Goal: Communication & Community: Participate in discussion

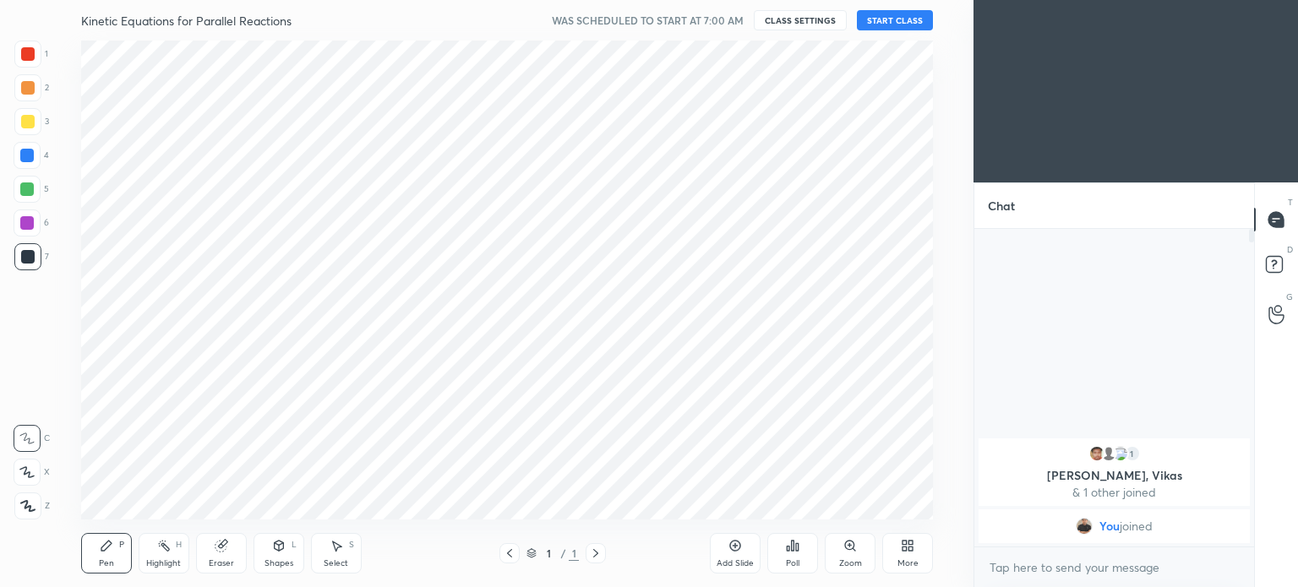
scroll to position [84048, 83621]
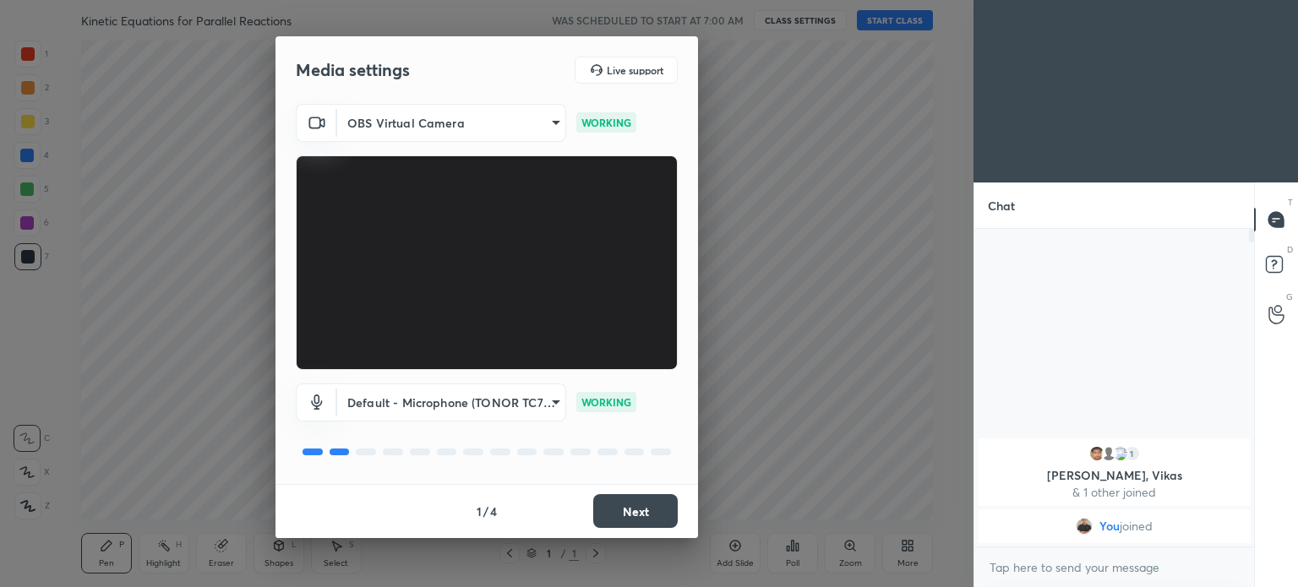
click at [630, 512] on button "Next" at bounding box center [635, 511] width 85 height 34
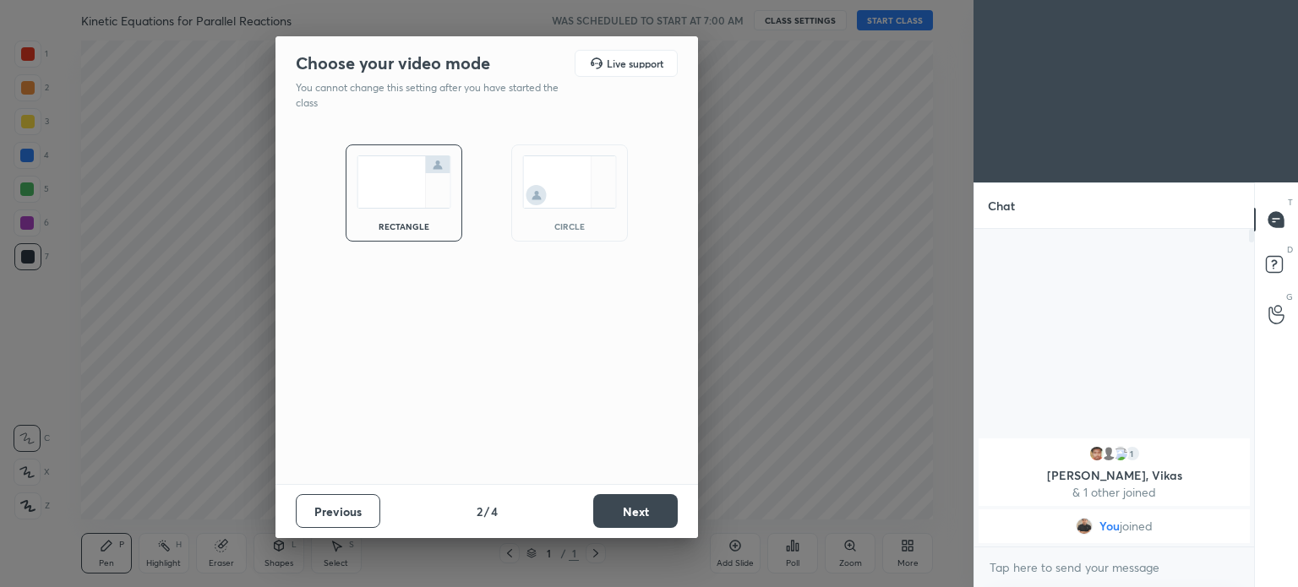
click at [629, 512] on button "Next" at bounding box center [635, 511] width 85 height 34
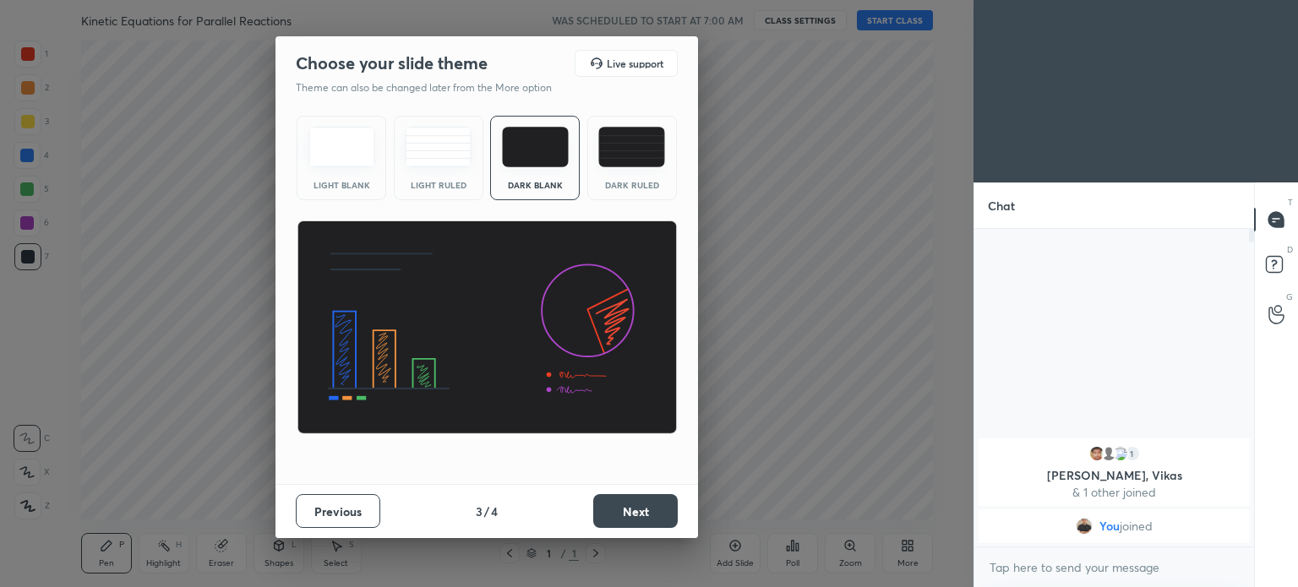
click at [628, 511] on button "Next" at bounding box center [635, 511] width 85 height 34
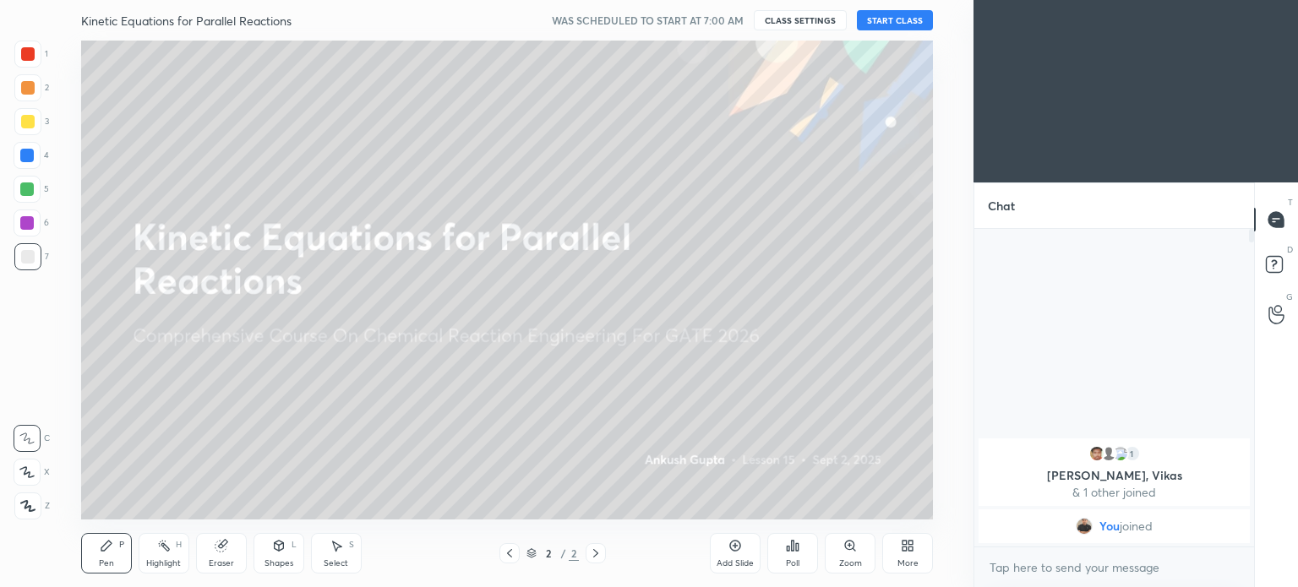
click at [20, 514] on div at bounding box center [27, 506] width 27 height 27
click at [899, 26] on button "START CLASS" at bounding box center [895, 20] width 76 height 20
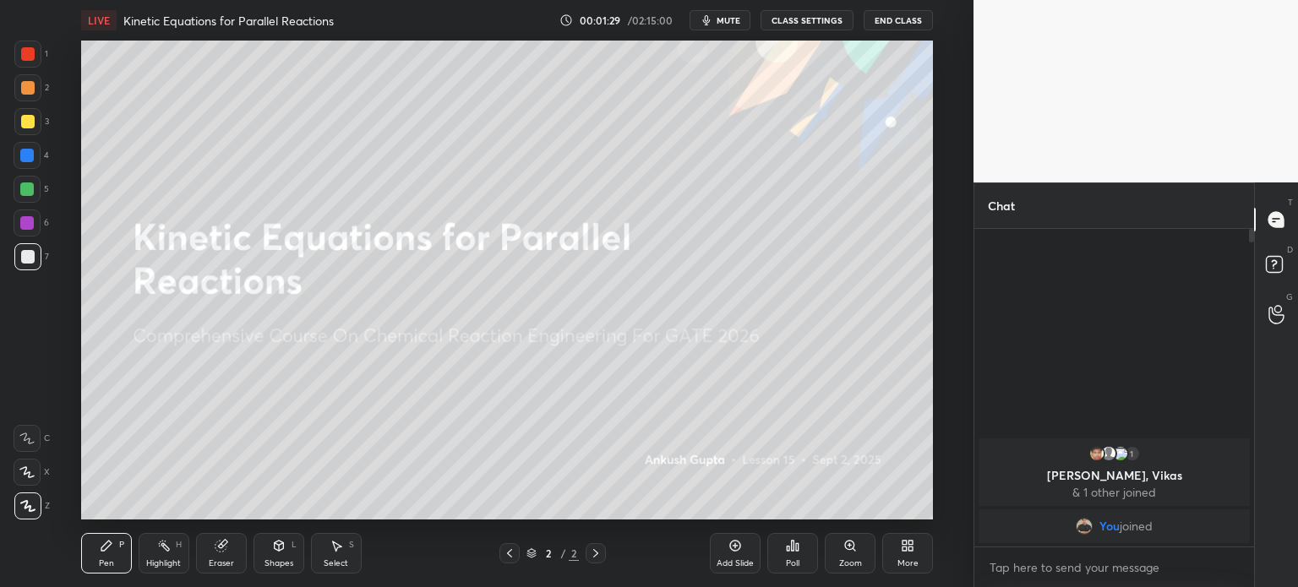
click at [912, 537] on div "More" at bounding box center [907, 553] width 51 height 41
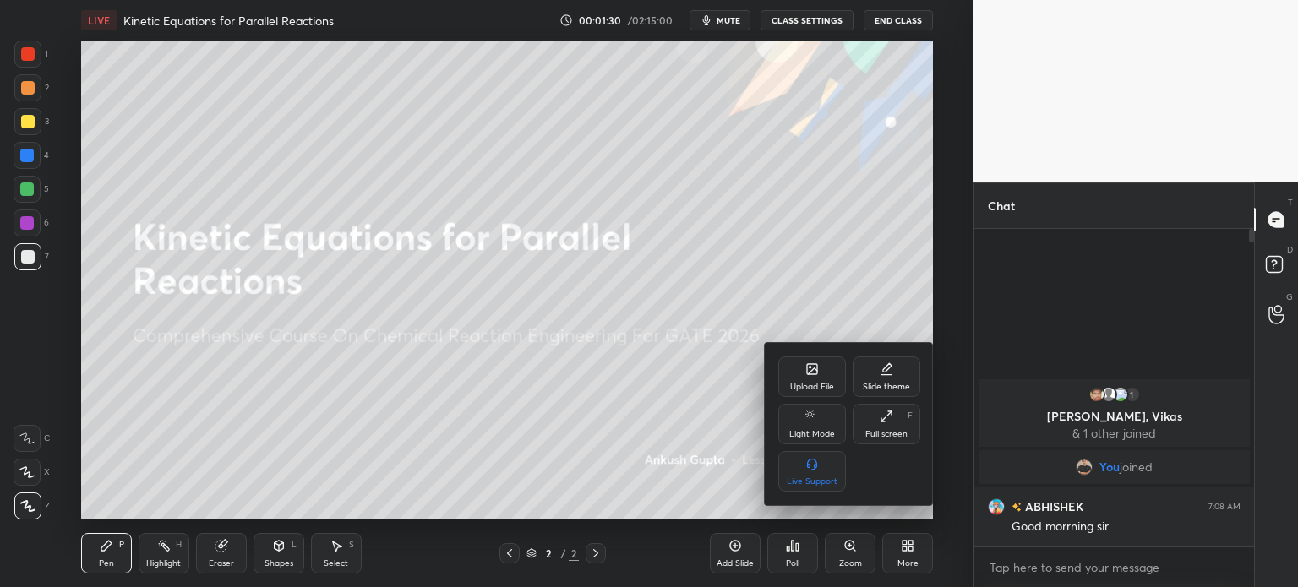
click at [827, 378] on div "Upload File" at bounding box center [812, 377] width 68 height 41
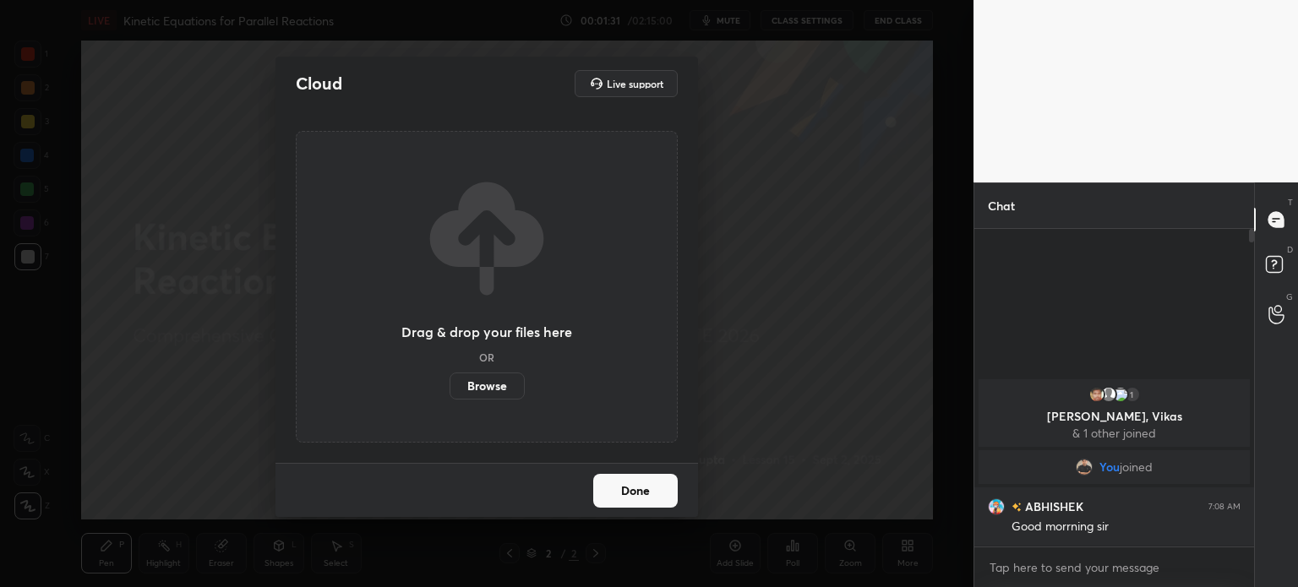
click at [483, 387] on label "Browse" at bounding box center [487, 386] width 75 height 27
click at [450, 387] on input "Browse" at bounding box center [450, 386] width 0 height 27
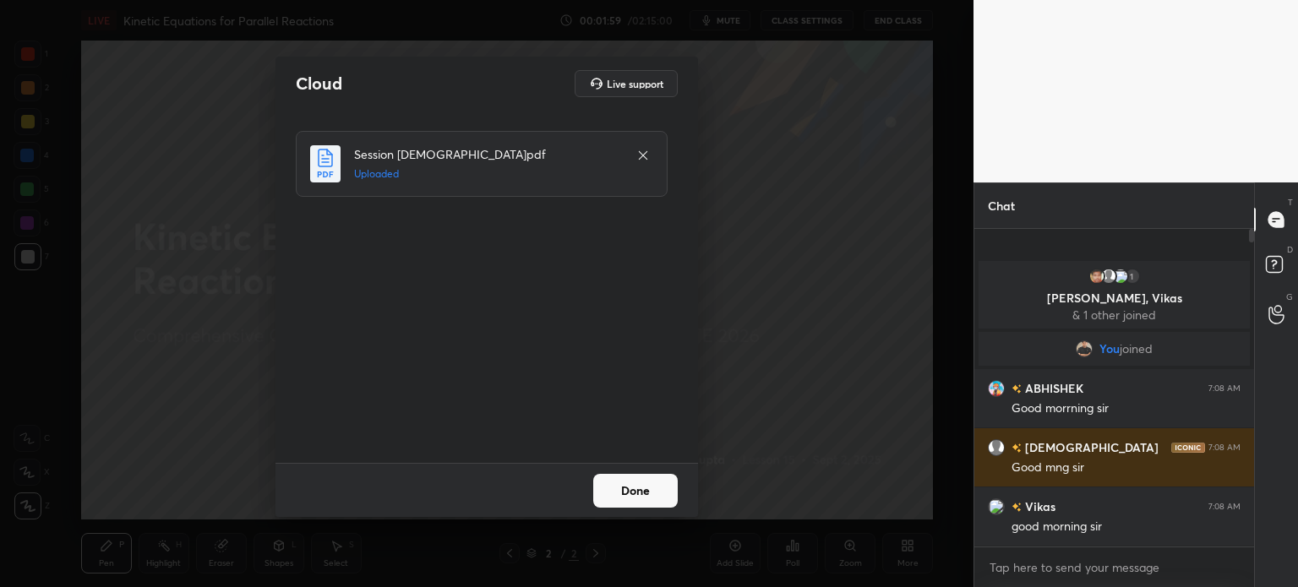
click at [664, 486] on button "Done" at bounding box center [635, 491] width 85 height 34
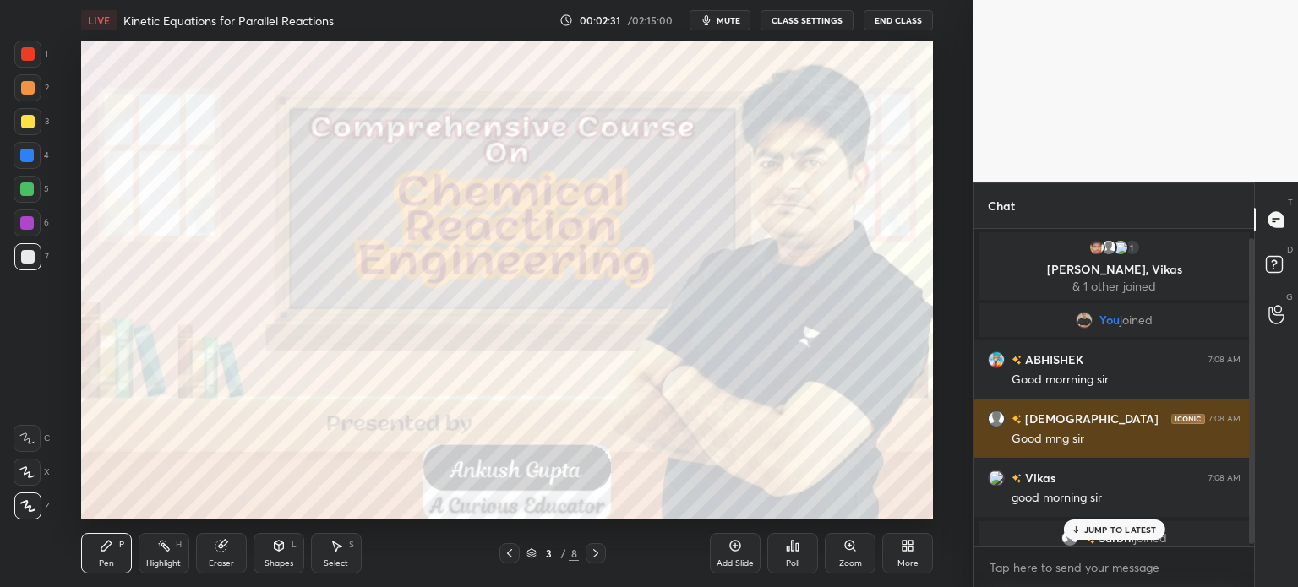
scroll to position [0, 0]
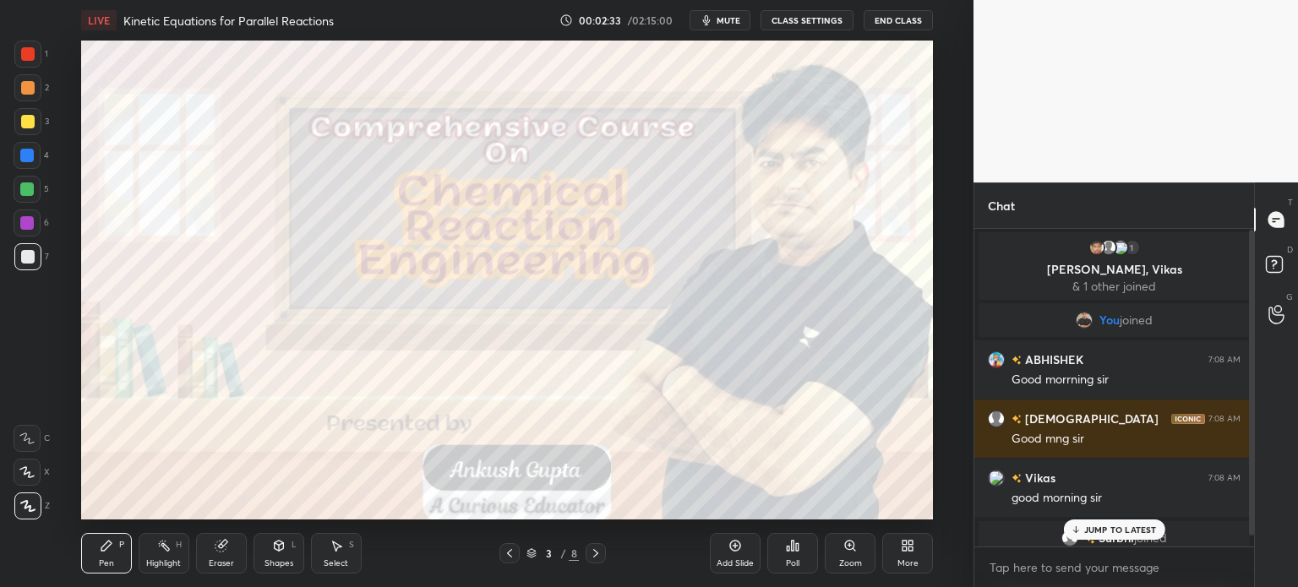
drag, startPoint x: 1116, startPoint y: 530, endPoint x: 1101, endPoint y: 522, distance: 17.0
click at [1116, 530] on p "JUMP TO LATEST" at bounding box center [1120, 530] width 73 height 10
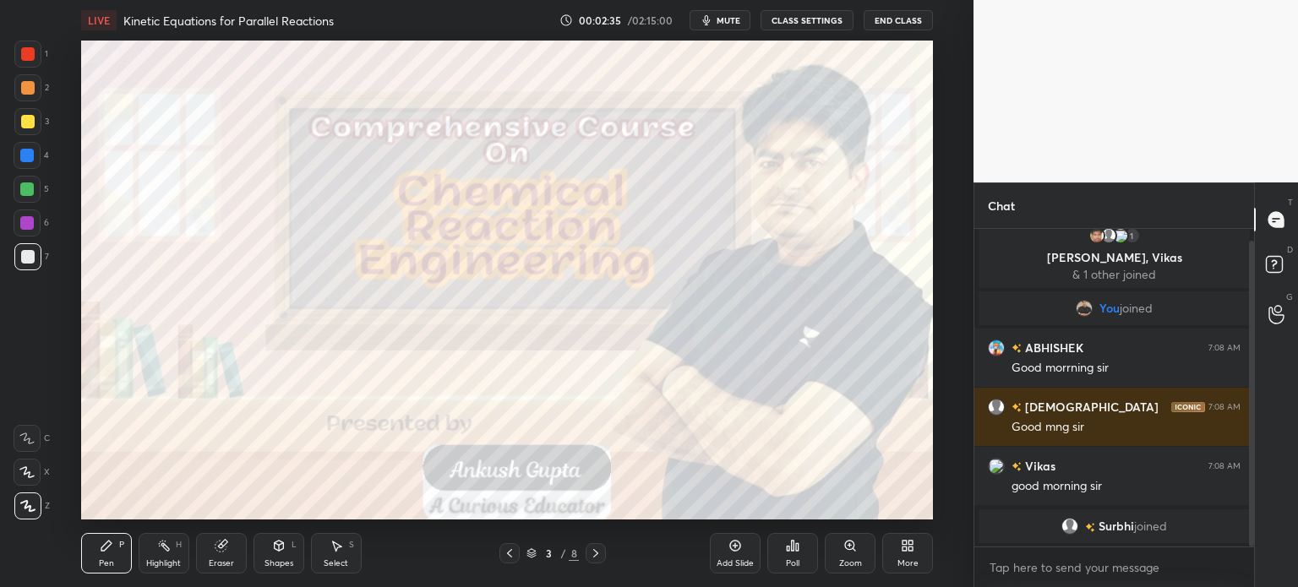
scroll to position [71, 0]
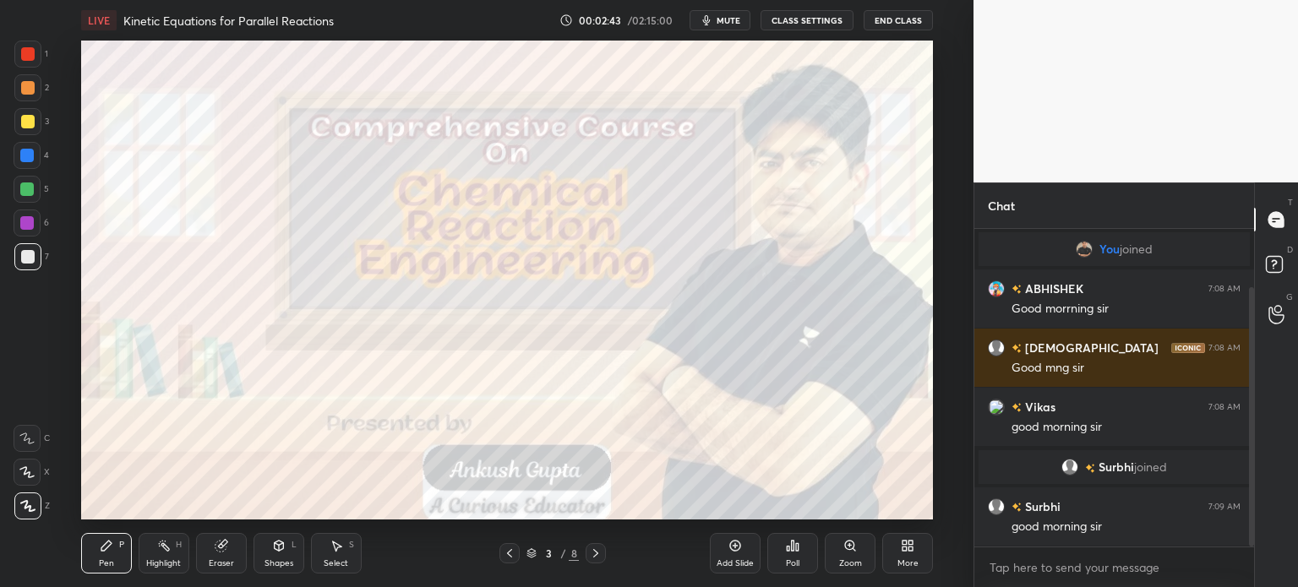
click at [597, 549] on icon at bounding box center [596, 554] width 14 height 14
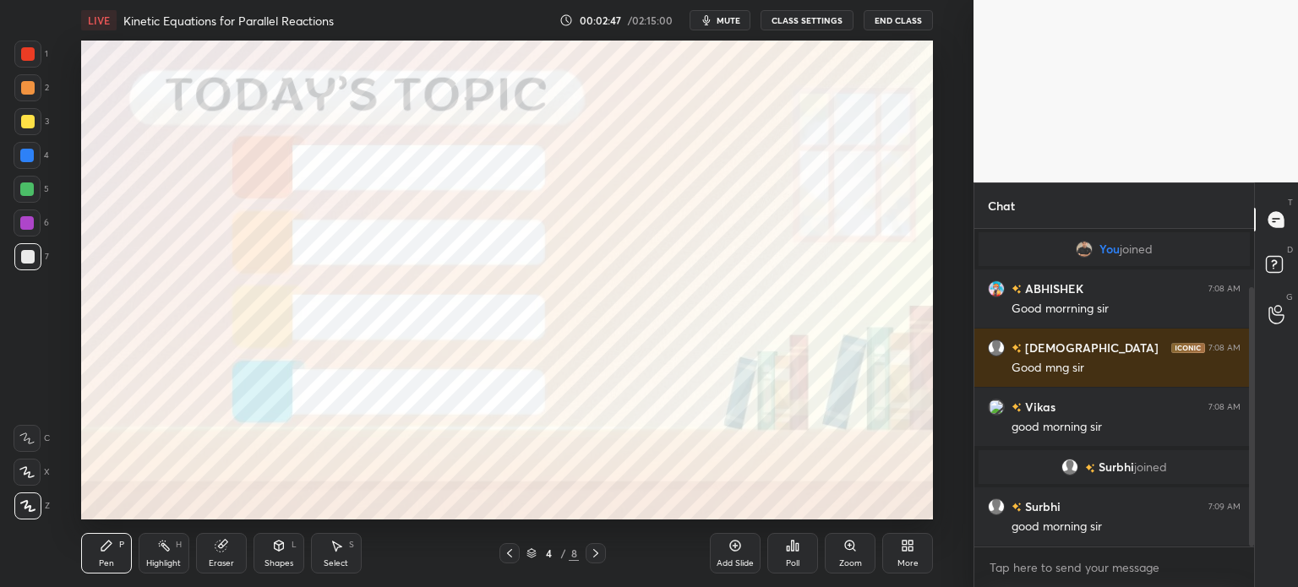
click at [31, 227] on div at bounding box center [27, 223] width 14 height 14
click at [600, 559] on icon at bounding box center [596, 554] width 14 height 14
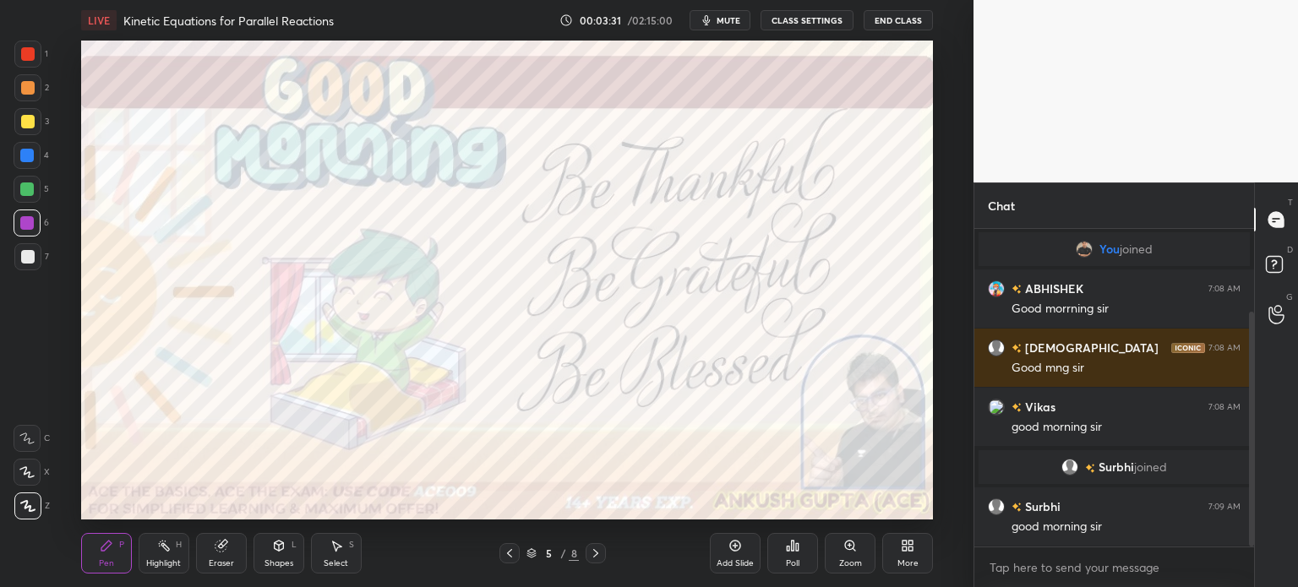
scroll to position [112, 0]
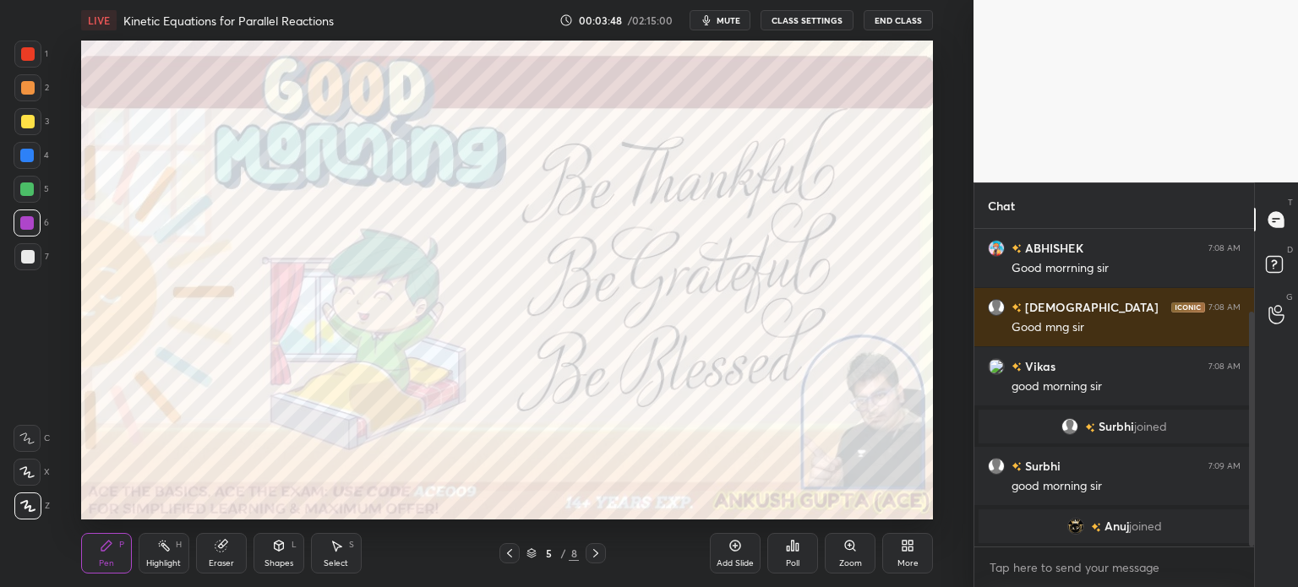
click at [598, 557] on icon at bounding box center [596, 554] width 14 height 14
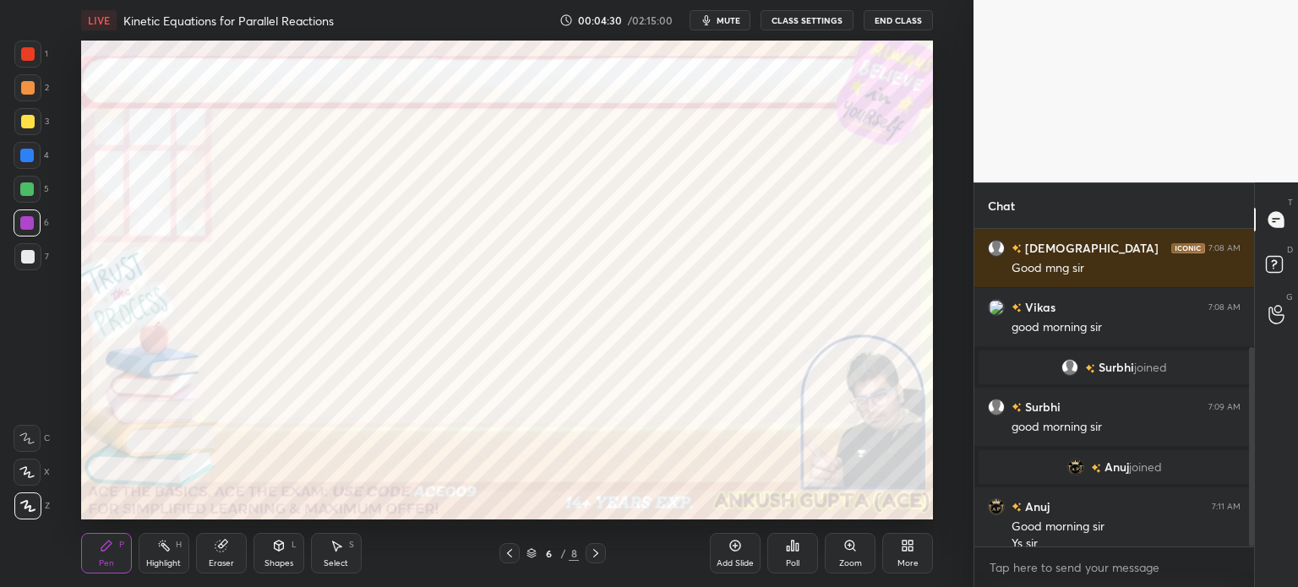
scroll to position [188, 0]
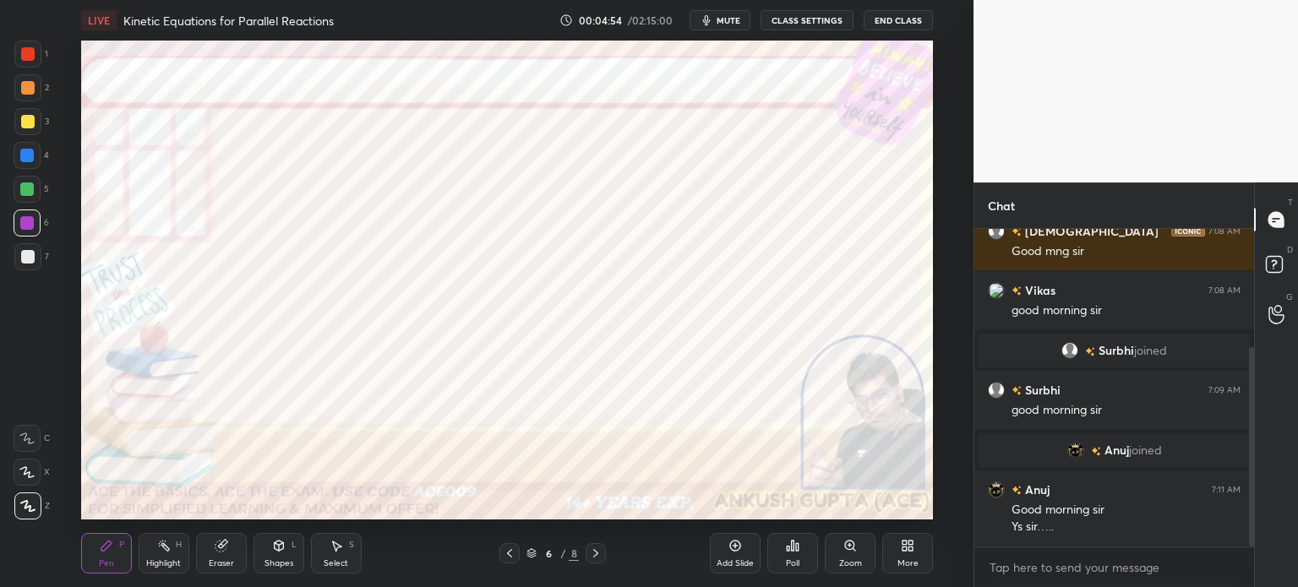
drag, startPoint x: 27, startPoint y: 129, endPoint x: 30, endPoint y: 150, distance: 21.3
click at [27, 130] on div at bounding box center [27, 121] width 27 height 27
click at [30, 156] on div at bounding box center [27, 156] width 14 height 14
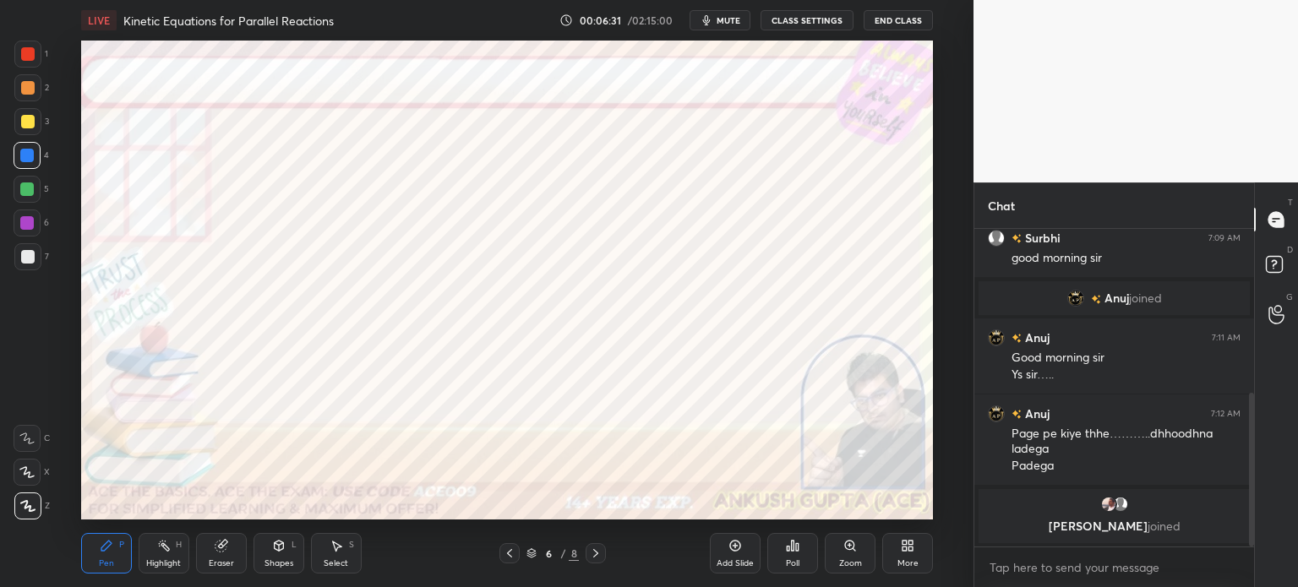
scroll to position [399, 0]
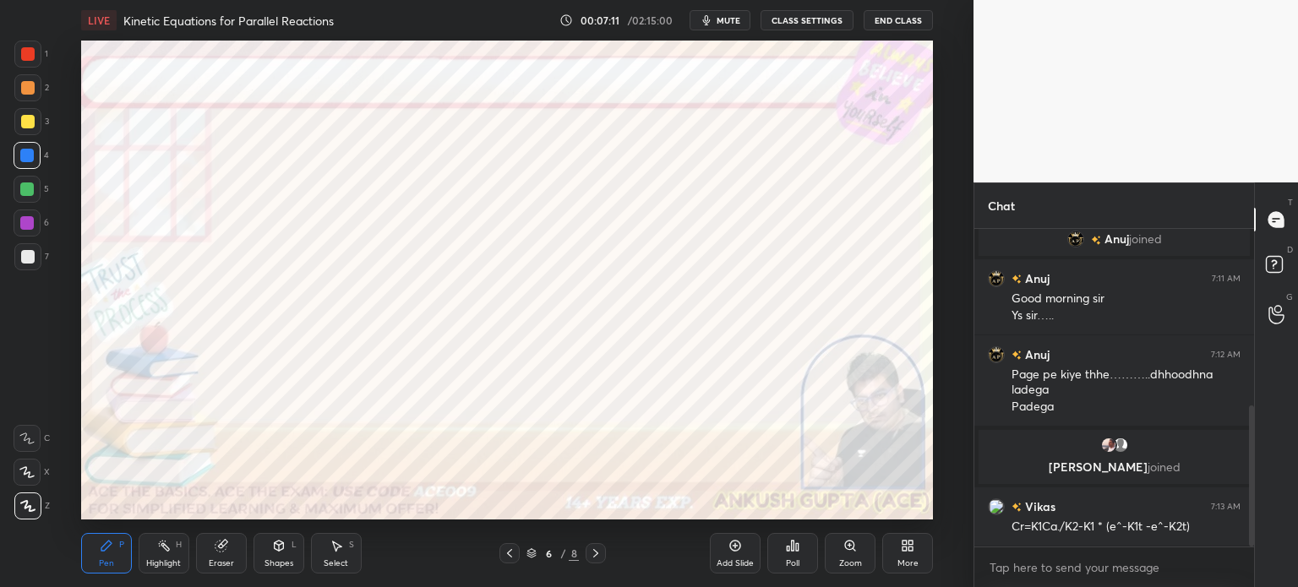
click at [30, 91] on div at bounding box center [28, 88] width 14 height 14
click at [906, 564] on div "More" at bounding box center [908, 564] width 21 height 8
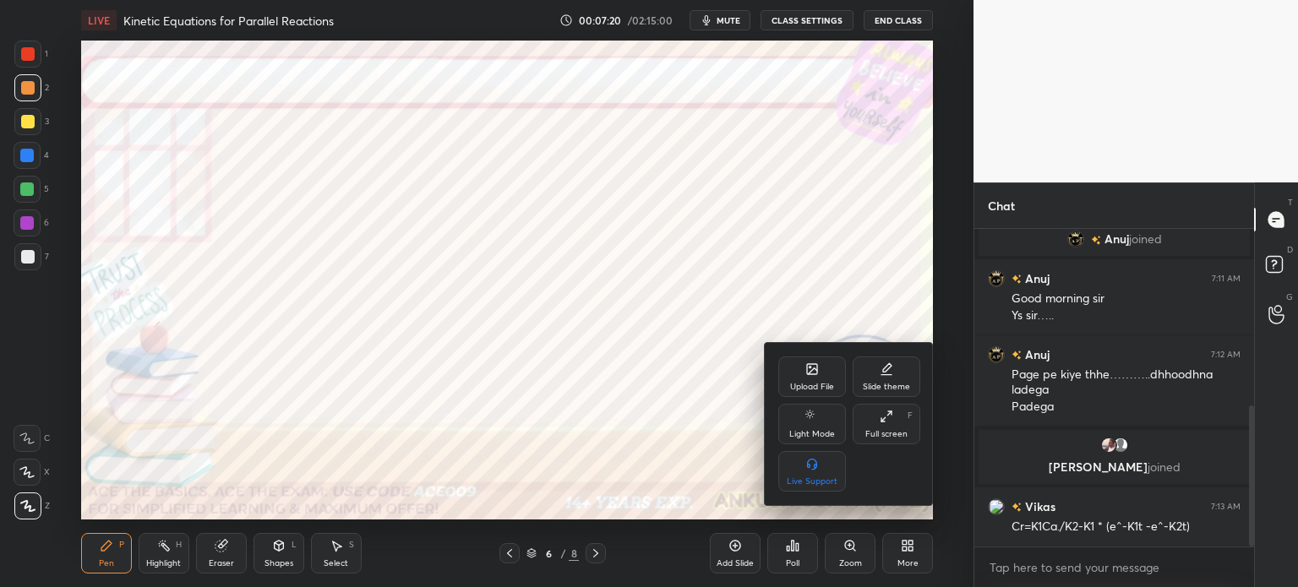
click at [801, 383] on div "Upload File" at bounding box center [812, 387] width 44 height 8
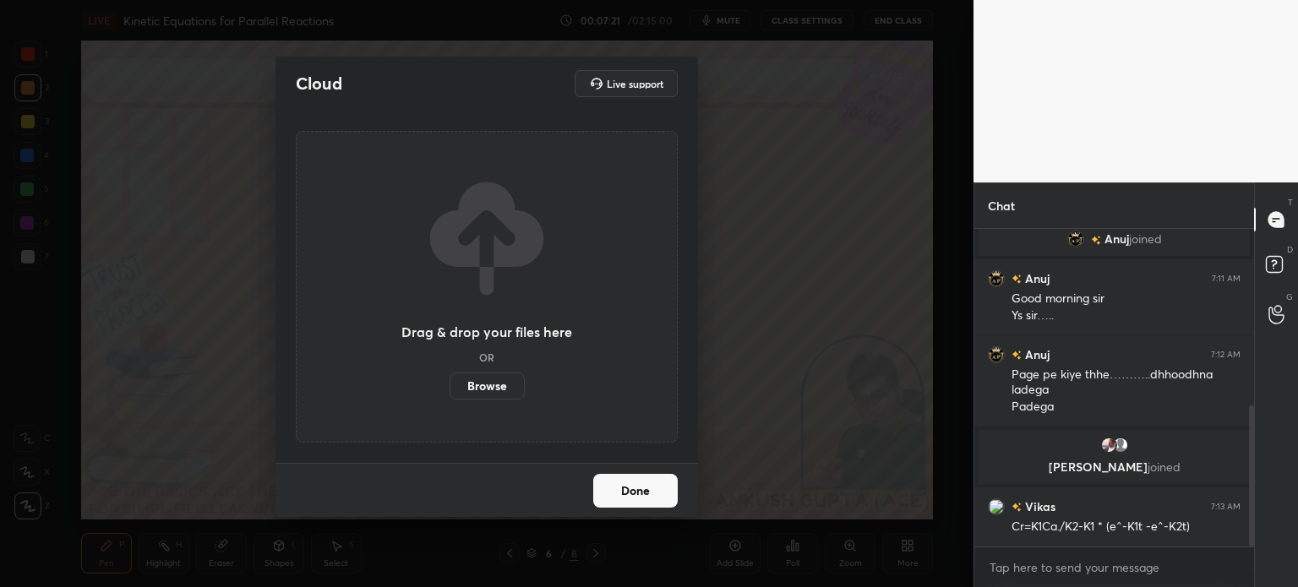
click at [494, 395] on label "Browse" at bounding box center [487, 386] width 75 height 27
click at [450, 395] on input "Browse" at bounding box center [450, 386] width 0 height 27
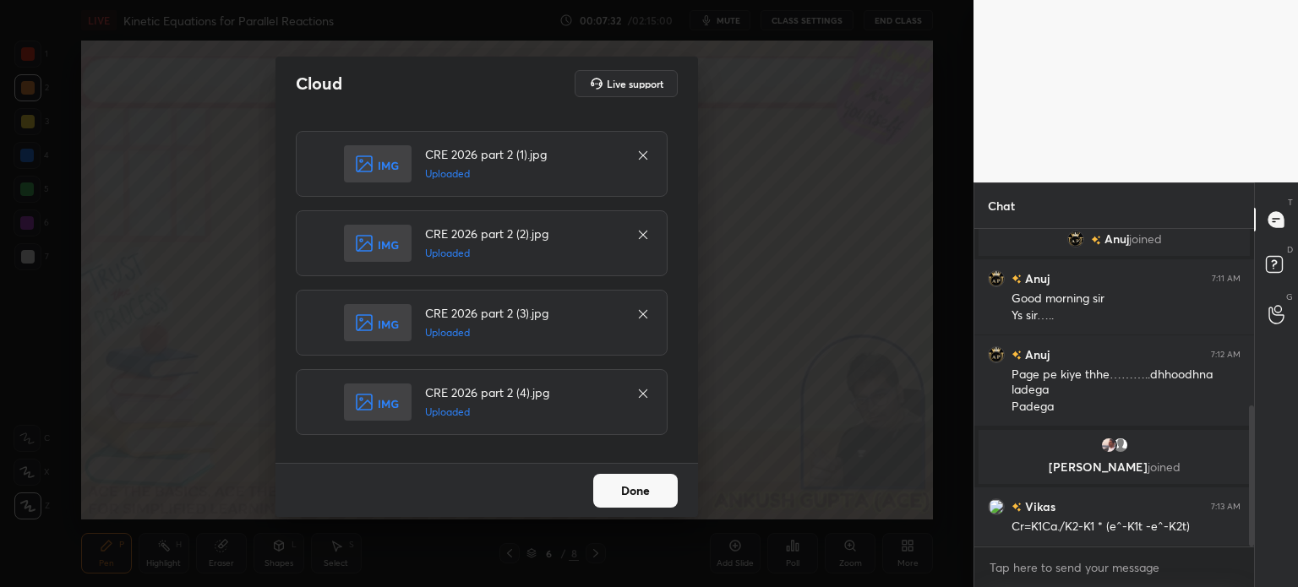
click at [605, 494] on button "Done" at bounding box center [635, 491] width 85 height 34
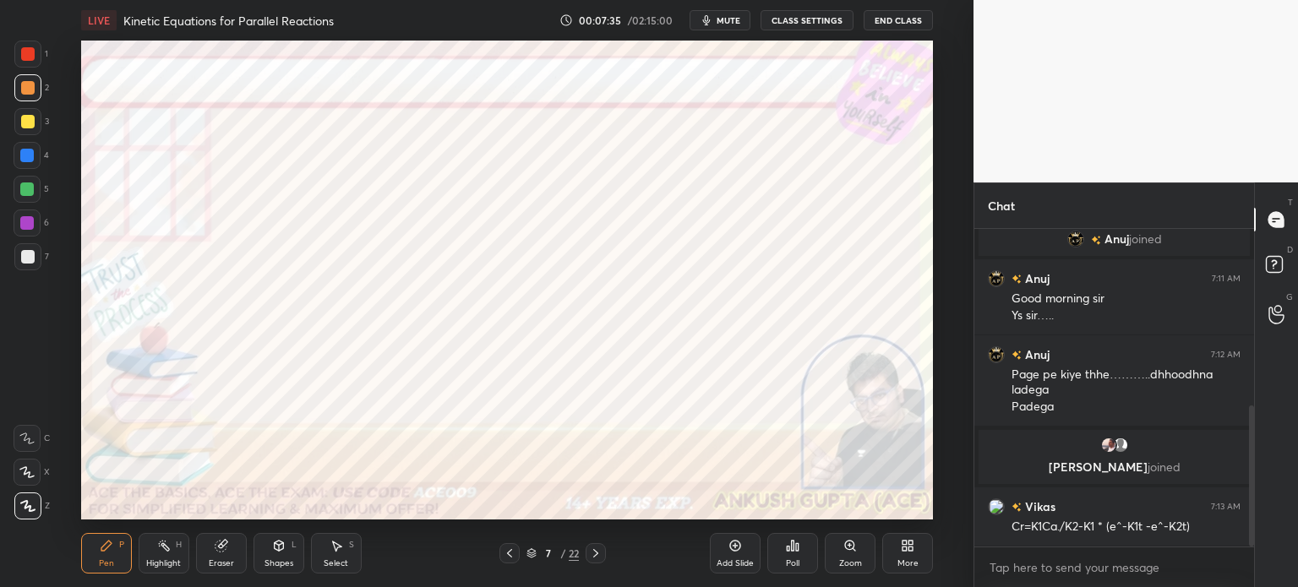
click at [511, 556] on icon at bounding box center [510, 554] width 14 height 14
click at [598, 560] on div at bounding box center [596, 554] width 20 height 20
click at [30, 57] on div at bounding box center [28, 54] width 14 height 14
click at [25, 164] on div at bounding box center [27, 155] width 27 height 27
click at [25, 85] on div at bounding box center [28, 88] width 14 height 14
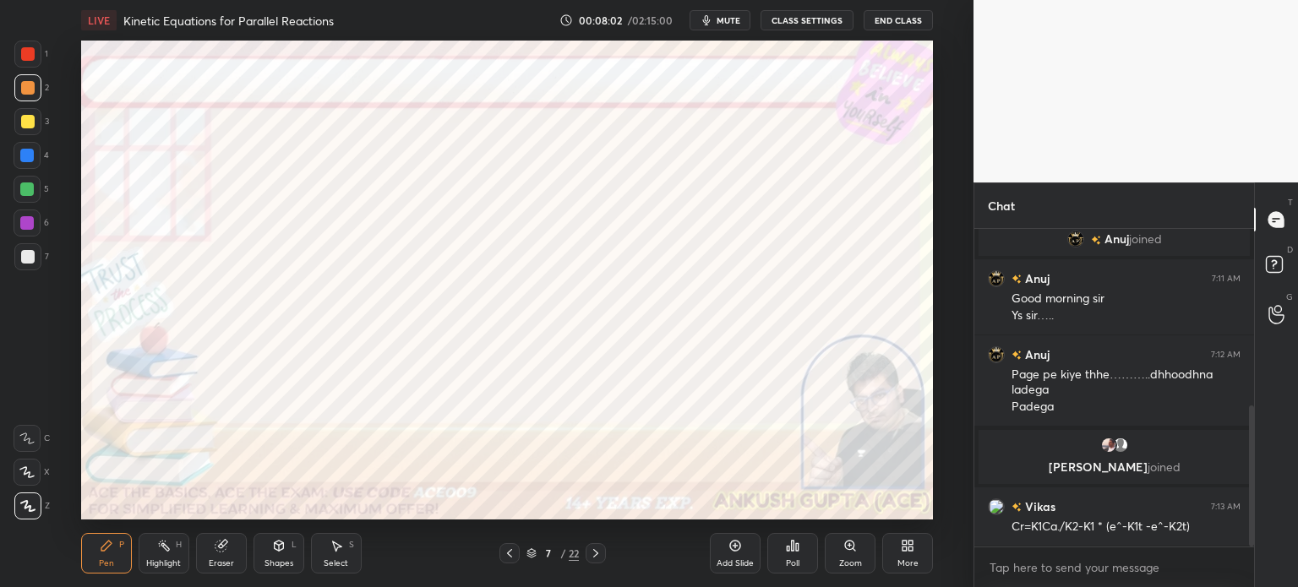
click at [26, 50] on div at bounding box center [28, 54] width 14 height 14
click at [27, 160] on div at bounding box center [27, 156] width 14 height 14
click at [599, 554] on icon at bounding box center [596, 554] width 14 height 14
click at [25, 189] on div at bounding box center [27, 190] width 14 height 14
click at [23, 219] on div at bounding box center [27, 223] width 14 height 14
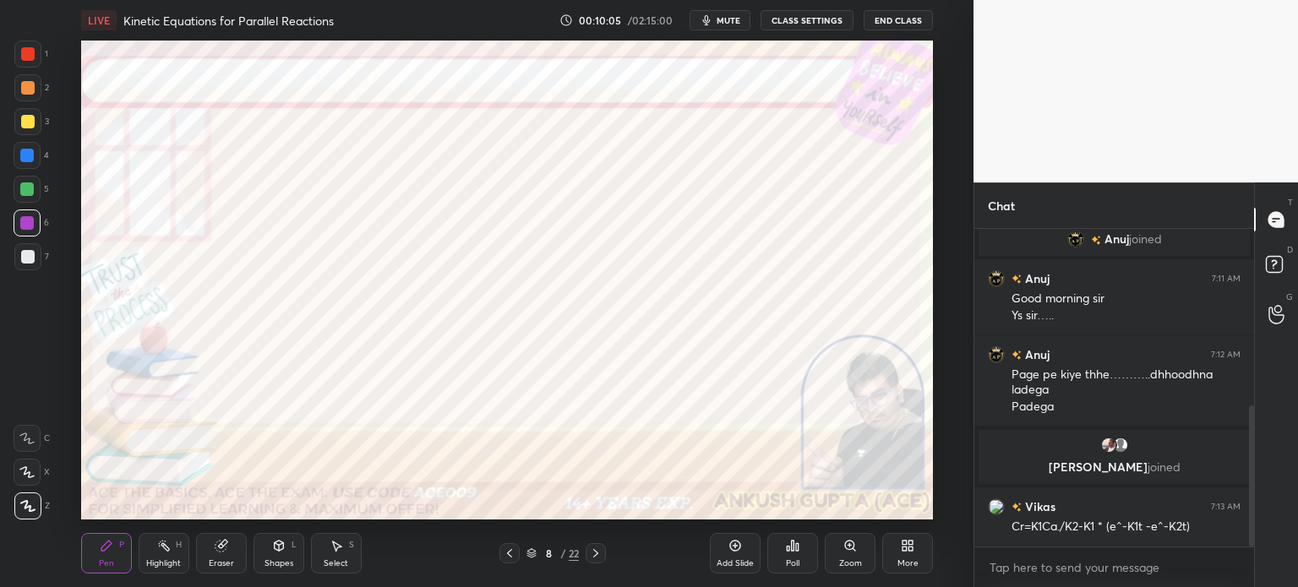
click at [598, 560] on icon at bounding box center [596, 554] width 14 height 14
click at [33, 148] on div at bounding box center [27, 155] width 27 height 27
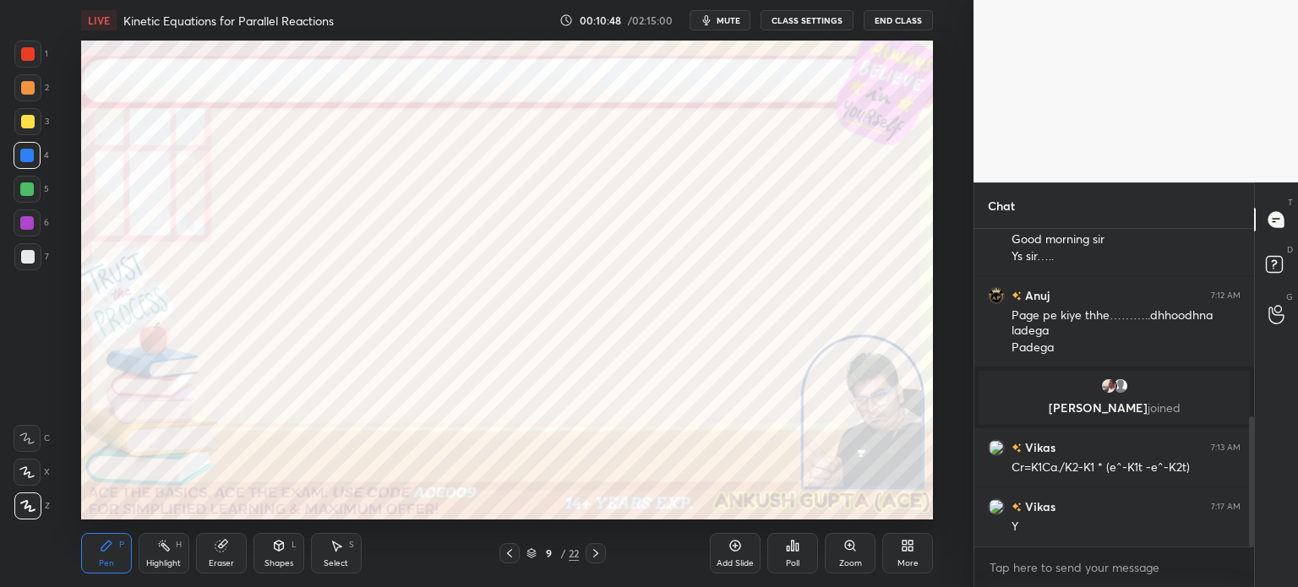
click at [511, 558] on icon at bounding box center [510, 554] width 14 height 14
click at [598, 558] on icon at bounding box center [596, 554] width 14 height 14
click at [36, 46] on div at bounding box center [27, 54] width 27 height 27
click at [603, 559] on div at bounding box center [596, 554] width 20 height 20
click at [511, 560] on icon at bounding box center [510, 554] width 14 height 14
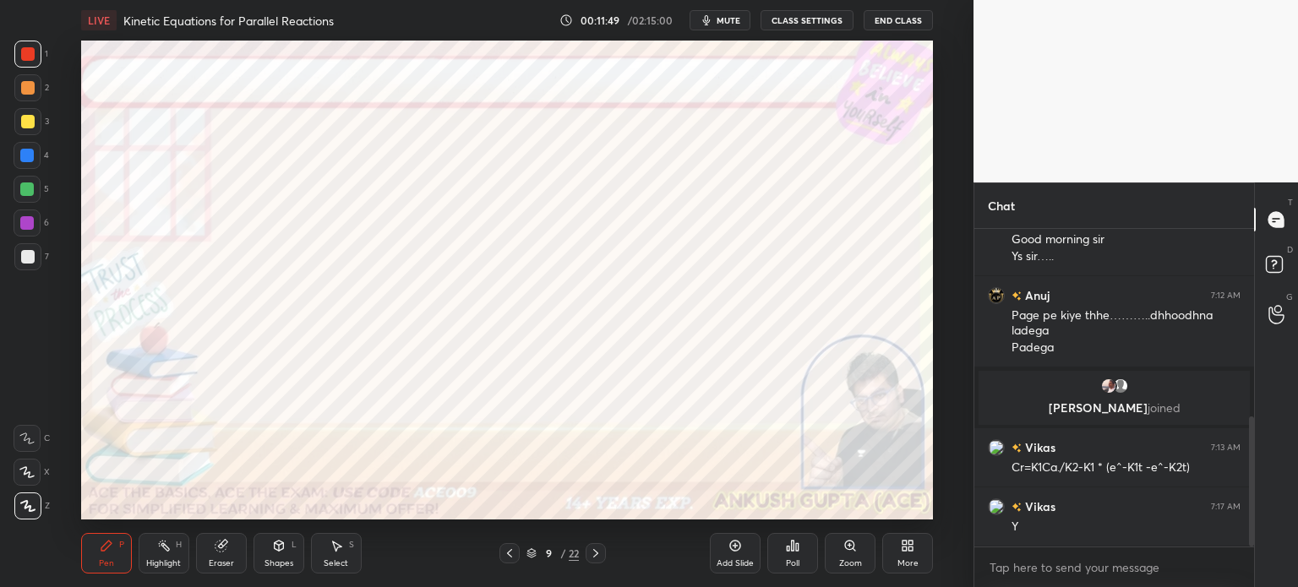
click at [507, 560] on icon at bounding box center [510, 554] width 14 height 14
click at [598, 556] on icon at bounding box center [596, 554] width 14 height 14
click at [598, 560] on icon at bounding box center [596, 554] width 14 height 14
click at [332, 555] on div "Select S" at bounding box center [336, 553] width 51 height 41
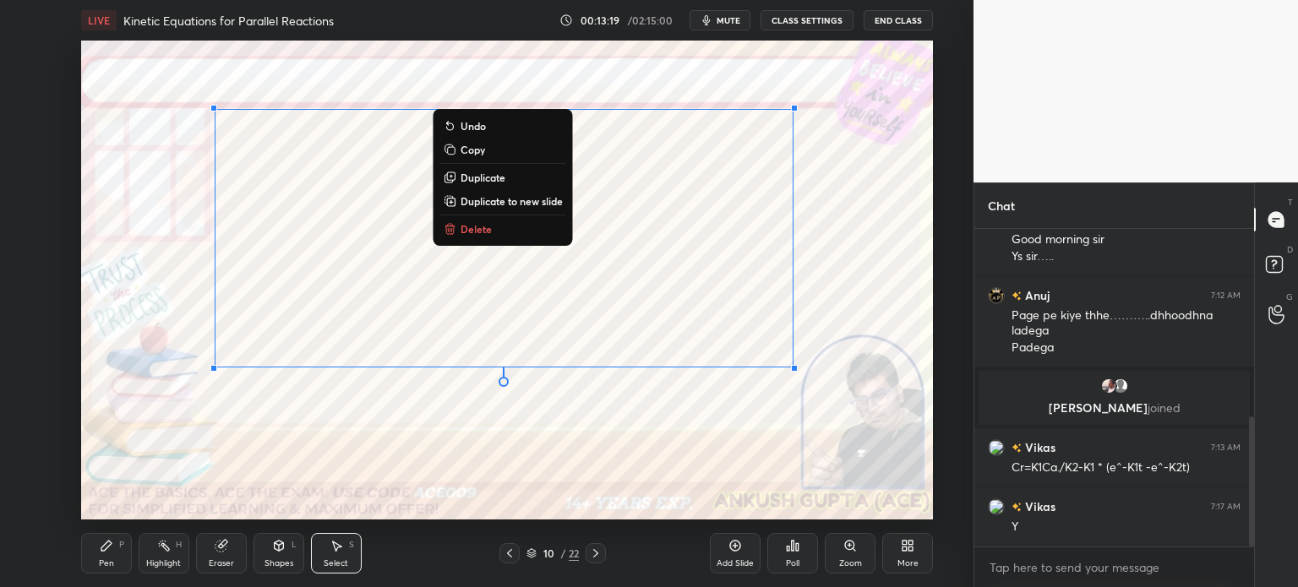
click at [112, 560] on div "Pen" at bounding box center [106, 564] width 15 height 8
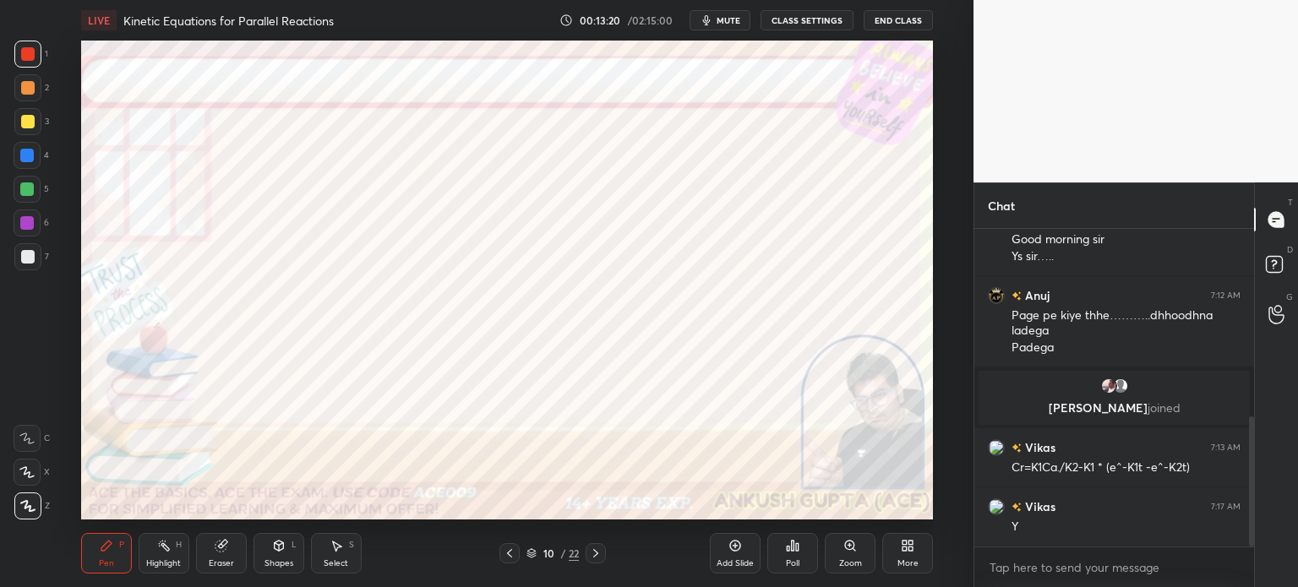
click at [26, 227] on div at bounding box center [27, 223] width 14 height 14
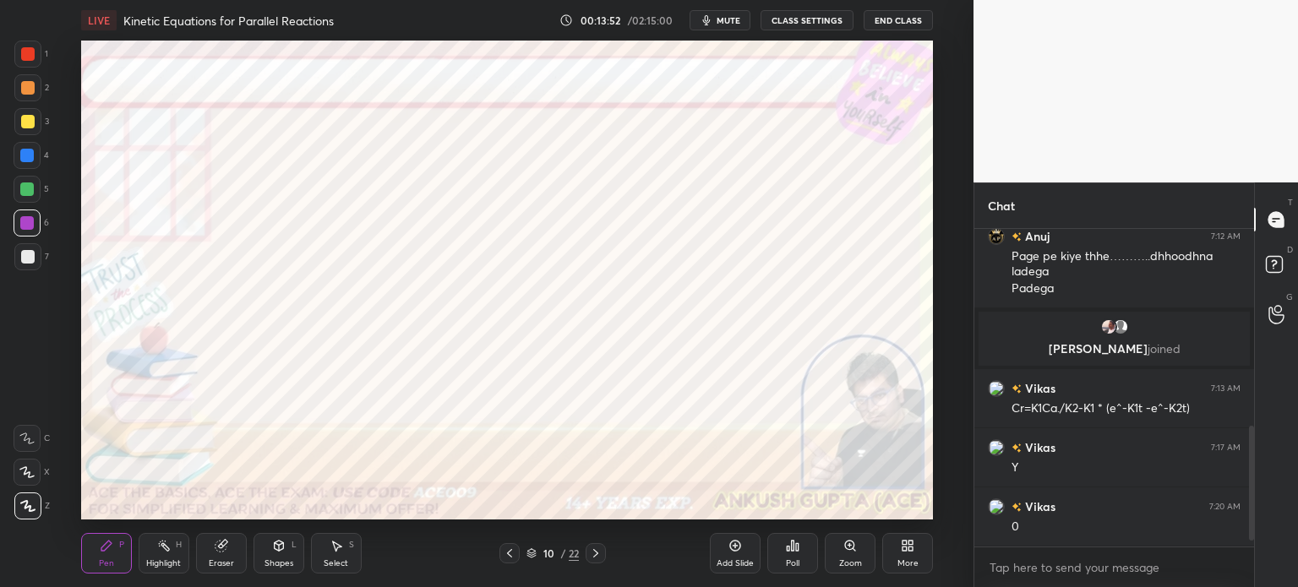
scroll to position [576, 0]
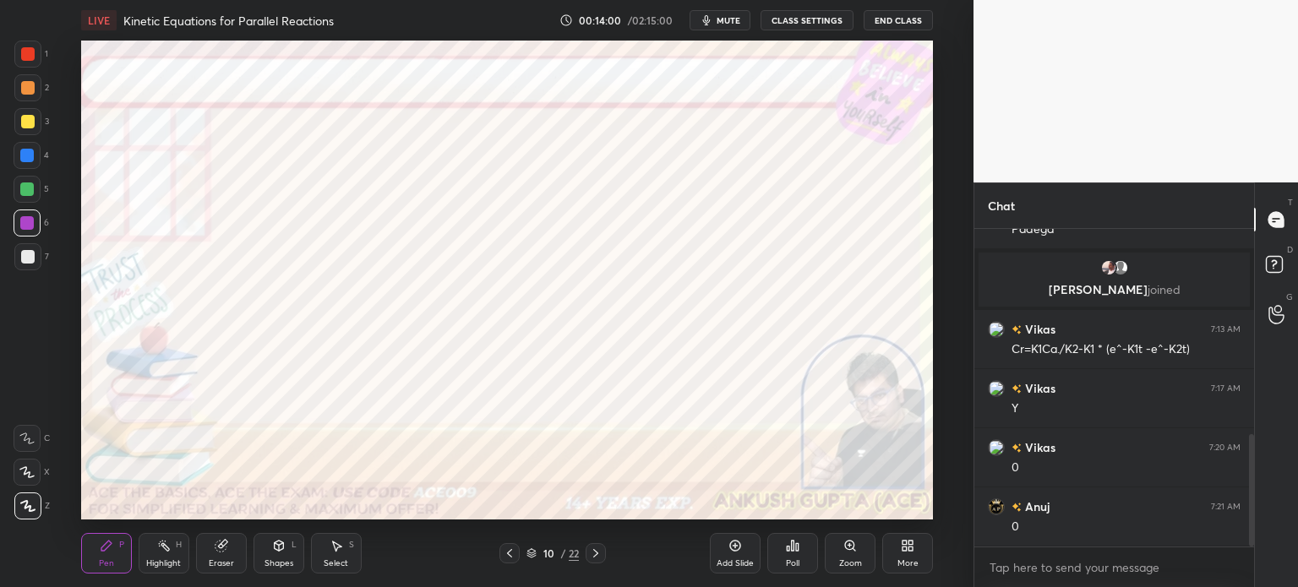
click at [593, 559] on icon at bounding box center [596, 554] width 14 height 14
click at [510, 557] on icon at bounding box center [509, 553] width 5 height 8
click at [158, 565] on div "Highlight" at bounding box center [163, 564] width 35 height 8
click at [598, 557] on icon at bounding box center [596, 554] width 14 height 14
click at [112, 556] on div "Pen P" at bounding box center [106, 553] width 51 height 41
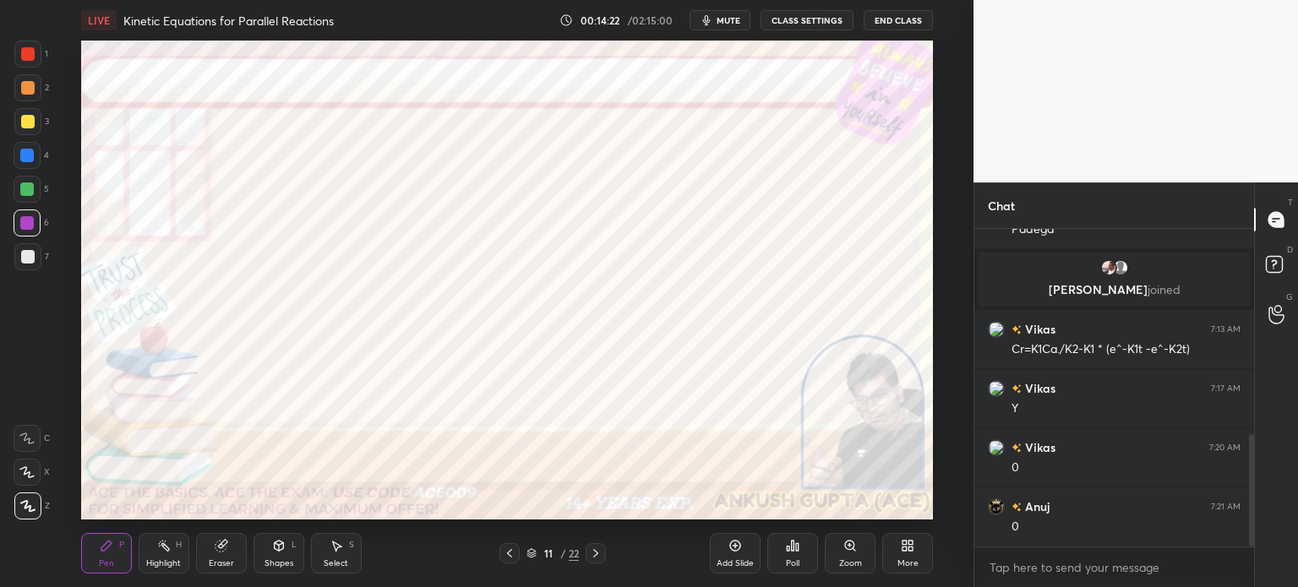
click at [24, 157] on div at bounding box center [27, 156] width 14 height 14
click at [509, 559] on icon at bounding box center [510, 554] width 14 height 14
click at [589, 554] on icon at bounding box center [596, 554] width 14 height 14
click at [724, 28] on button "mute" at bounding box center [720, 20] width 61 height 20
click at [724, 27] on button "unmute" at bounding box center [720, 20] width 61 height 20
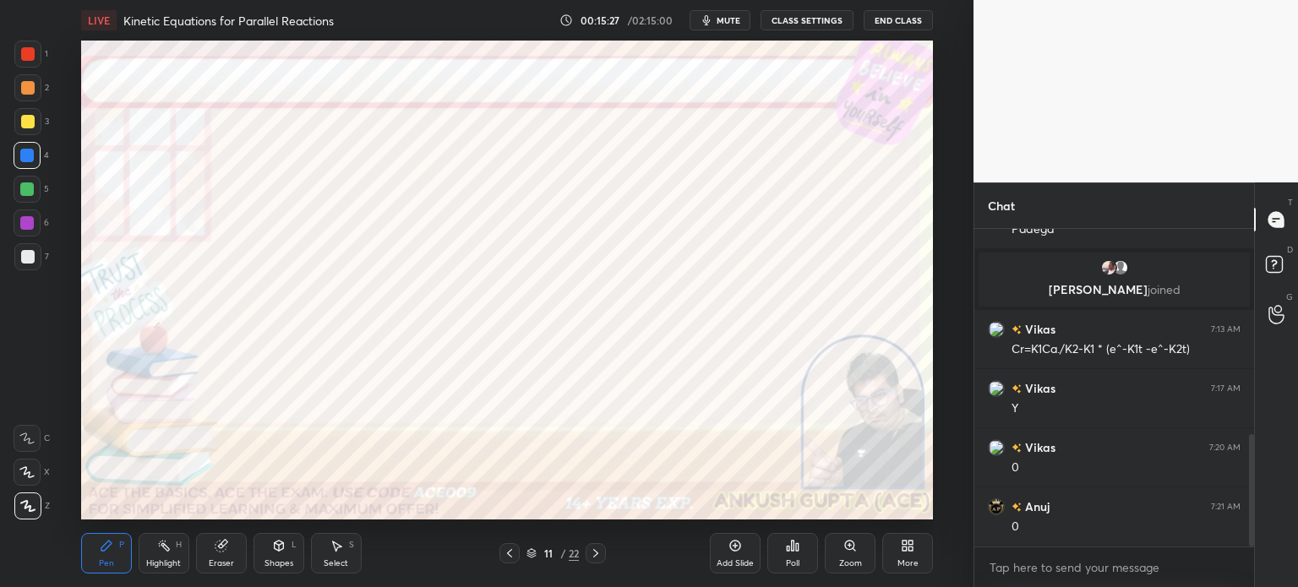
click at [166, 558] on div "Highlight H" at bounding box center [164, 553] width 51 height 41
click at [106, 566] on div "Pen" at bounding box center [106, 564] width 15 height 8
click at [165, 561] on div "Highlight" at bounding box center [163, 564] width 35 height 8
click at [107, 560] on div "Pen" at bounding box center [106, 564] width 15 height 8
click at [338, 550] on icon at bounding box center [337, 546] width 14 height 14
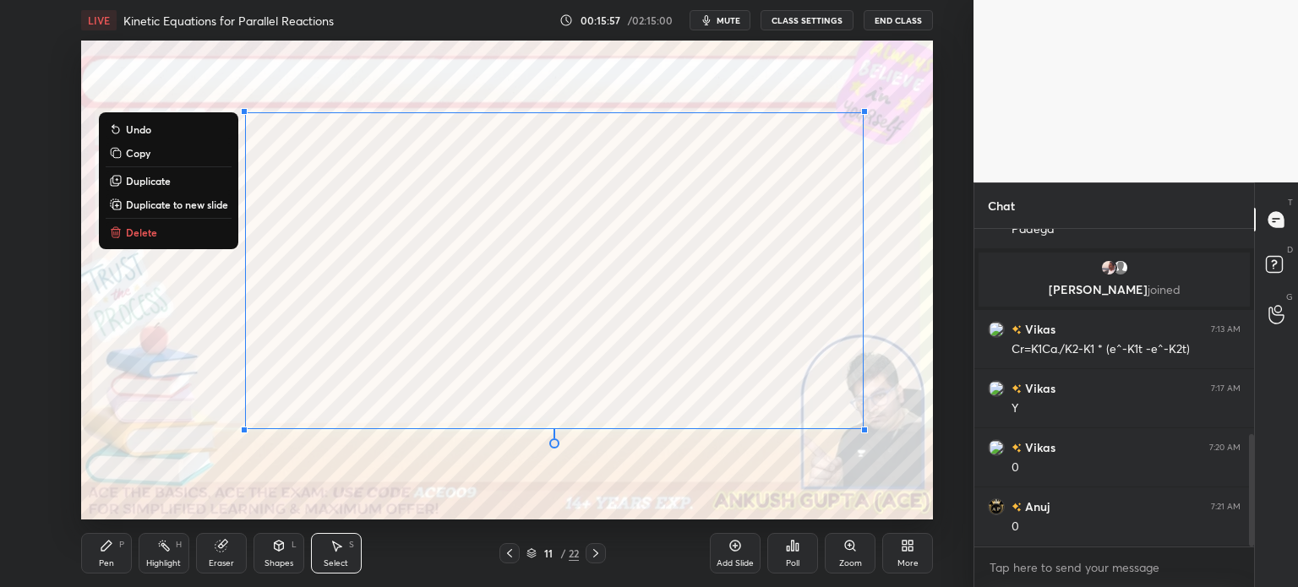
click at [278, 560] on div "Shapes" at bounding box center [279, 564] width 29 height 8
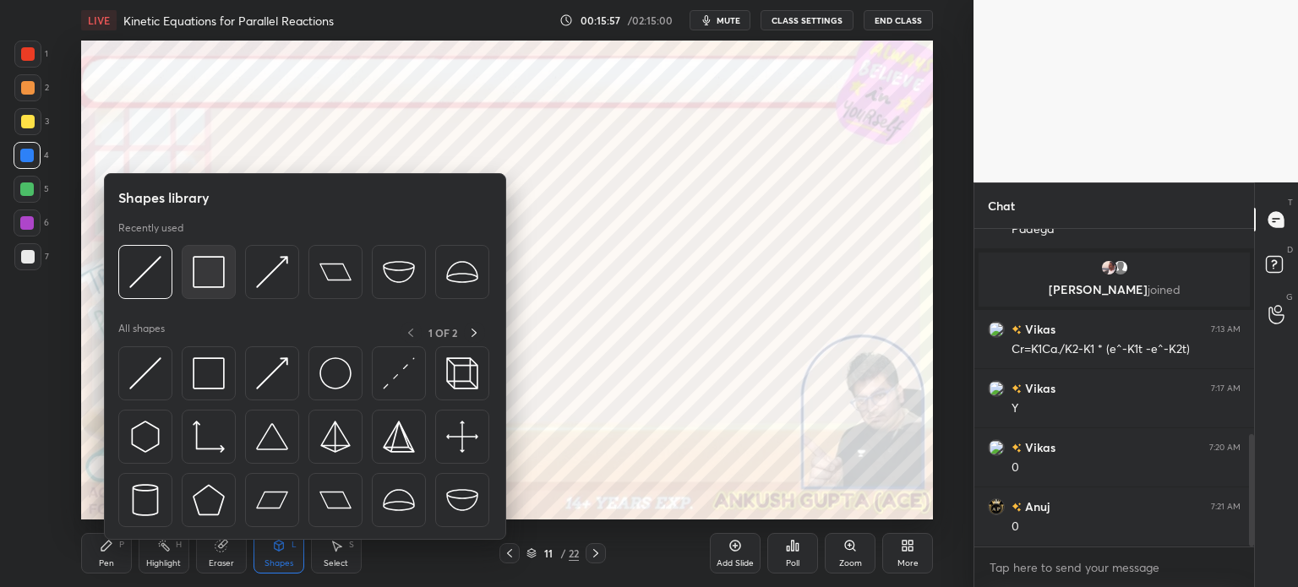
click at [199, 281] on img at bounding box center [209, 272] width 32 height 32
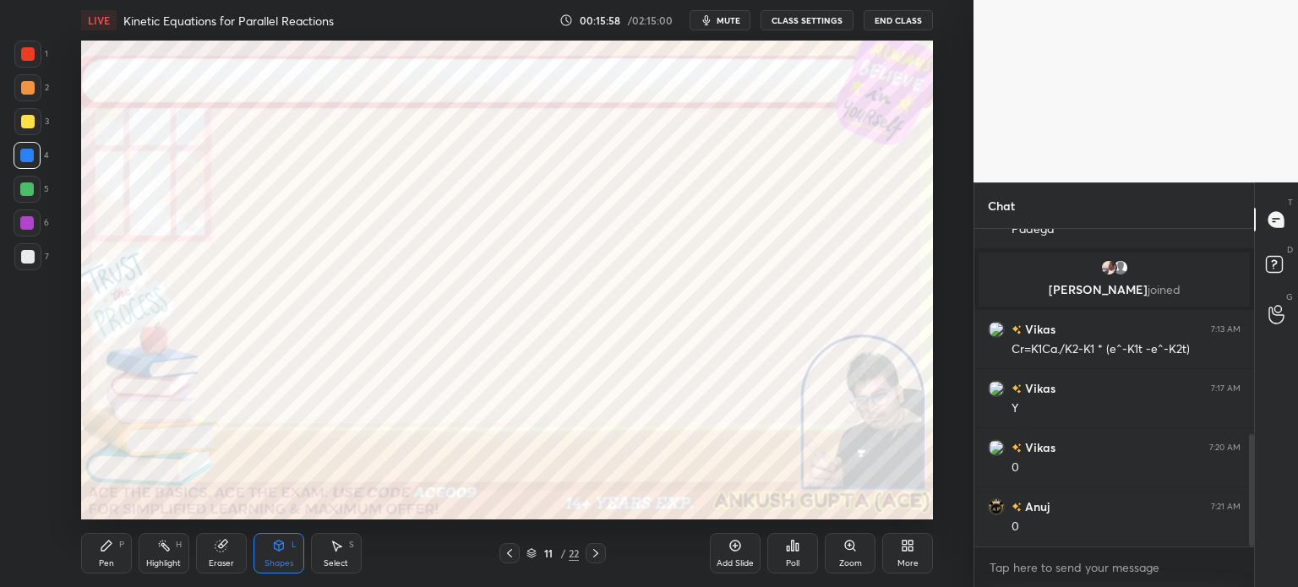
click at [14, 233] on div "6" at bounding box center [32, 223] width 36 height 27
click at [103, 560] on div "Pen" at bounding box center [106, 564] width 15 height 8
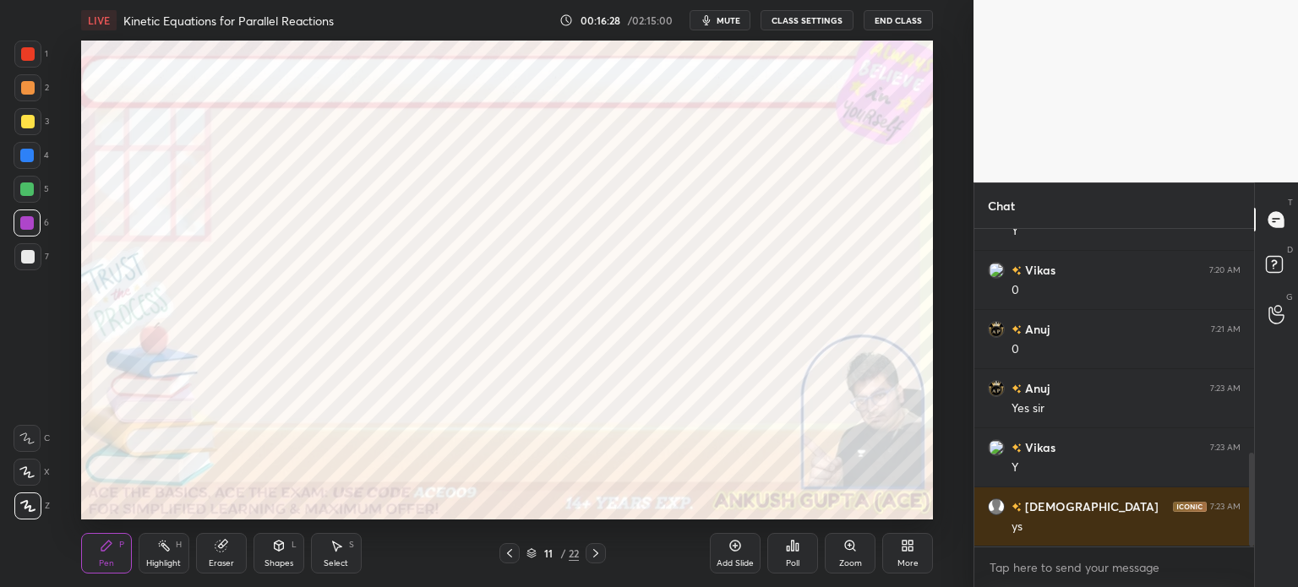
scroll to position [813, 0]
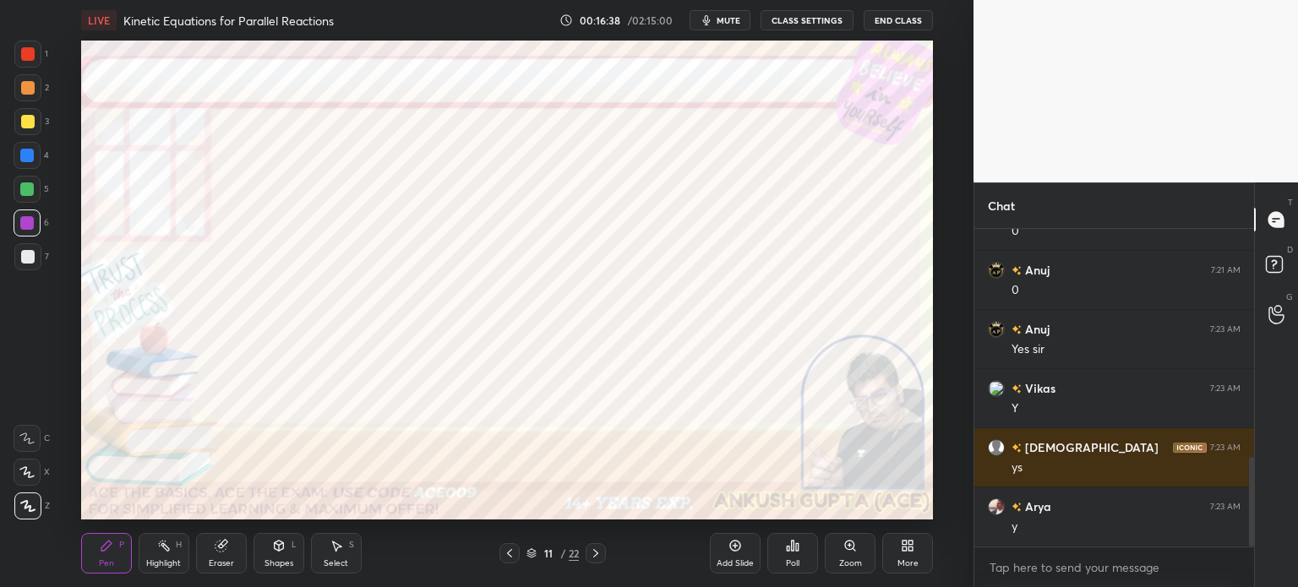
click at [34, 152] on div at bounding box center [27, 156] width 14 height 14
click at [504, 560] on icon at bounding box center [510, 554] width 14 height 14
click at [506, 557] on icon at bounding box center [510, 554] width 14 height 14
click at [595, 554] on icon at bounding box center [596, 554] width 14 height 14
click at [599, 557] on icon at bounding box center [596, 554] width 14 height 14
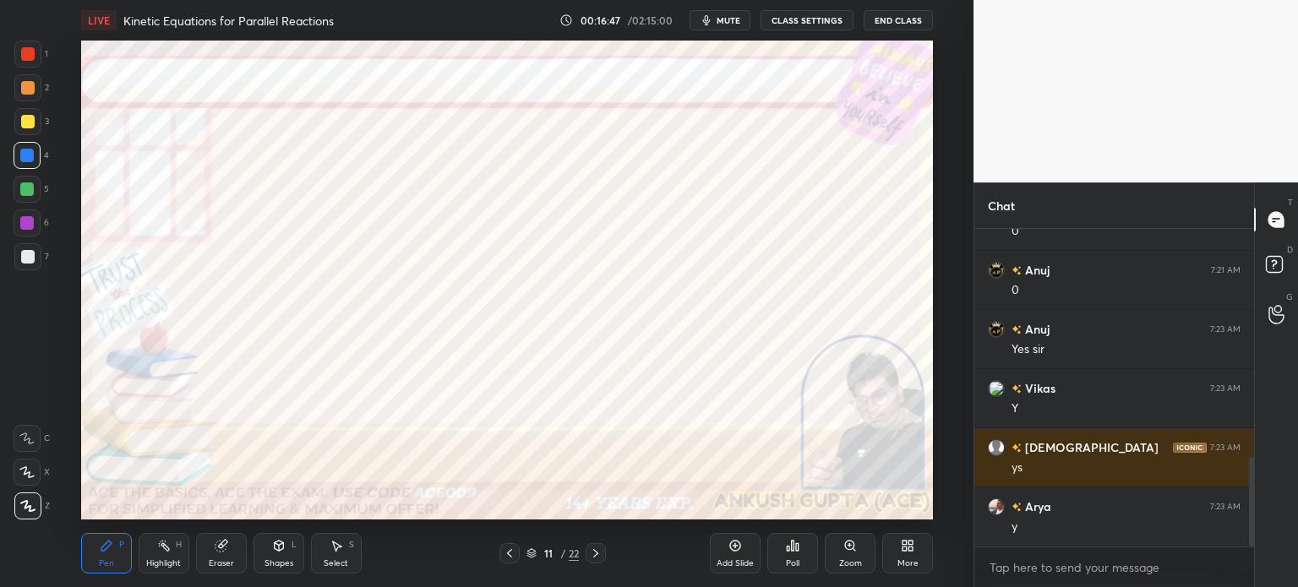
scroll to position [872, 0]
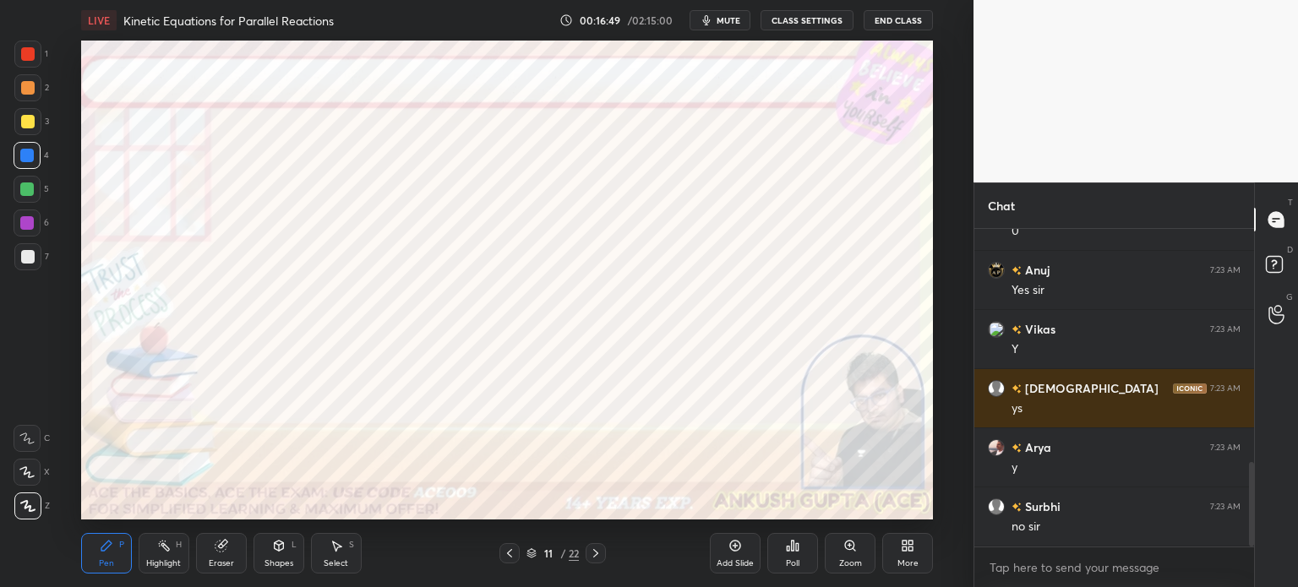
click at [508, 550] on icon at bounding box center [510, 554] width 14 height 14
click at [505, 552] on icon at bounding box center [510, 554] width 14 height 14
click at [507, 556] on icon at bounding box center [510, 554] width 14 height 14
click at [504, 559] on icon at bounding box center [510, 554] width 14 height 14
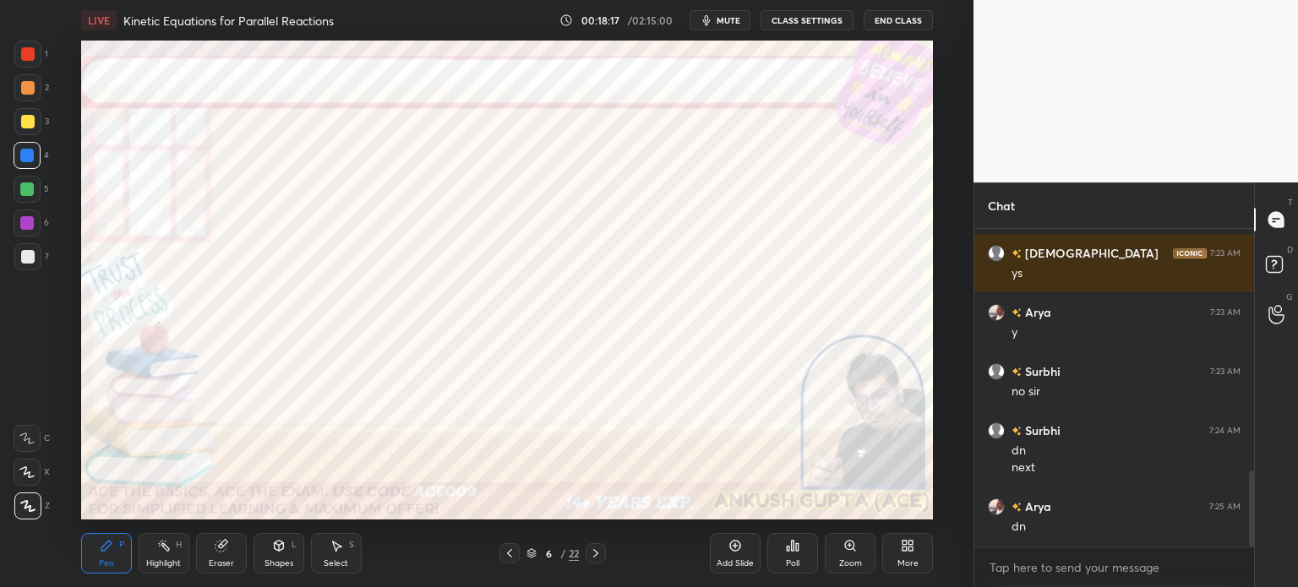
scroll to position [1067, 0]
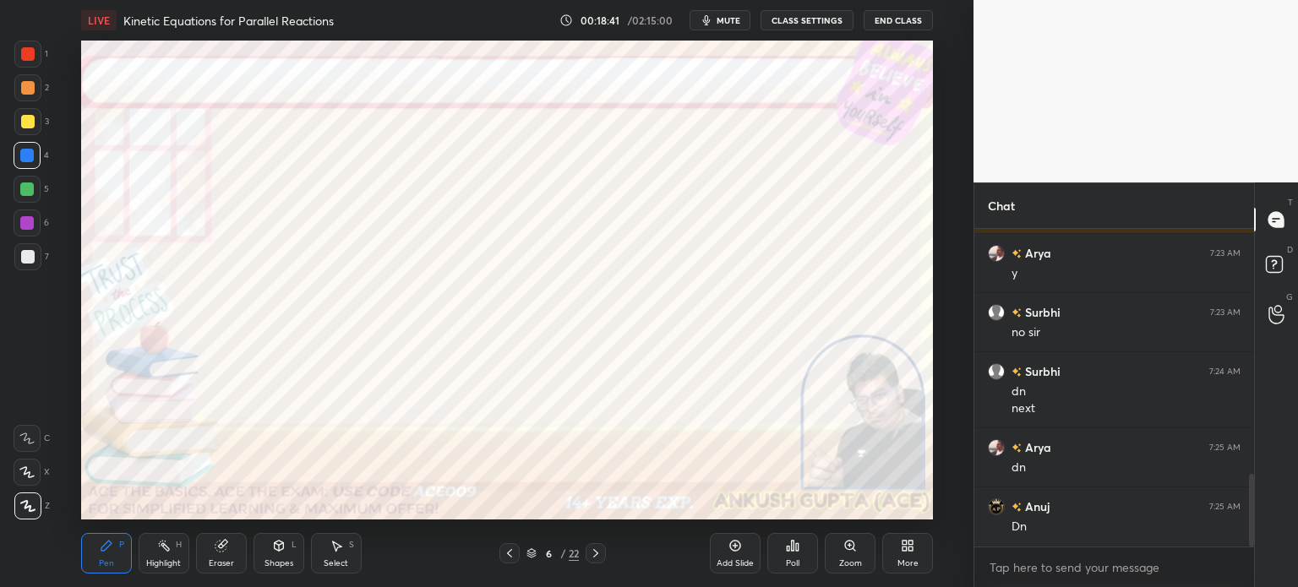
click at [593, 555] on icon at bounding box center [596, 554] width 14 height 14
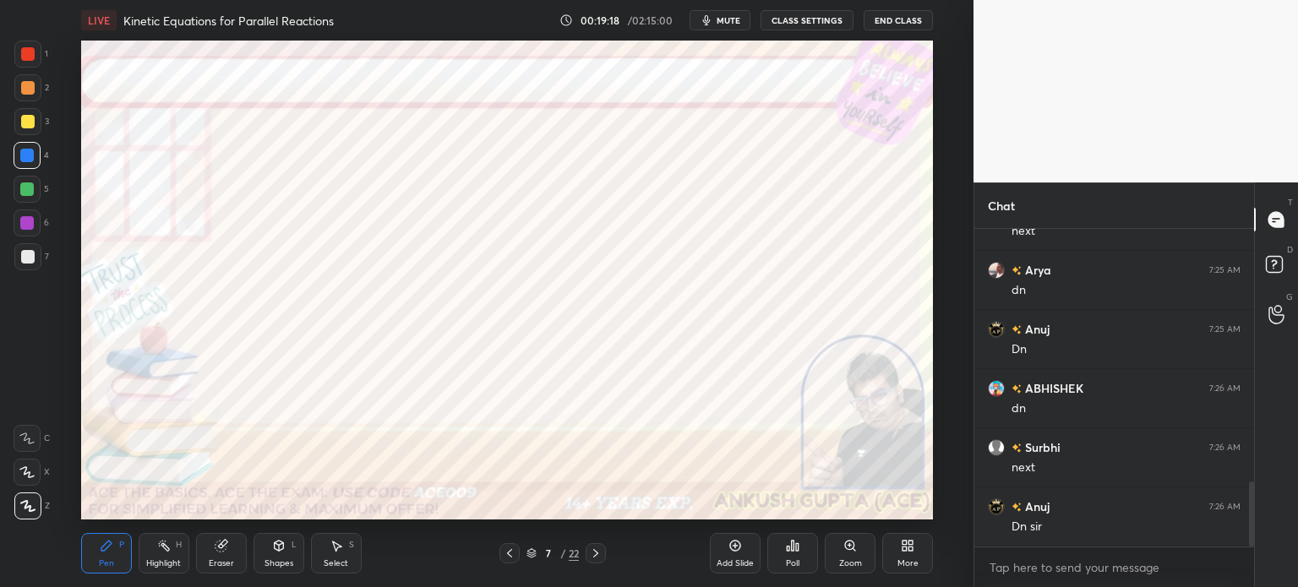
click at [593, 555] on icon at bounding box center [596, 554] width 14 height 14
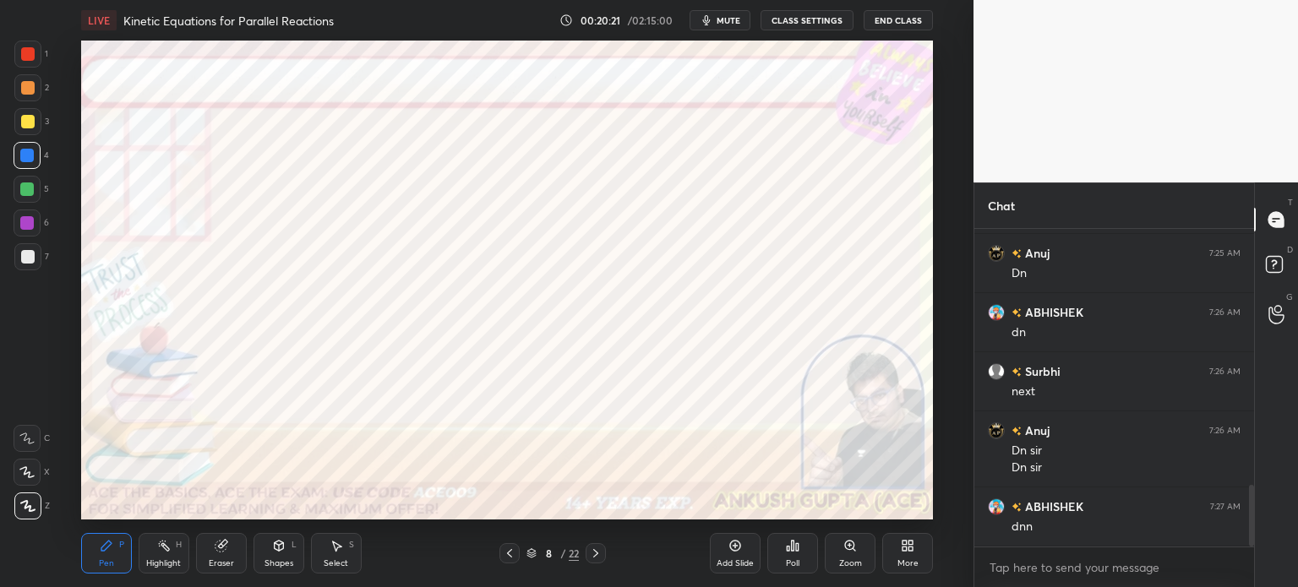
scroll to position [1379, 0]
click at [604, 555] on div at bounding box center [596, 554] width 20 height 20
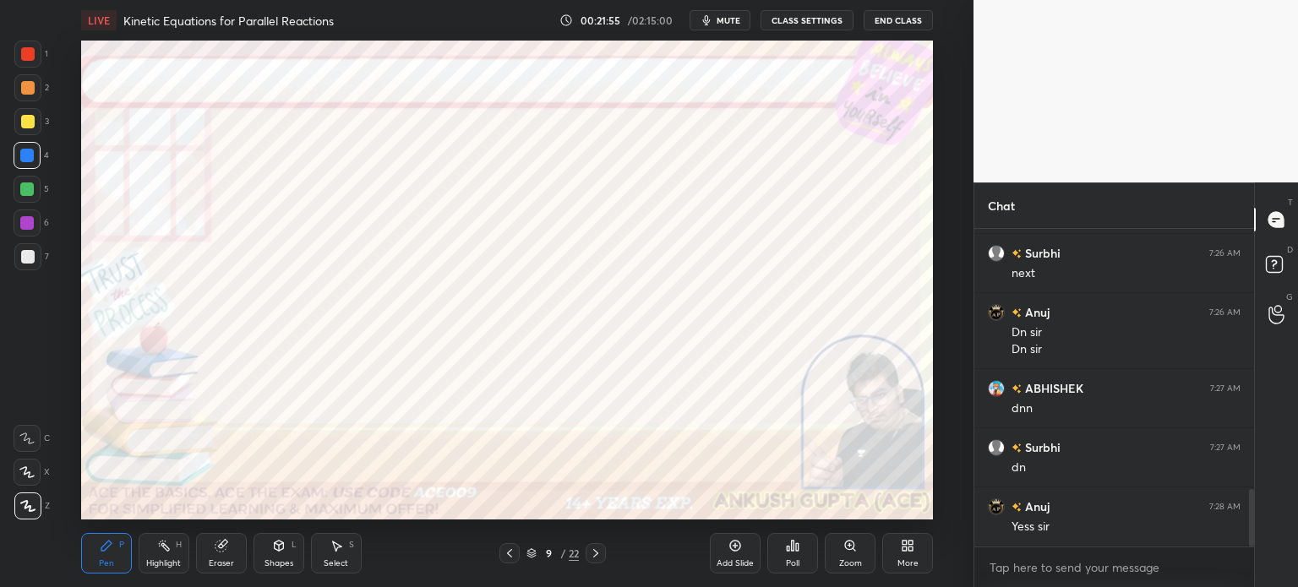
drag, startPoint x: 604, startPoint y: 555, endPoint x: 641, endPoint y: 558, distance: 37.3
click at [641, 558] on div "9 / 22" at bounding box center [553, 554] width 314 height 20
click at [504, 555] on icon at bounding box center [510, 554] width 14 height 14
click at [598, 558] on icon at bounding box center [596, 554] width 14 height 14
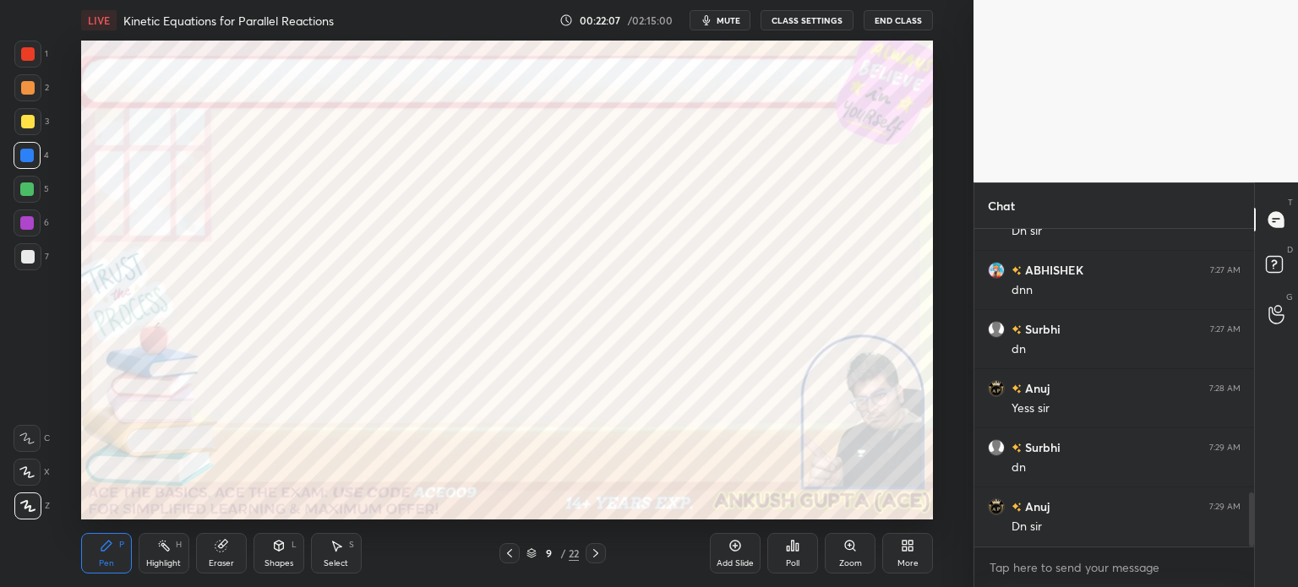
click at [600, 555] on icon at bounding box center [596, 554] width 14 height 14
click at [602, 558] on icon at bounding box center [596, 554] width 14 height 14
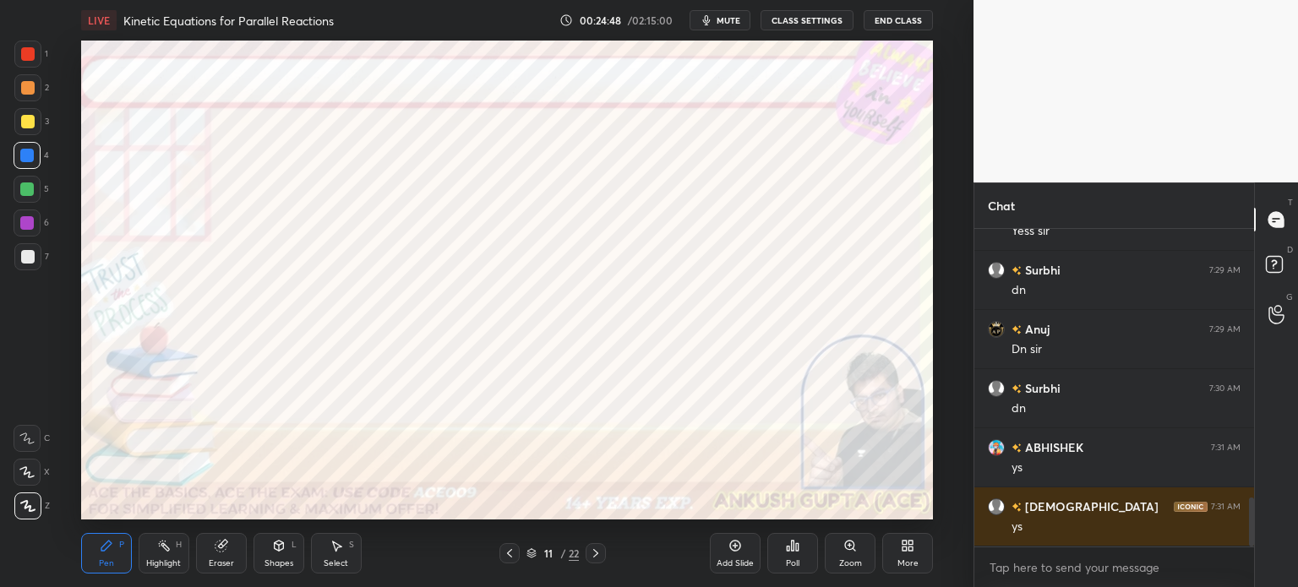
click at [593, 558] on icon at bounding box center [596, 554] width 14 height 14
click at [25, 220] on div at bounding box center [27, 223] width 14 height 14
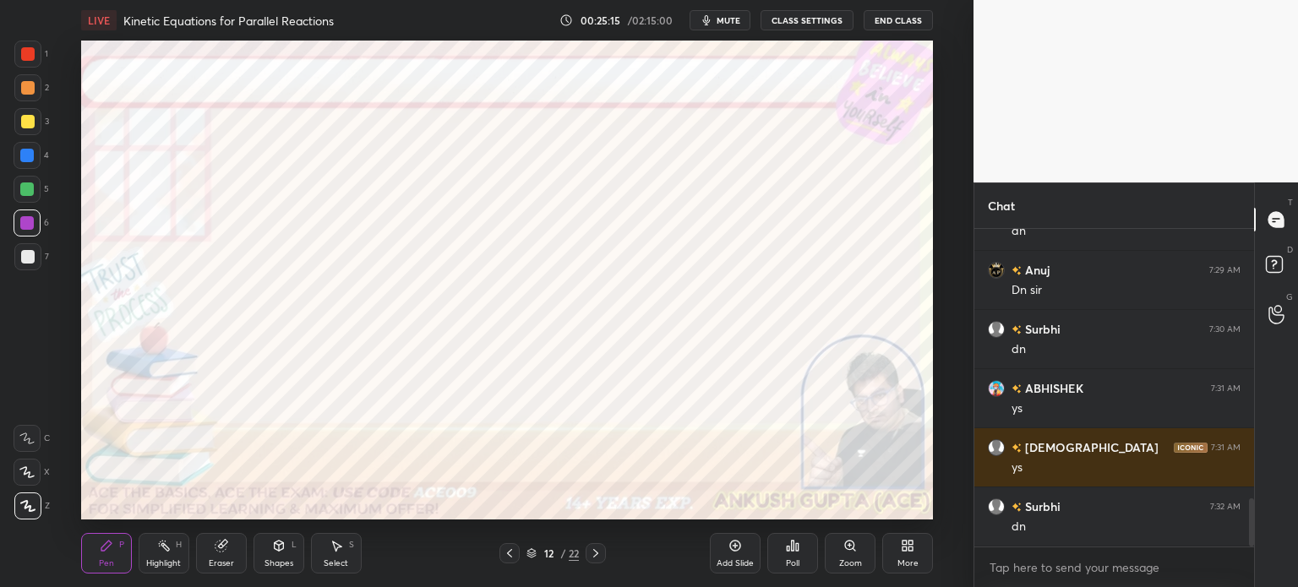
click at [27, 156] on div at bounding box center [27, 156] width 14 height 14
click at [511, 555] on icon at bounding box center [510, 554] width 14 height 14
click at [590, 559] on icon at bounding box center [596, 554] width 14 height 14
click at [27, 226] on div at bounding box center [27, 223] width 14 height 14
click at [335, 552] on icon at bounding box center [337, 547] width 9 height 10
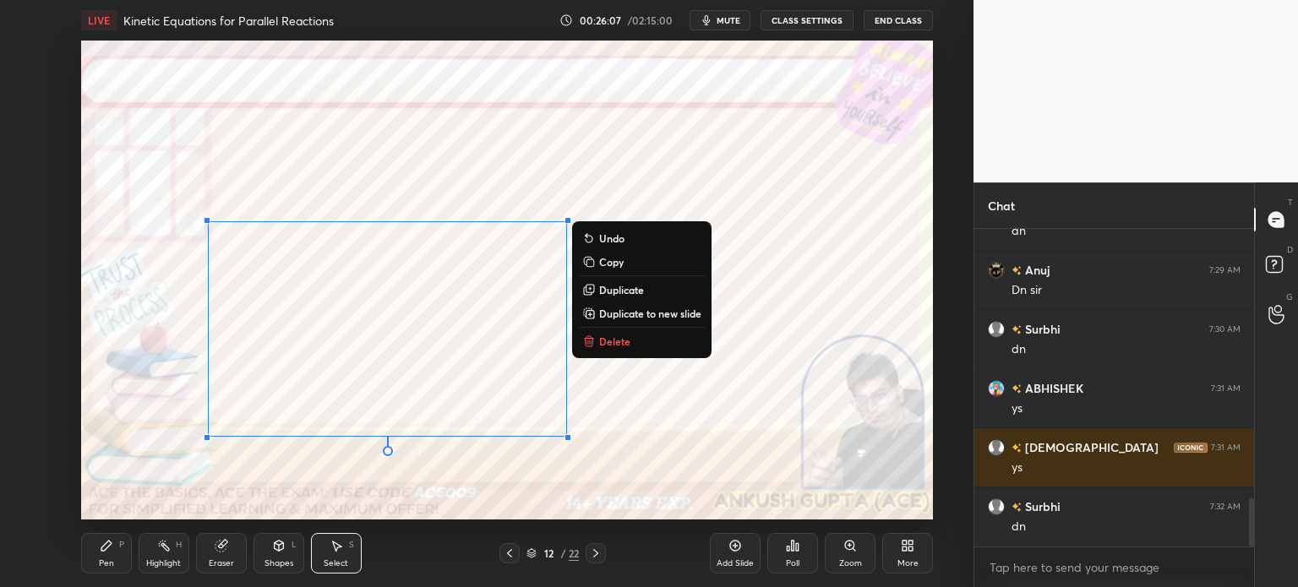
click at [114, 555] on div "Pen P" at bounding box center [106, 553] width 51 height 41
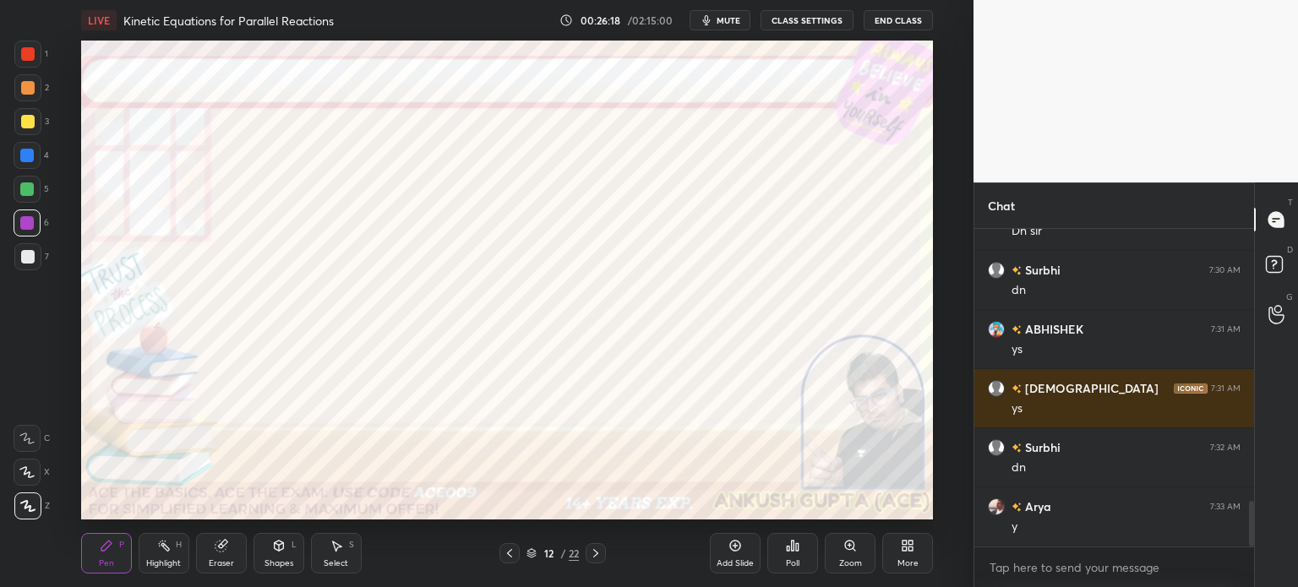
scroll to position [1912, 0]
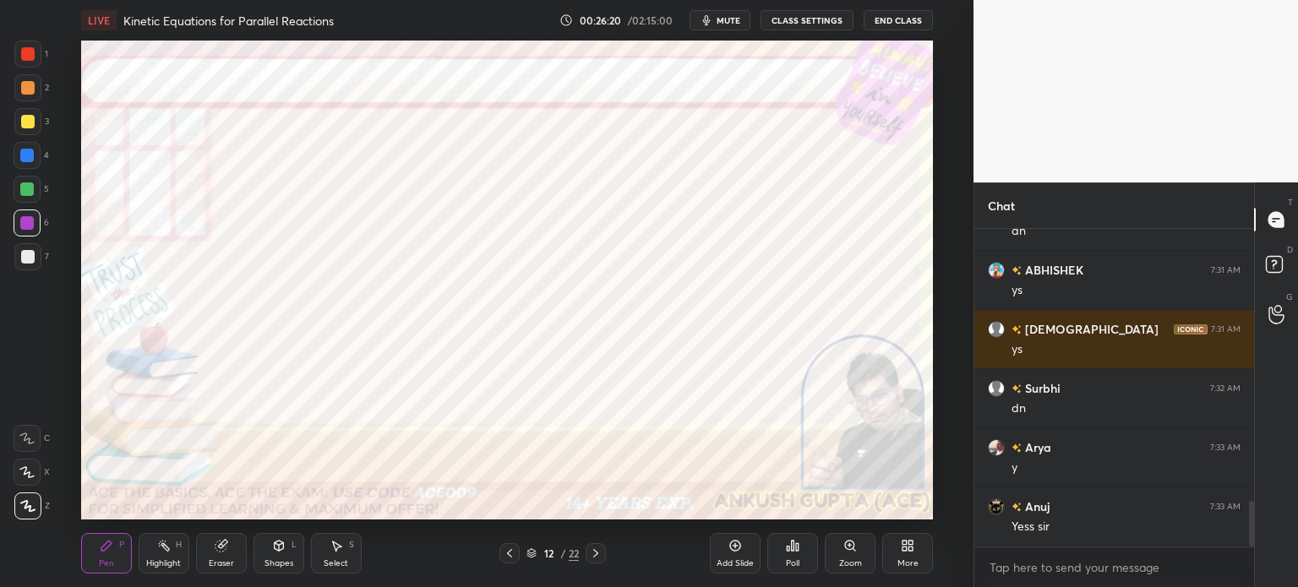
click at [37, 57] on div at bounding box center [27, 54] width 27 height 27
click at [508, 550] on icon at bounding box center [510, 554] width 14 height 14
click at [509, 555] on icon at bounding box center [510, 554] width 14 height 14
click at [509, 554] on icon at bounding box center [510, 554] width 14 height 14
click at [508, 554] on icon at bounding box center [510, 554] width 14 height 14
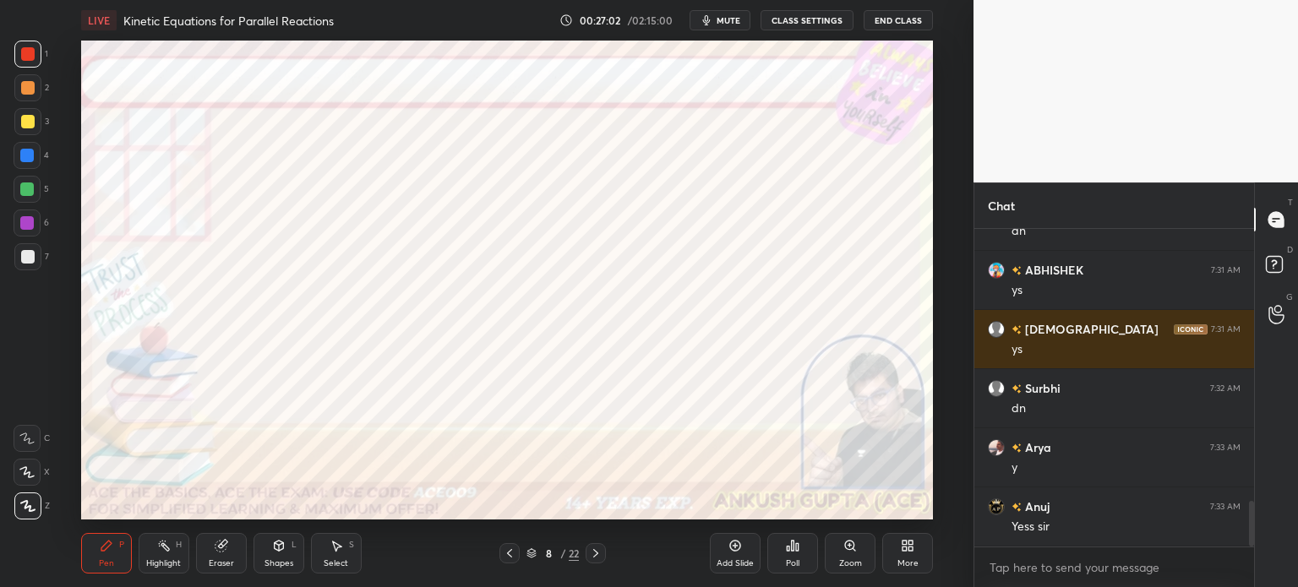
click at [509, 552] on icon at bounding box center [509, 553] width 5 height 8
click at [509, 555] on icon at bounding box center [509, 553] width 5 height 8
click at [166, 564] on div "Highlight" at bounding box center [163, 564] width 35 height 8
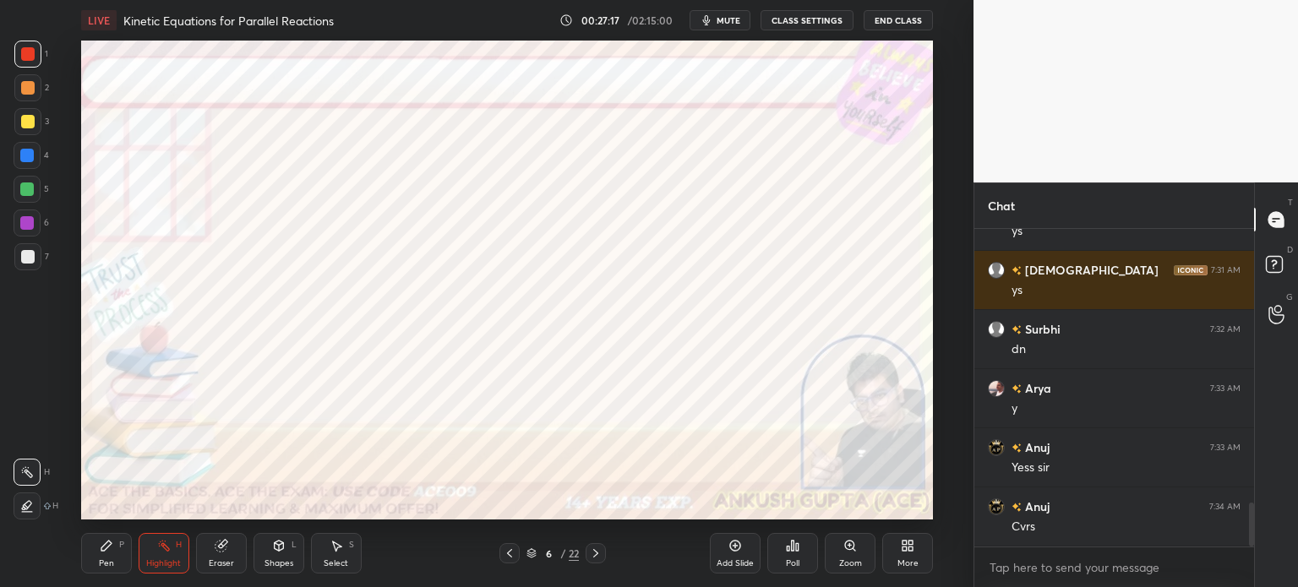
click at [600, 554] on icon at bounding box center [596, 554] width 14 height 14
click at [600, 555] on icon at bounding box center [596, 554] width 14 height 14
click at [598, 555] on icon at bounding box center [596, 554] width 14 height 14
click at [597, 555] on icon at bounding box center [595, 553] width 5 height 8
click at [596, 556] on icon at bounding box center [595, 553] width 5 height 8
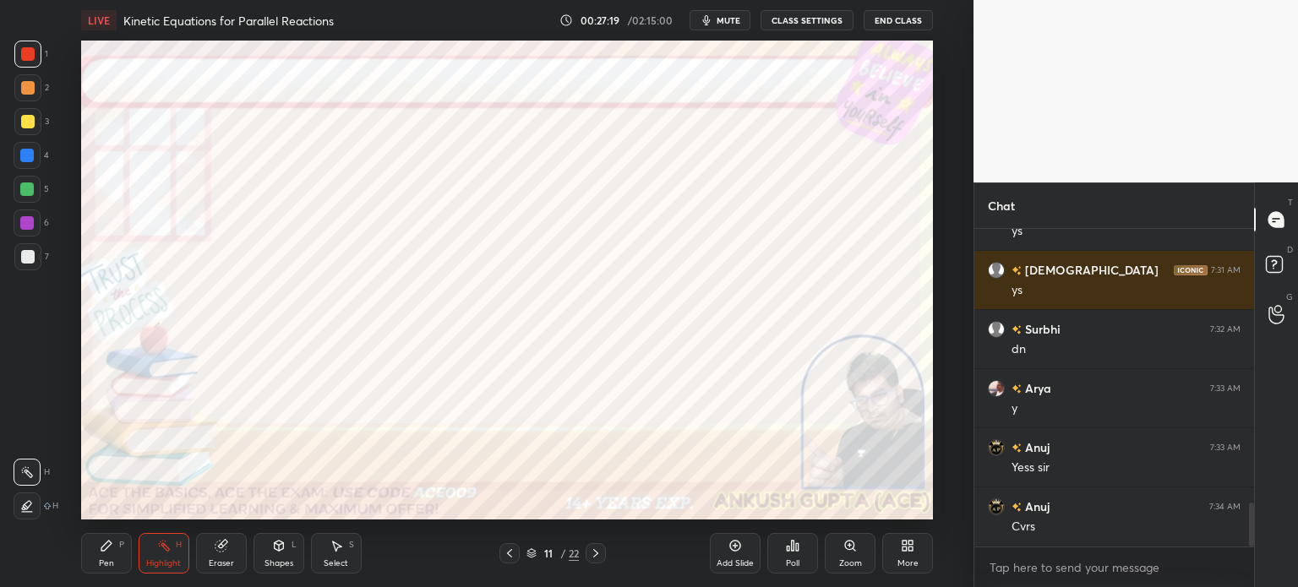
click at [594, 556] on icon at bounding box center [596, 554] width 14 height 14
click at [101, 560] on div "Pen" at bounding box center [106, 564] width 15 height 8
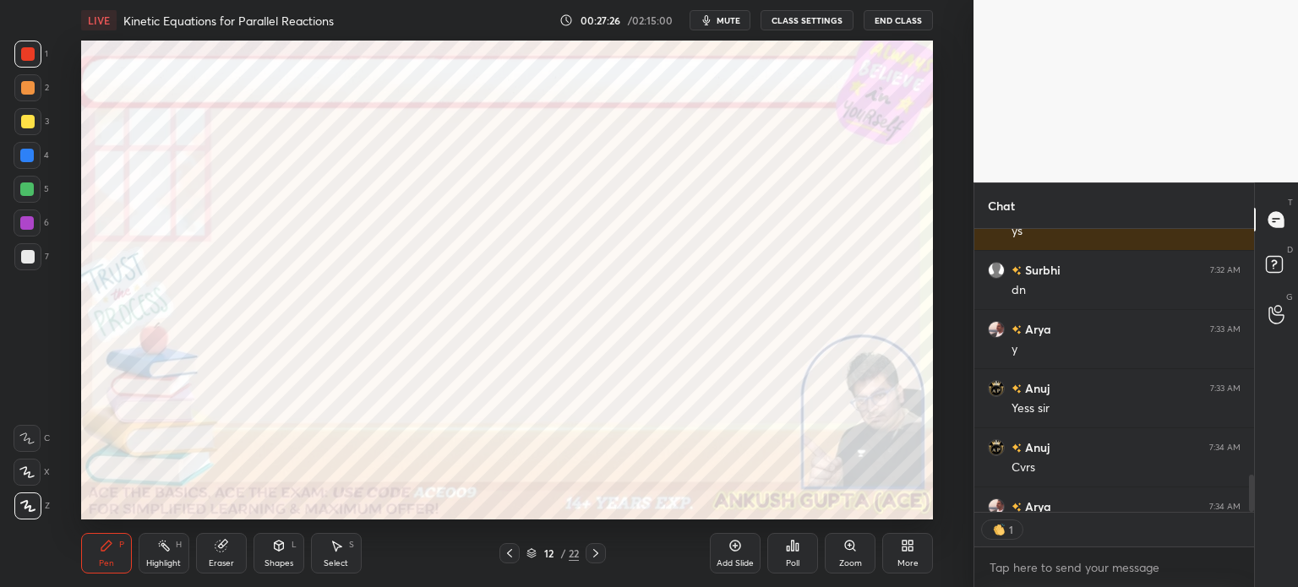
scroll to position [5, 5]
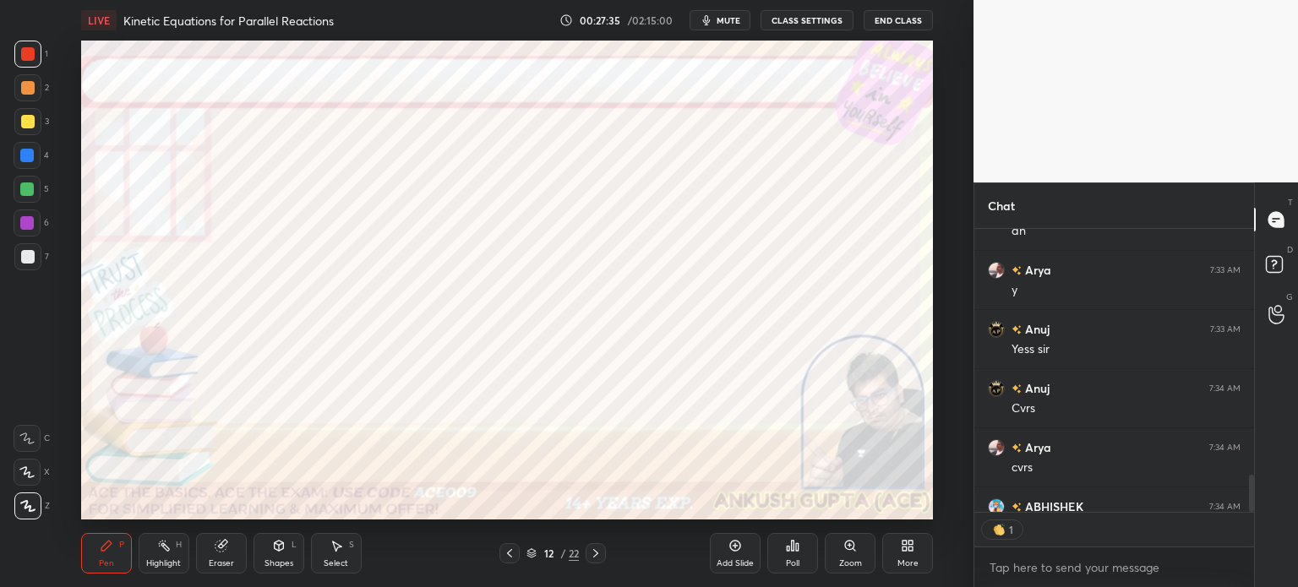
type textarea "x"
click at [28, 158] on div at bounding box center [27, 156] width 14 height 14
click at [150, 549] on div "Highlight H" at bounding box center [164, 553] width 51 height 41
click at [507, 554] on icon at bounding box center [509, 553] width 5 height 8
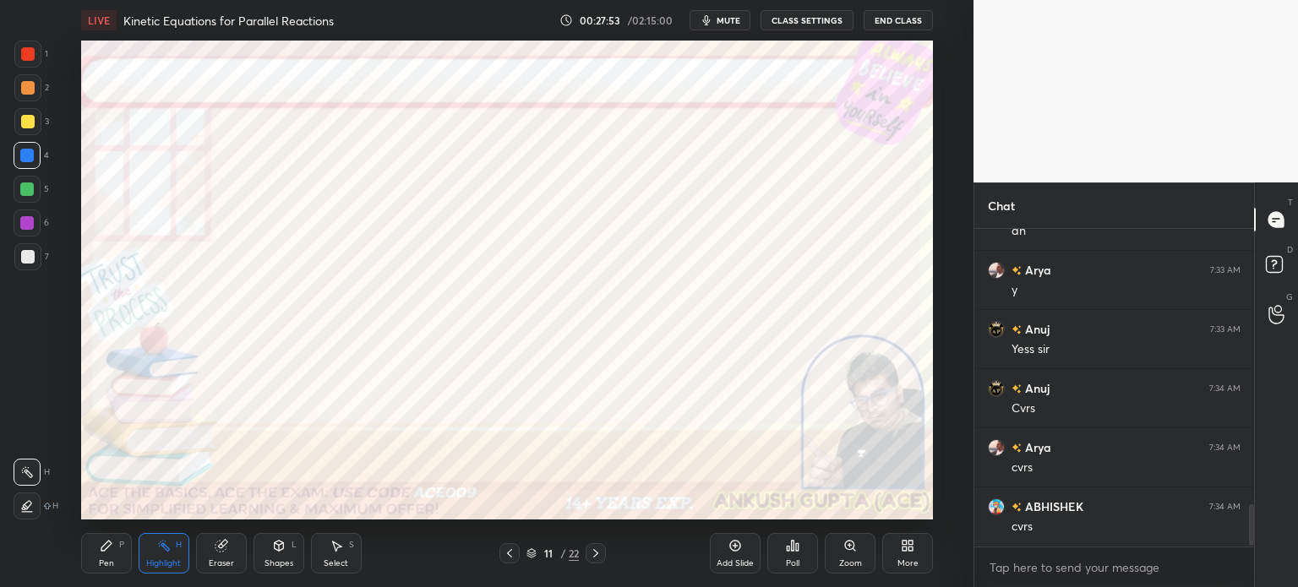
click at [509, 551] on icon at bounding box center [510, 554] width 14 height 14
click at [599, 554] on icon at bounding box center [596, 554] width 14 height 14
click at [598, 556] on icon at bounding box center [596, 554] width 14 height 14
click at [597, 559] on icon at bounding box center [596, 554] width 14 height 14
click at [509, 555] on icon at bounding box center [509, 553] width 5 height 8
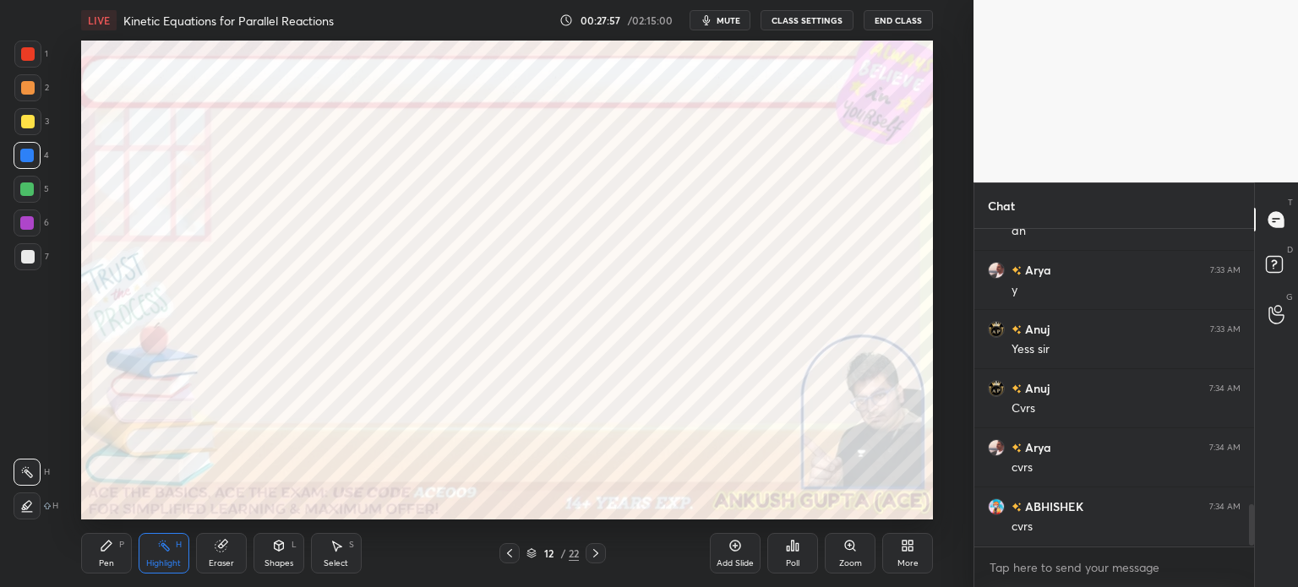
click at [106, 567] on div "Pen" at bounding box center [106, 564] width 15 height 8
click at [593, 556] on icon at bounding box center [596, 554] width 14 height 14
click at [511, 551] on icon at bounding box center [510, 554] width 14 height 14
click at [601, 557] on icon at bounding box center [596, 554] width 14 height 14
click at [505, 558] on icon at bounding box center [510, 554] width 14 height 14
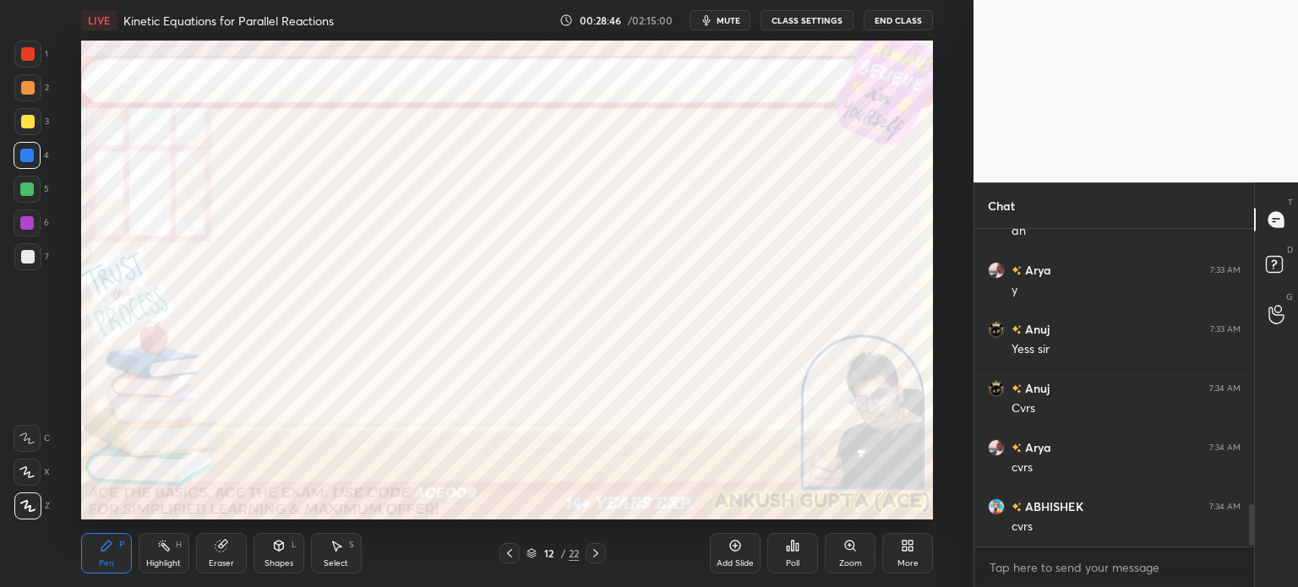
click at [589, 552] on icon at bounding box center [596, 554] width 14 height 14
click at [335, 550] on icon at bounding box center [337, 546] width 14 height 14
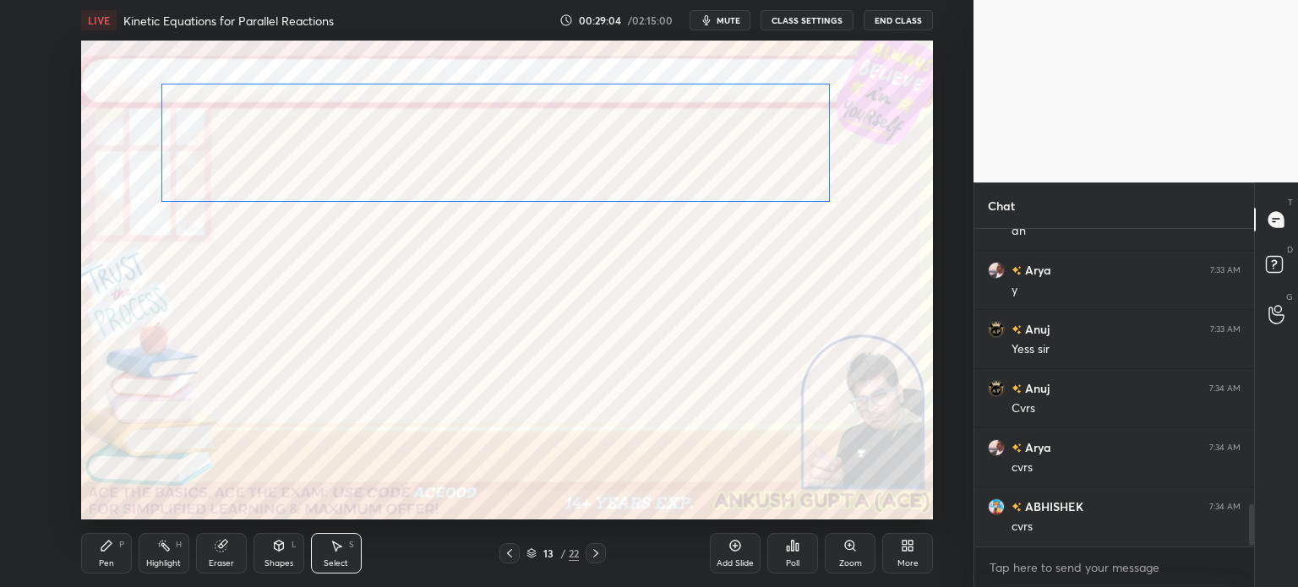
click at [281, 182] on div "0 ° Undo Copy Duplicate Duplicate to new slide Delete" at bounding box center [507, 280] width 852 height 479
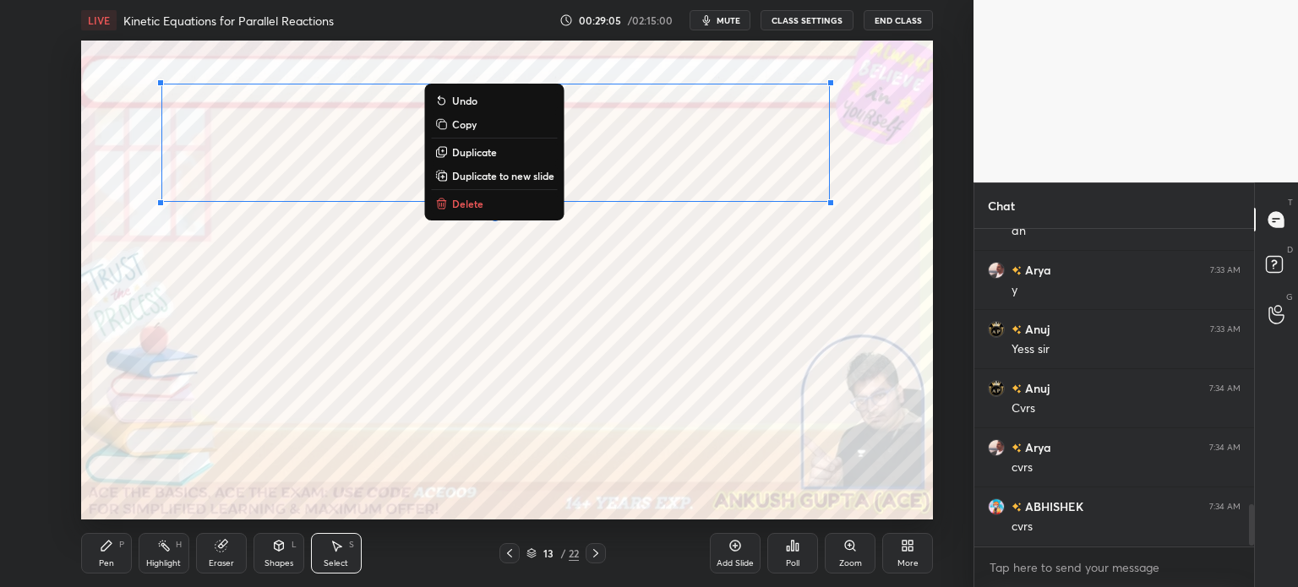
click at [105, 560] on div "Pen" at bounding box center [106, 564] width 15 height 8
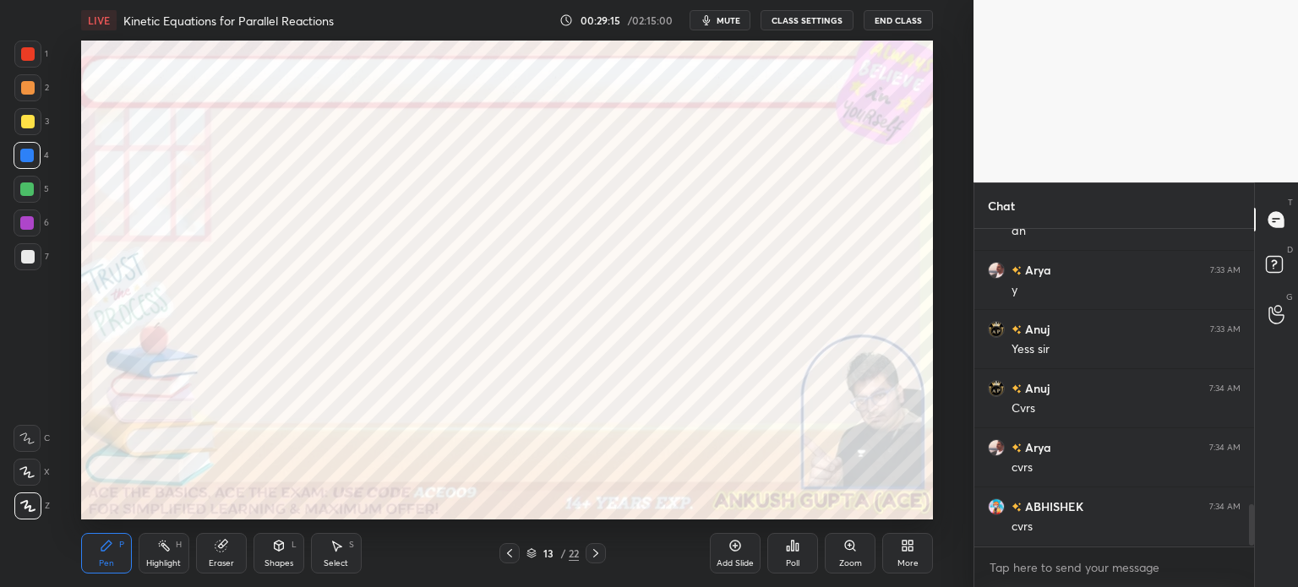
click at [161, 547] on icon at bounding box center [164, 546] width 14 height 14
click at [100, 560] on div "Pen" at bounding box center [106, 564] width 15 height 8
click at [149, 560] on div "Highlight" at bounding box center [163, 564] width 35 height 8
click at [107, 551] on icon at bounding box center [107, 546] width 14 height 14
click at [159, 555] on div "Highlight H" at bounding box center [164, 553] width 51 height 41
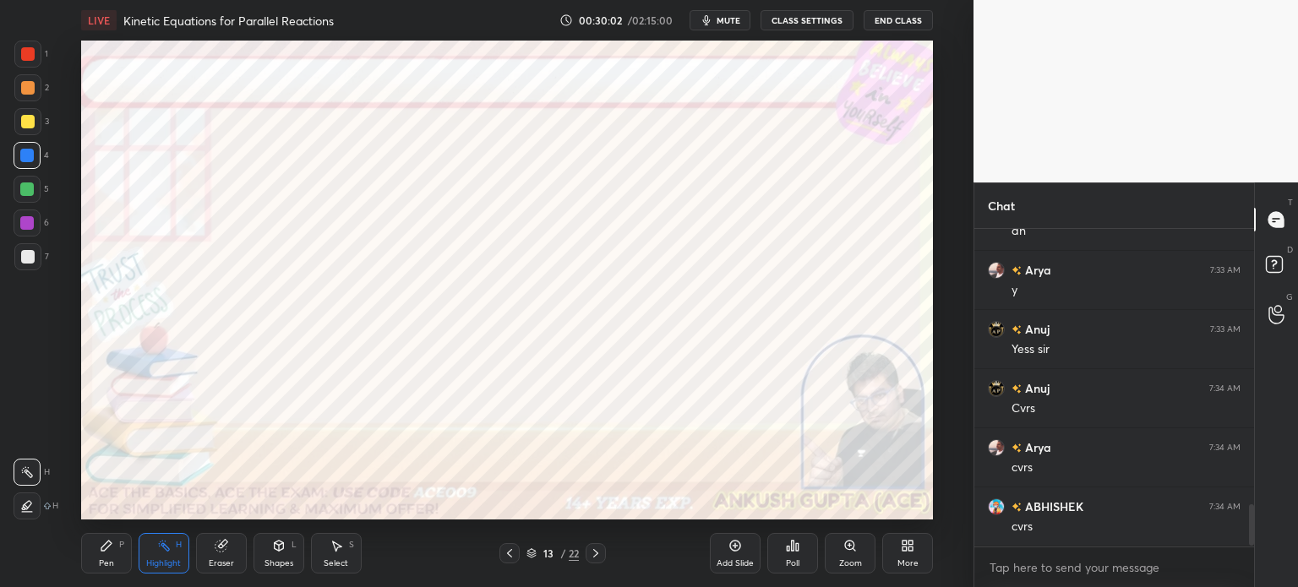
click at [105, 562] on div "Pen" at bounding box center [106, 564] width 15 height 8
click at [22, 221] on div at bounding box center [27, 223] width 14 height 14
click at [279, 549] on icon at bounding box center [279, 548] width 0 height 6
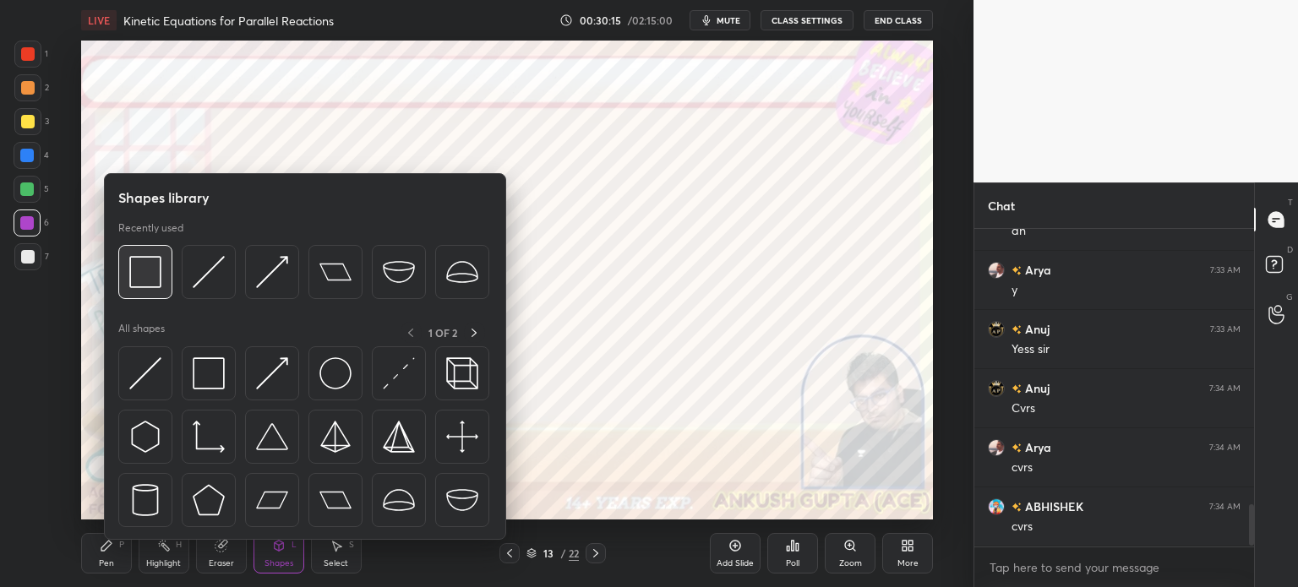
click at [142, 278] on img at bounding box center [145, 272] width 32 height 32
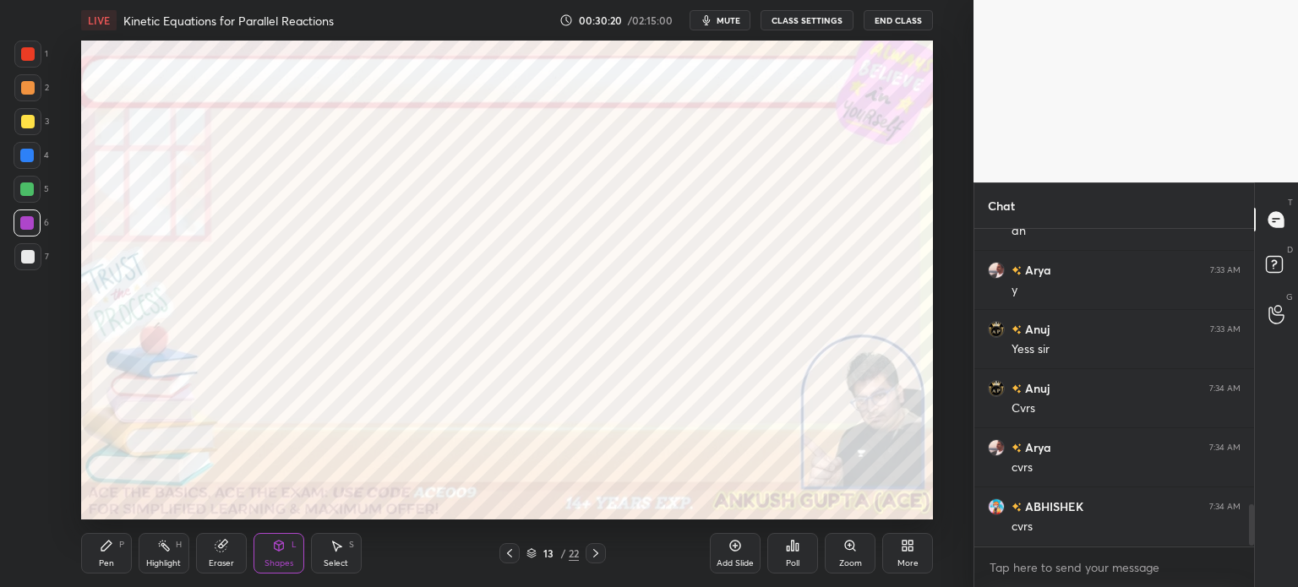
click at [104, 549] on icon at bounding box center [106, 546] width 10 height 10
click at [27, 156] on div at bounding box center [27, 156] width 14 height 14
click at [513, 551] on icon at bounding box center [510, 554] width 14 height 14
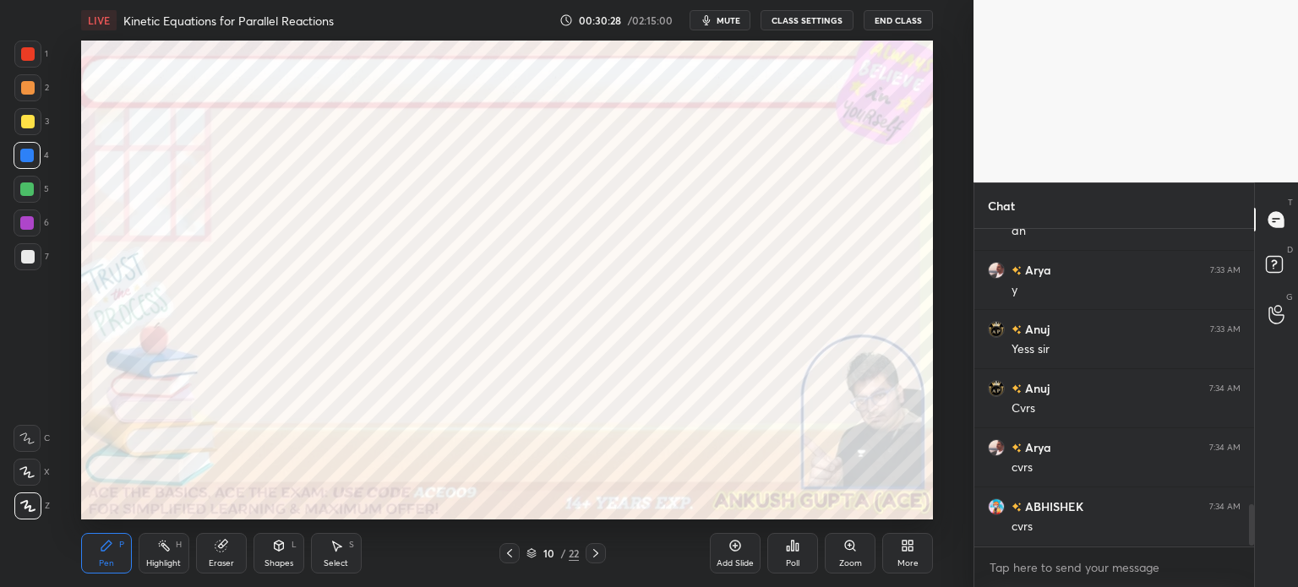
click at [513, 551] on icon at bounding box center [510, 554] width 14 height 14
click at [600, 560] on icon at bounding box center [596, 554] width 14 height 14
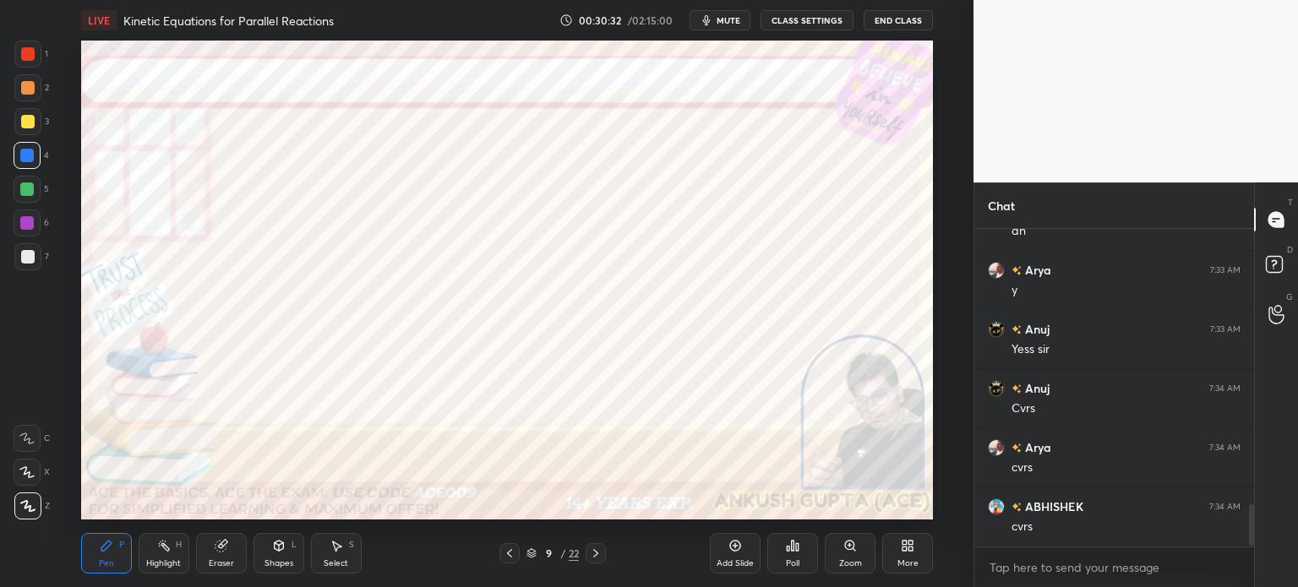
click at [600, 560] on icon at bounding box center [596, 554] width 14 height 14
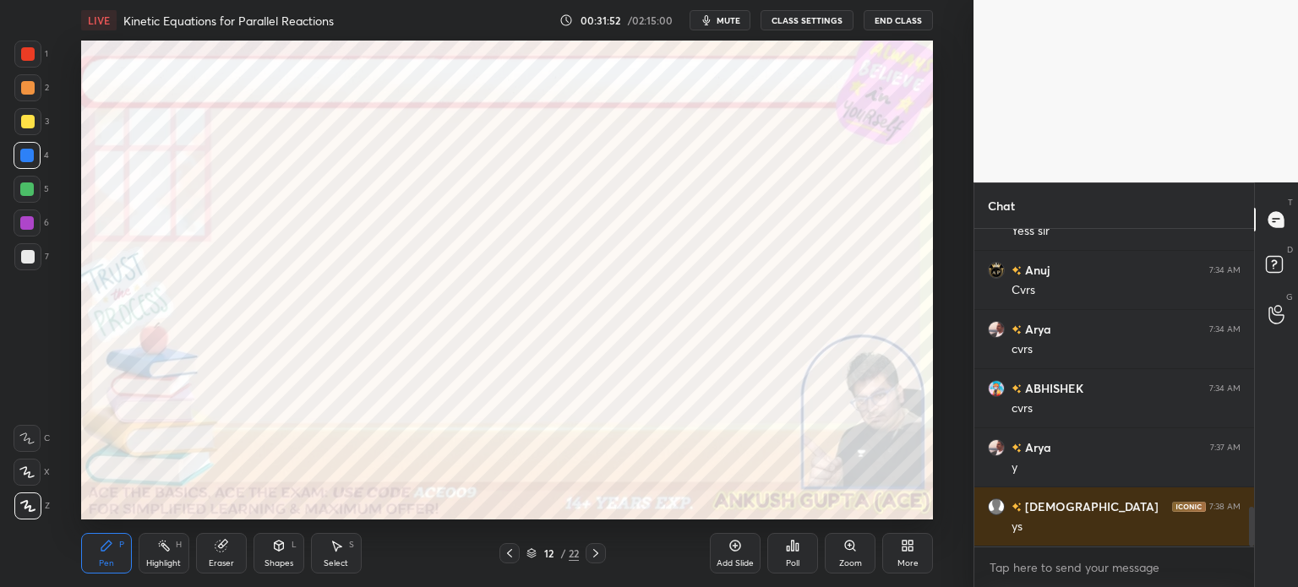
scroll to position [2267, 0]
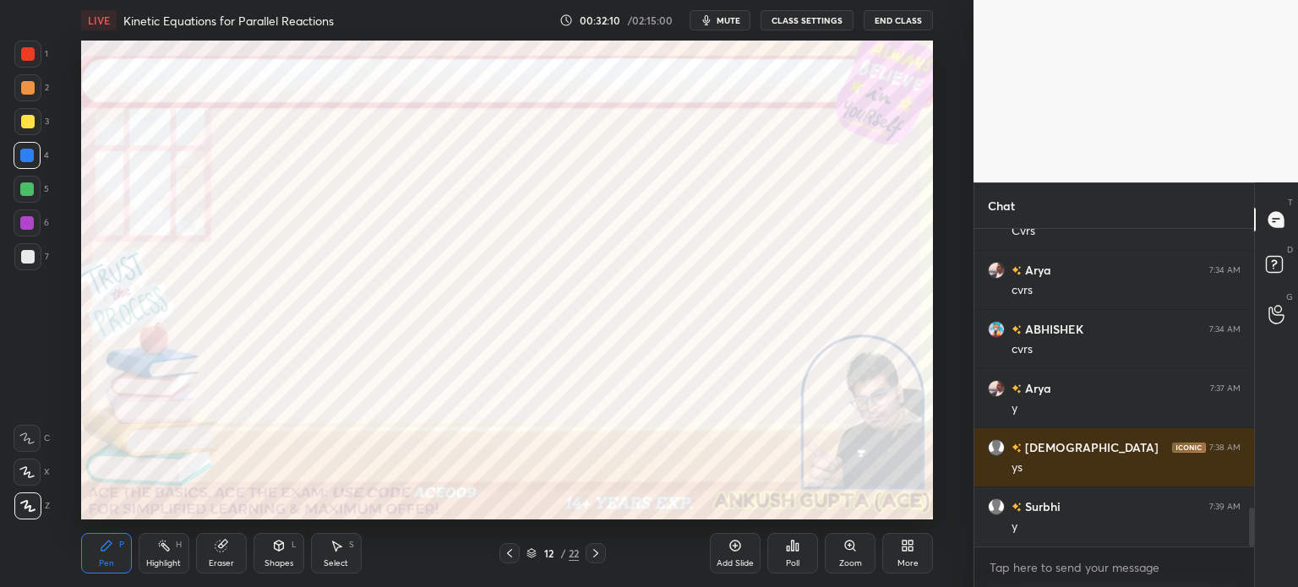
click at [602, 552] on icon at bounding box center [596, 554] width 14 height 14
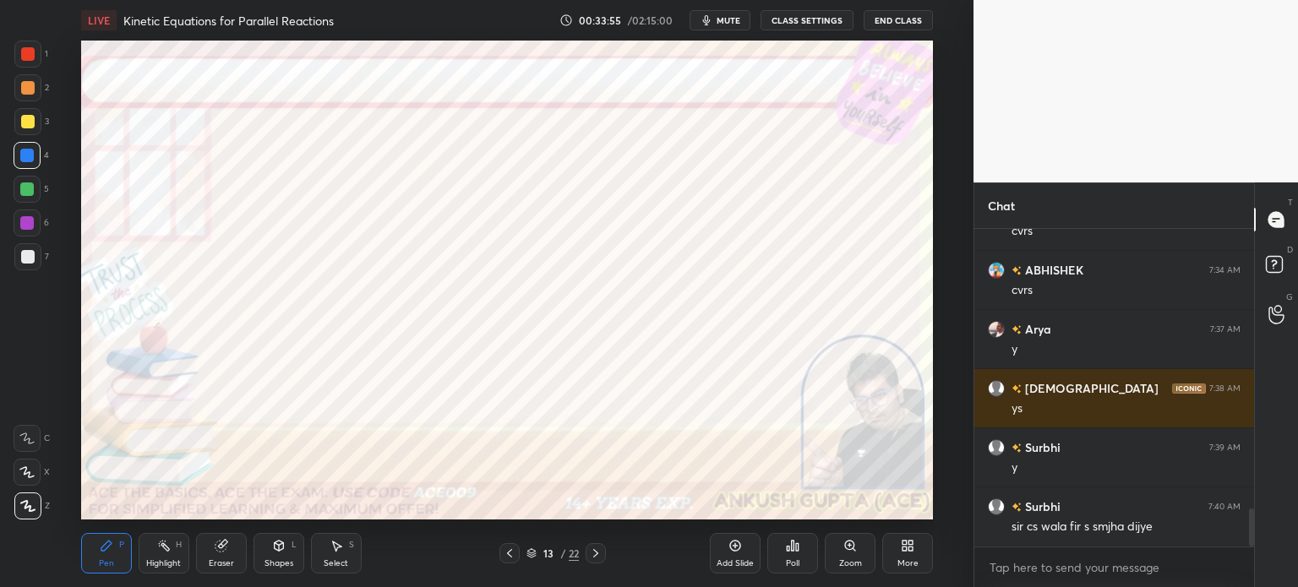
click at [505, 550] on icon at bounding box center [510, 554] width 14 height 14
click at [601, 554] on icon at bounding box center [596, 554] width 14 height 14
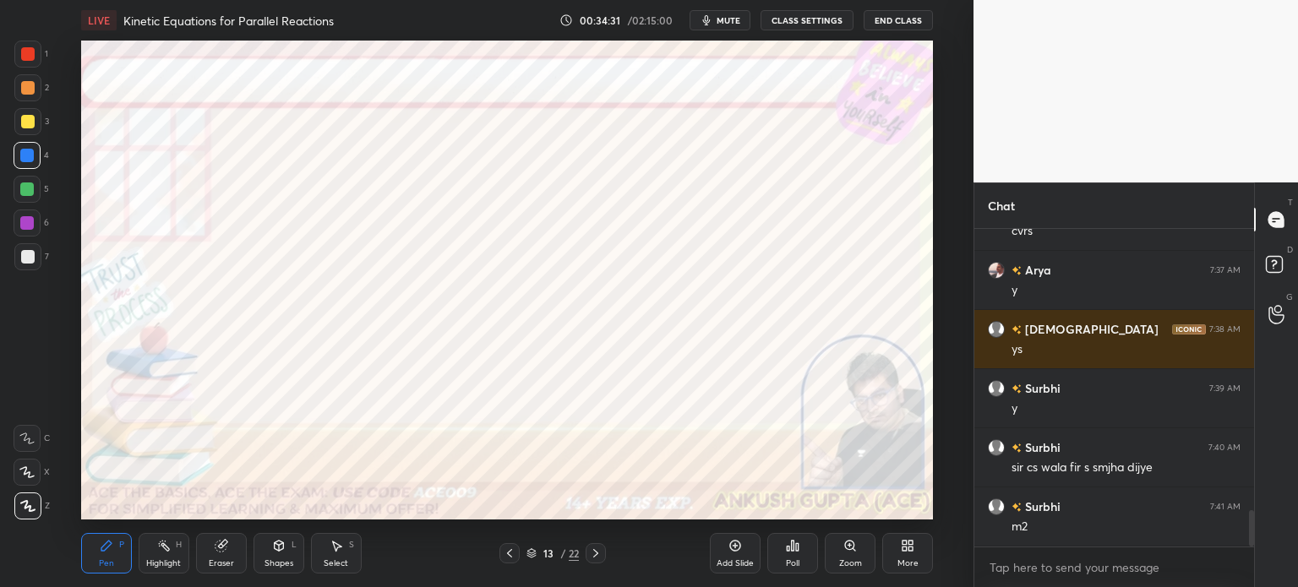
scroll to position [2445, 0]
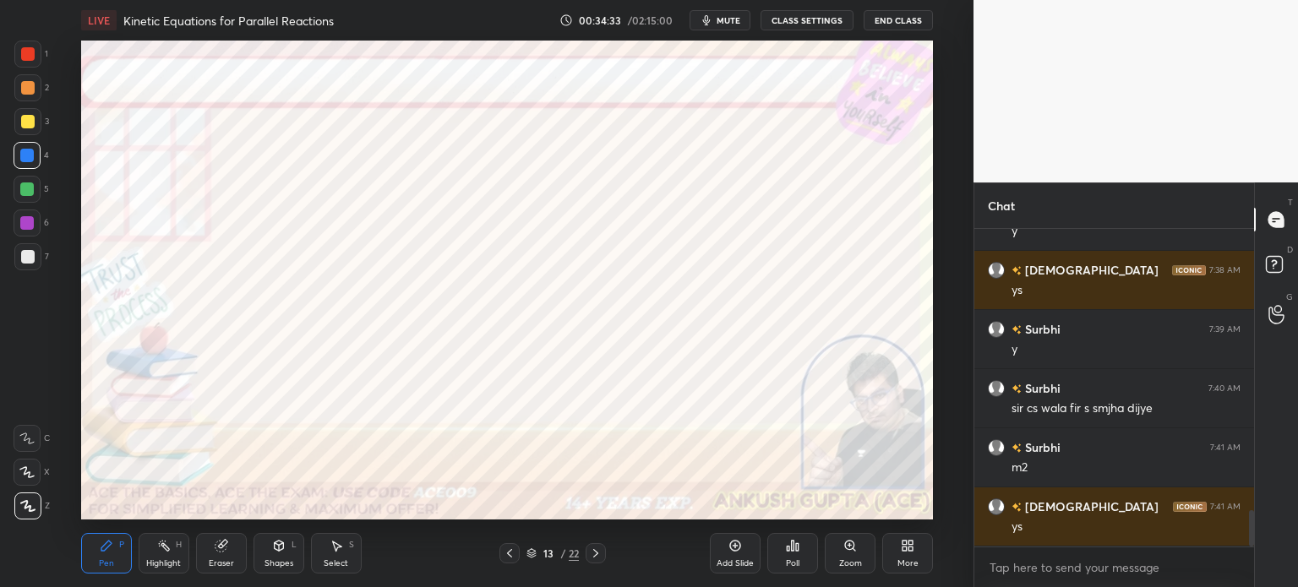
click at [509, 549] on icon at bounding box center [510, 554] width 14 height 14
click at [166, 550] on rect at bounding box center [165, 548] width 8 height 8
click at [594, 554] on icon at bounding box center [596, 554] width 14 height 14
click at [735, 553] on icon at bounding box center [736, 546] width 14 height 14
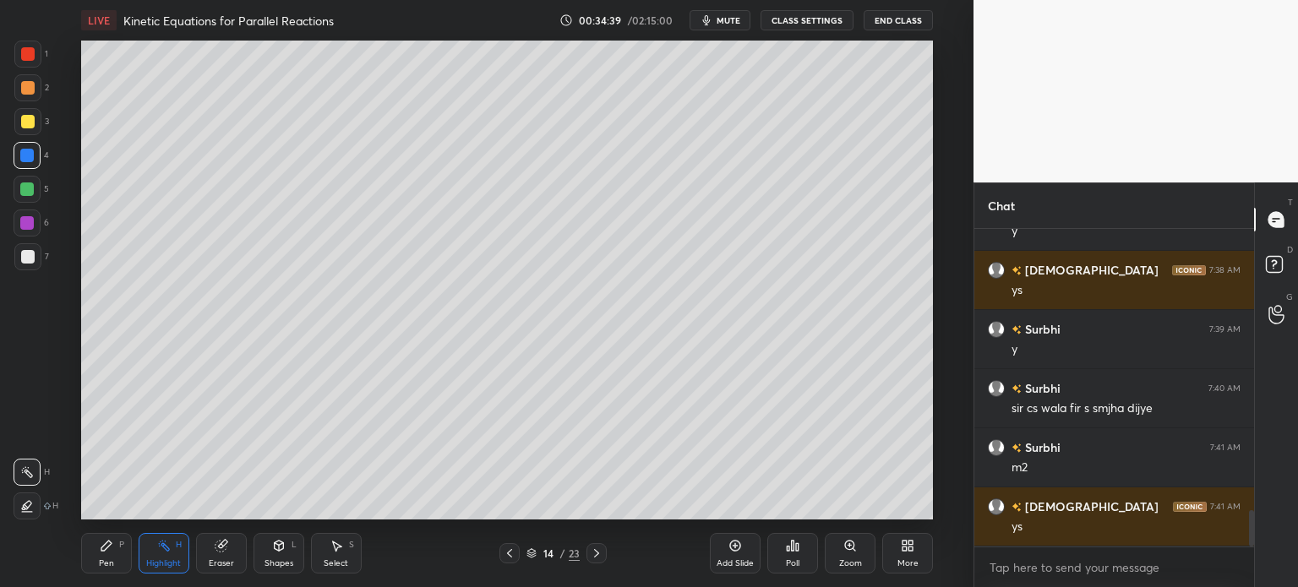
click at [90, 555] on div "Pen P" at bounding box center [106, 553] width 51 height 41
click at [22, 273] on div "7" at bounding box center [31, 260] width 35 height 34
click at [27, 159] on div at bounding box center [27, 156] width 14 height 14
click at [21, 190] on div at bounding box center [27, 190] width 14 height 14
click at [168, 549] on rect at bounding box center [165, 548] width 8 height 8
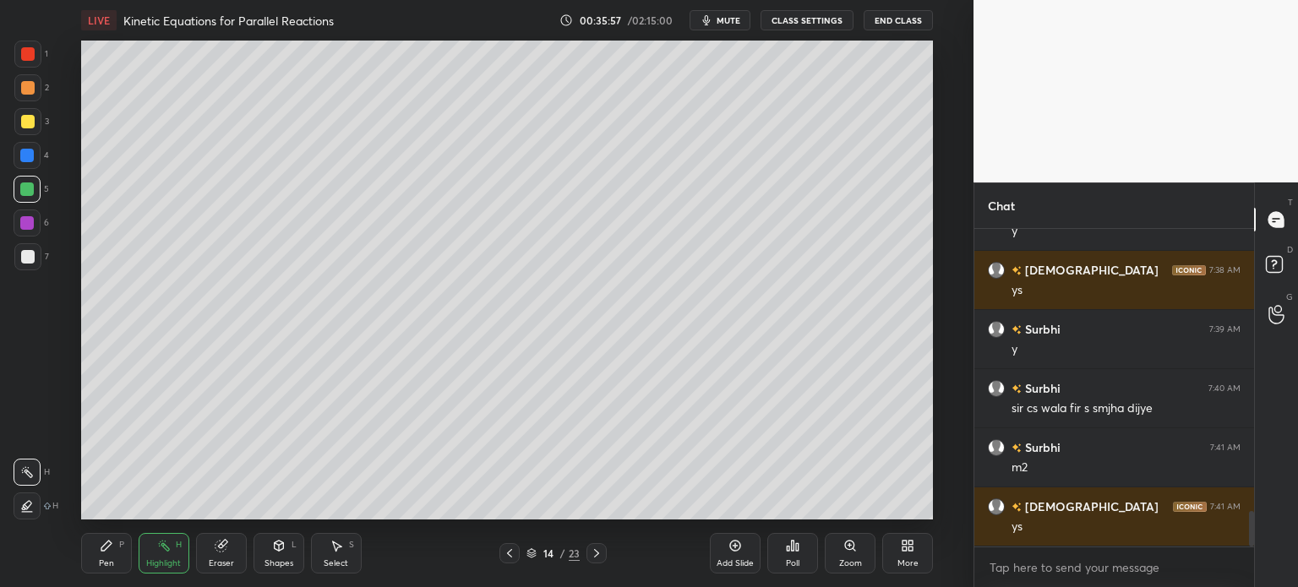
scroll to position [2504, 0]
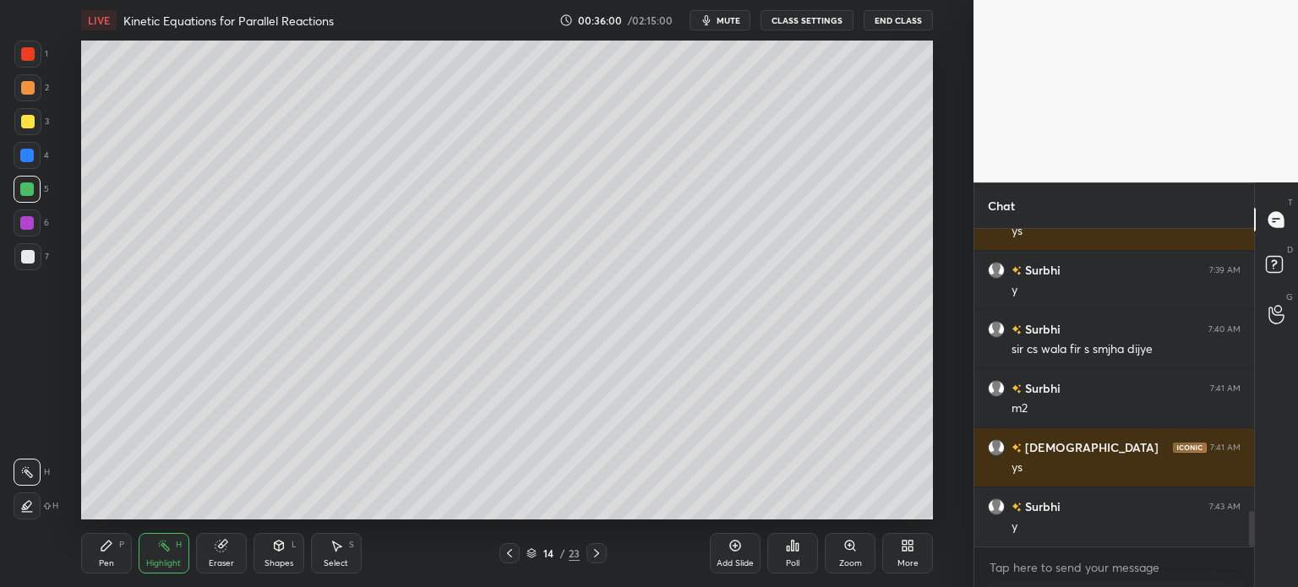
click at [500, 554] on div at bounding box center [510, 554] width 20 height 20
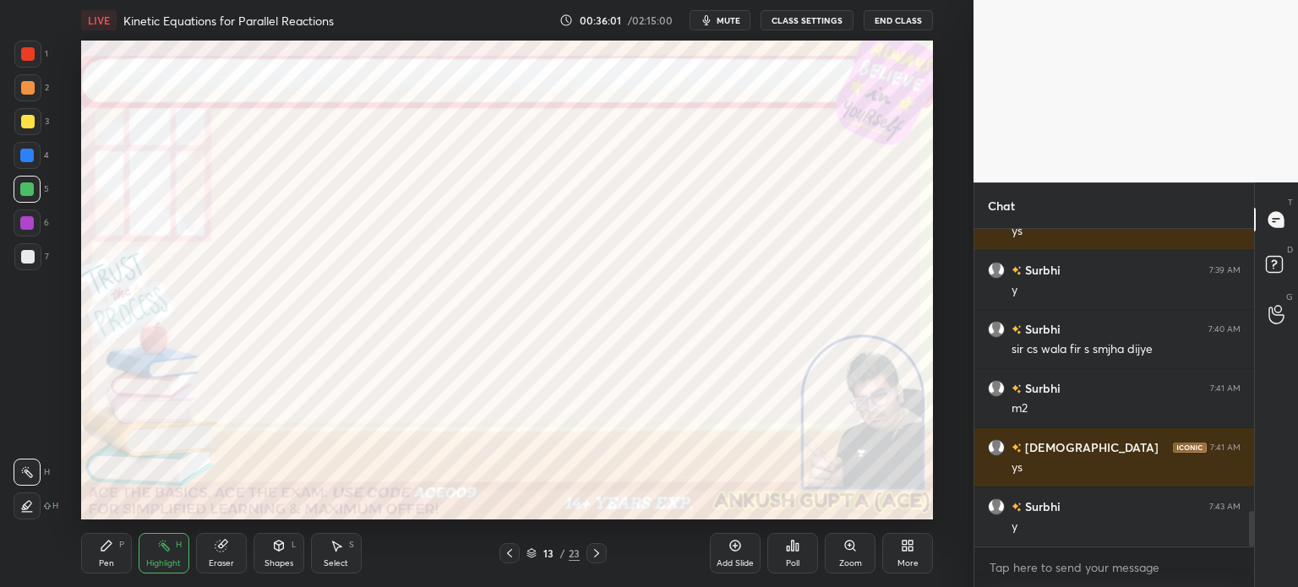
click at [500, 556] on div at bounding box center [510, 554] width 20 height 20
click at [593, 559] on icon at bounding box center [597, 554] width 14 height 14
click at [96, 550] on div "Pen P" at bounding box center [106, 553] width 51 height 41
click at [30, 59] on div at bounding box center [28, 54] width 14 height 14
click at [159, 554] on div "Highlight H" at bounding box center [164, 553] width 51 height 41
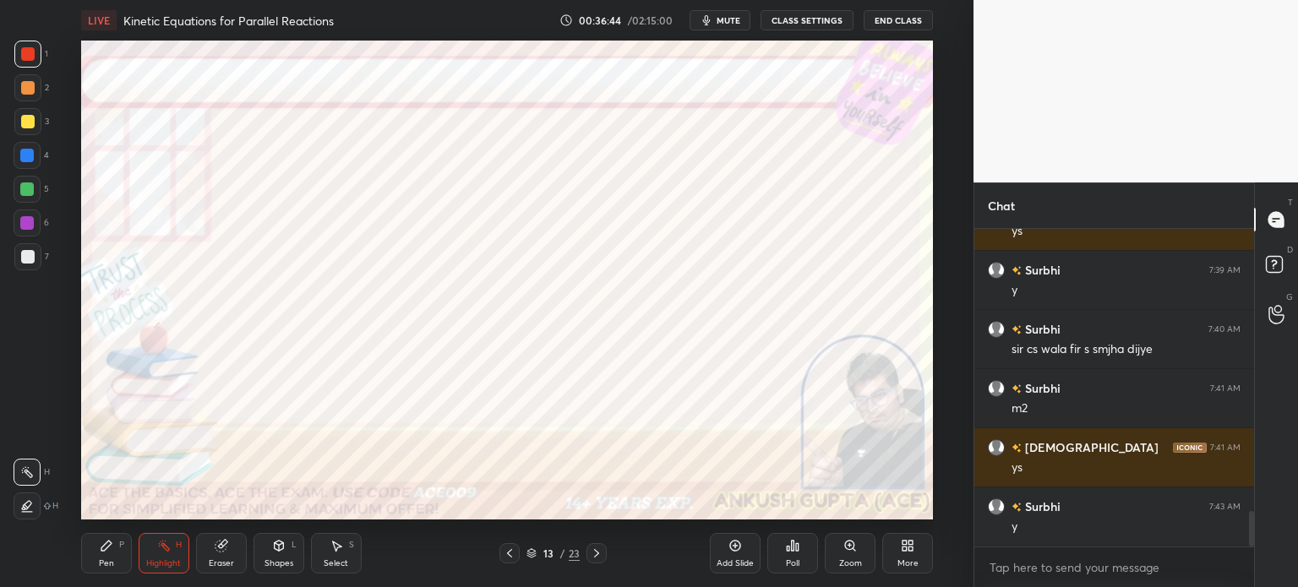
click at [123, 555] on div "Pen P" at bounding box center [106, 553] width 51 height 41
click at [595, 551] on icon at bounding box center [596, 553] width 5 height 8
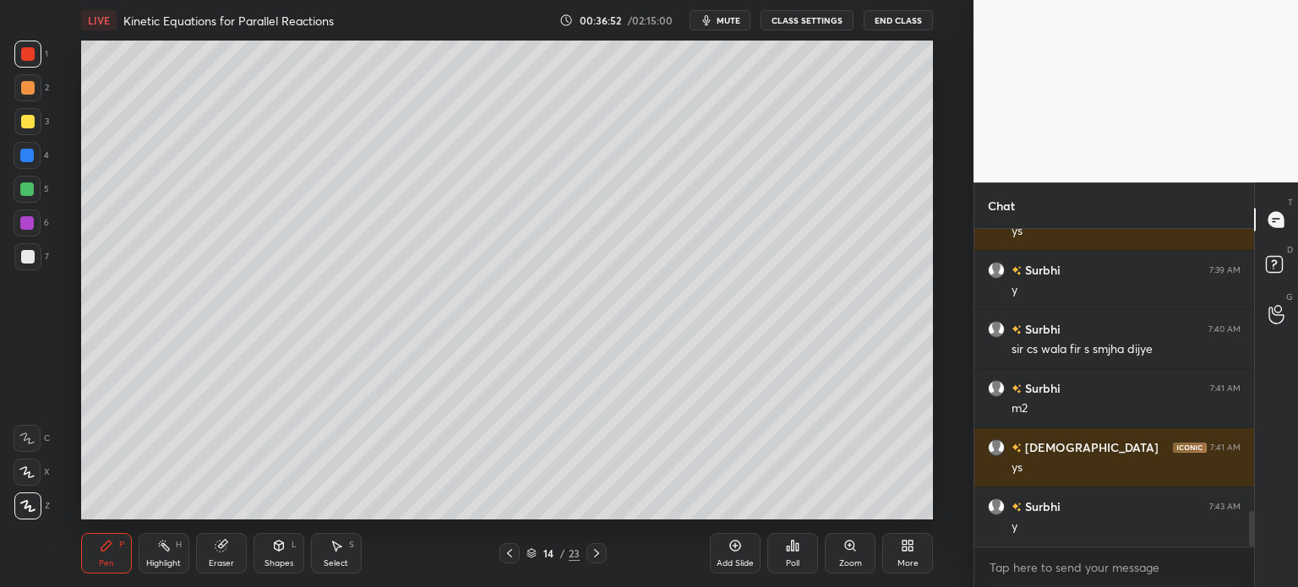
click at [599, 555] on icon at bounding box center [597, 554] width 14 height 14
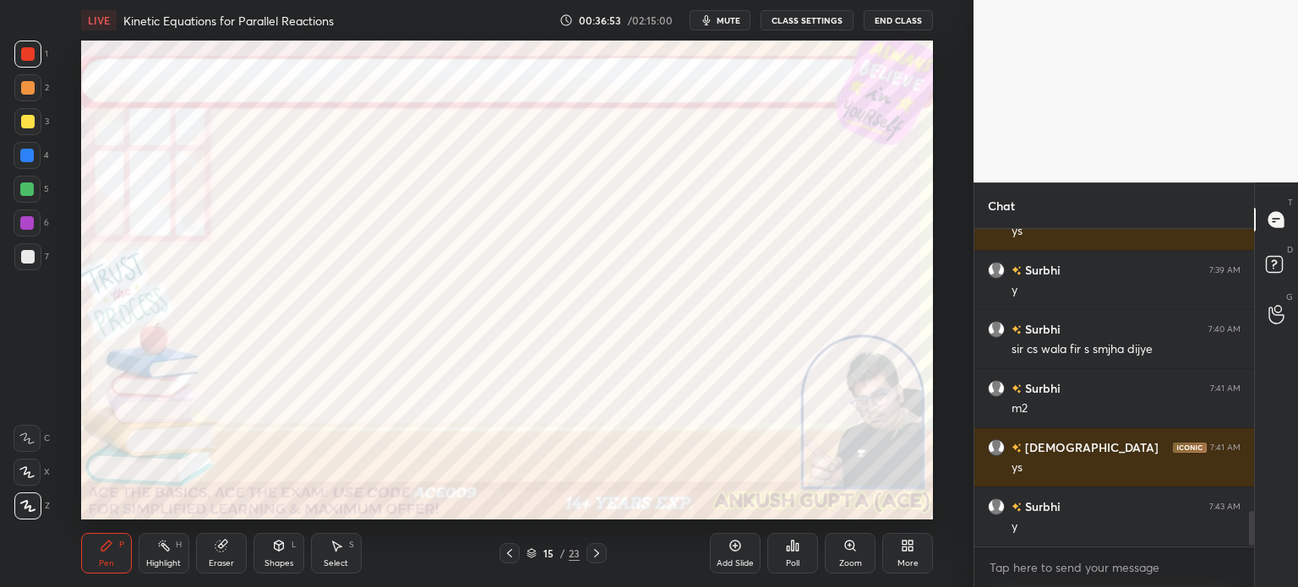
scroll to position [2563, 0]
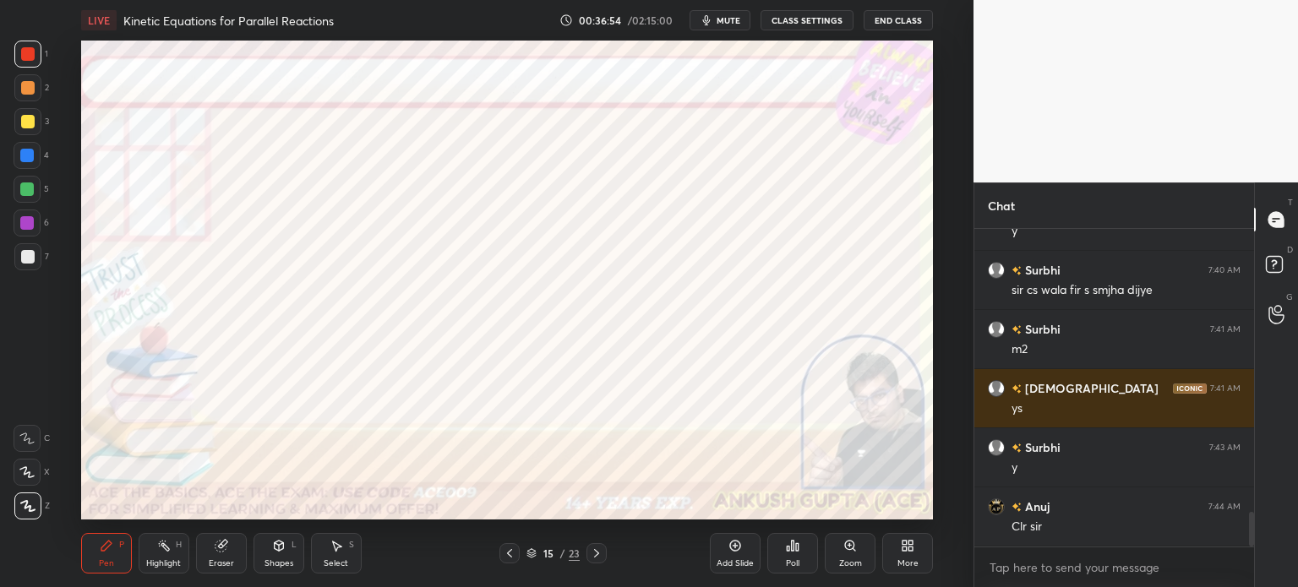
click at [29, 227] on div at bounding box center [27, 223] width 14 height 14
click at [270, 555] on div "Shapes L" at bounding box center [279, 553] width 51 height 41
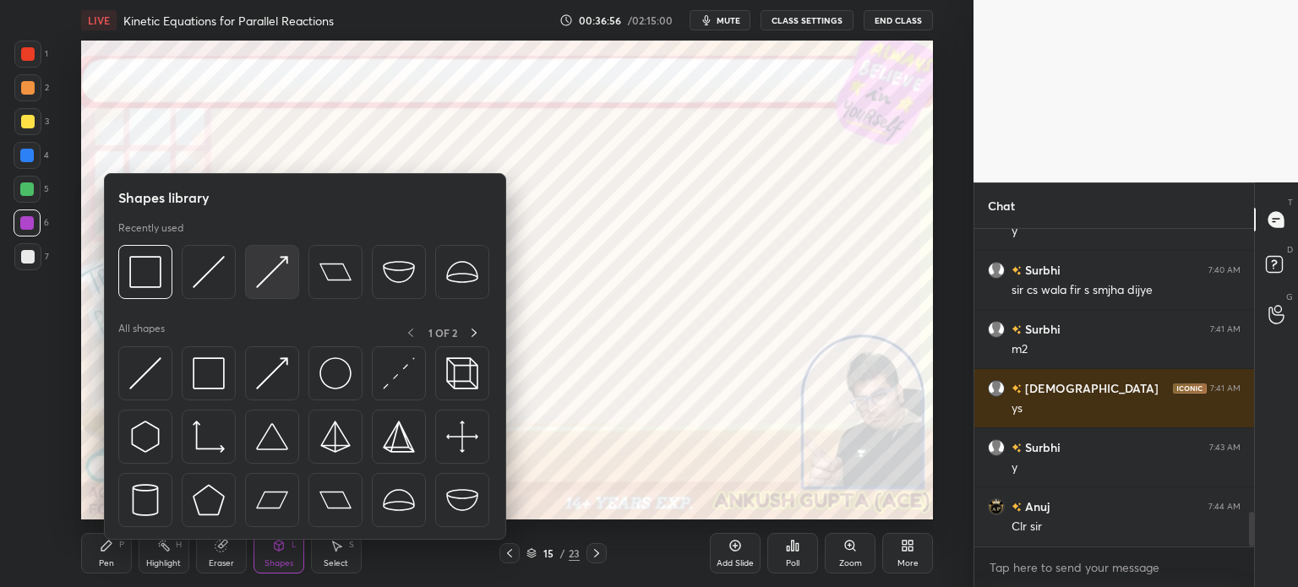
click at [257, 270] on img at bounding box center [272, 272] width 32 height 32
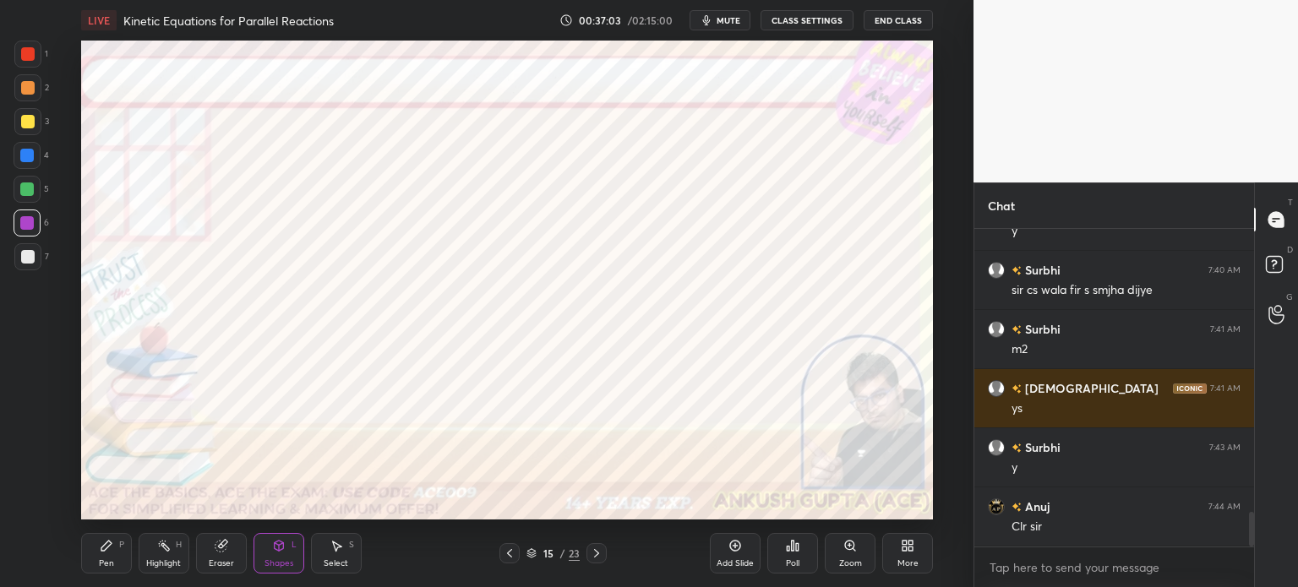
click at [124, 554] on div "Pen P" at bounding box center [106, 553] width 51 height 41
click at [26, 94] on div at bounding box center [28, 88] width 14 height 14
click at [28, 186] on div at bounding box center [27, 190] width 14 height 14
click at [30, 148] on div at bounding box center [27, 155] width 27 height 27
click at [605, 551] on div at bounding box center [597, 554] width 20 height 20
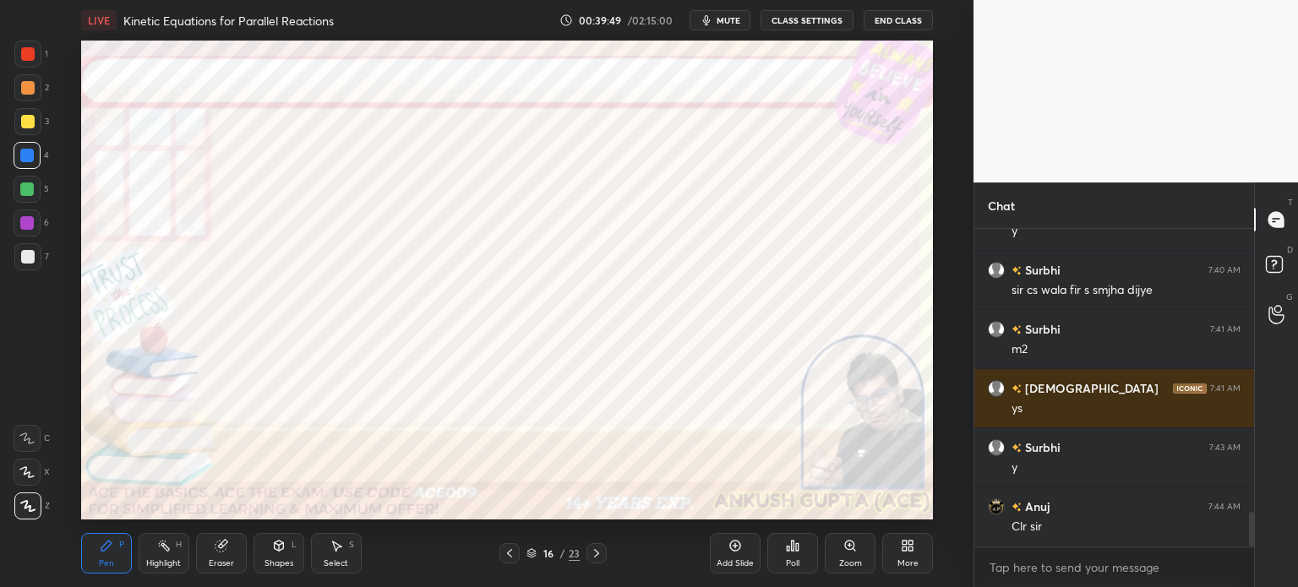
scroll to position [2622, 0]
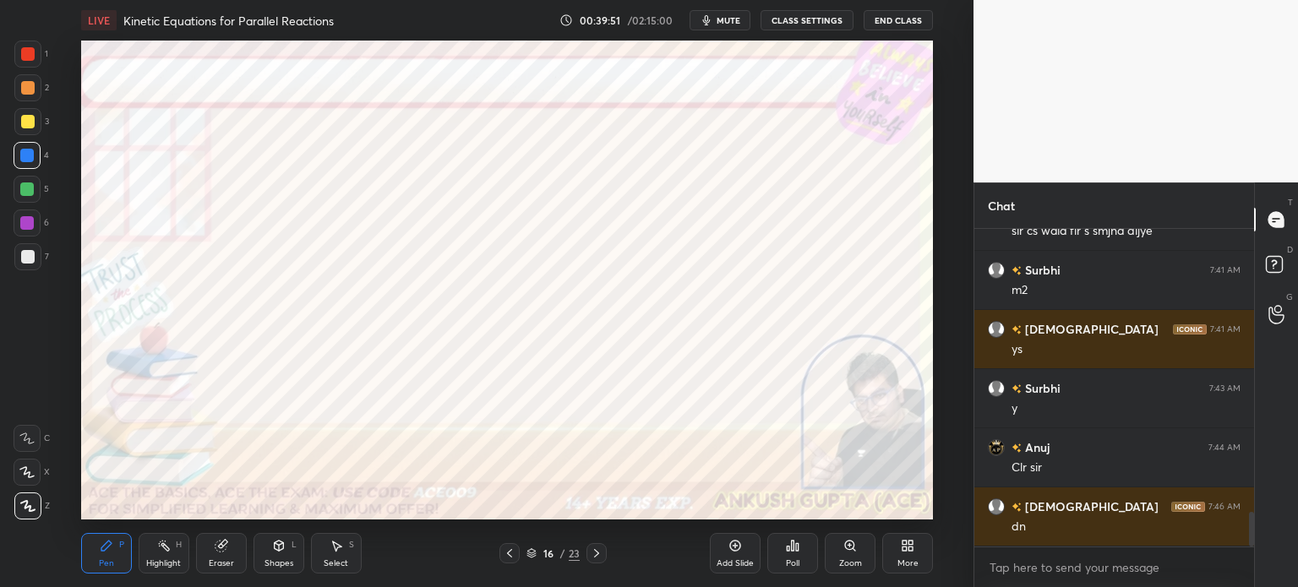
click at [20, 226] on div at bounding box center [27, 223] width 14 height 14
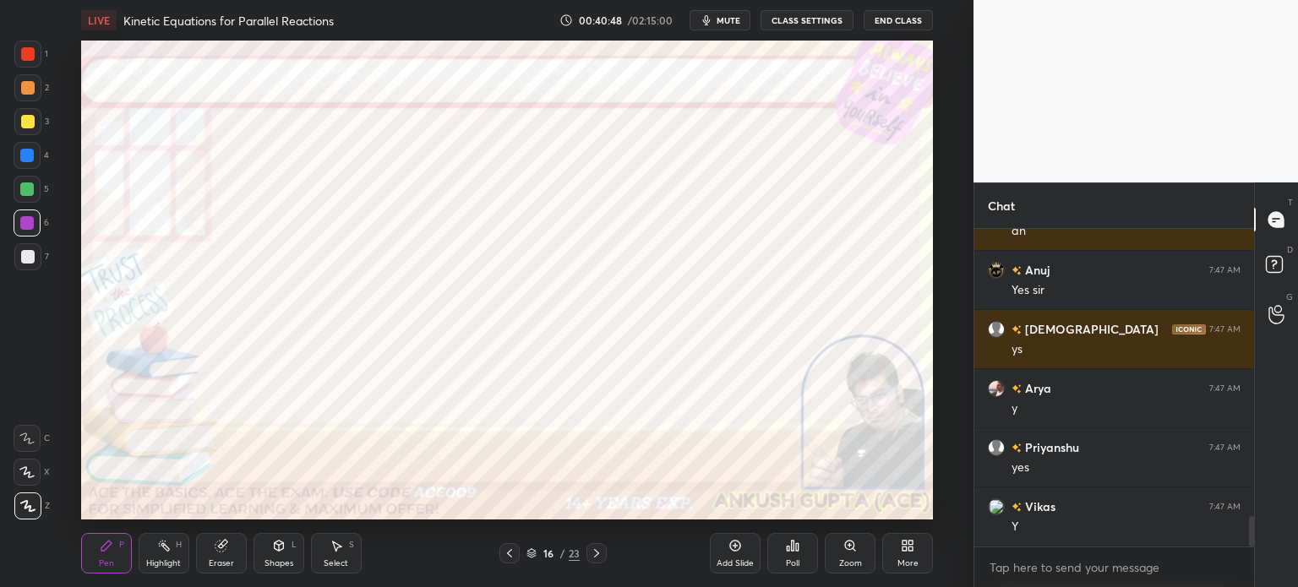
scroll to position [2992, 0]
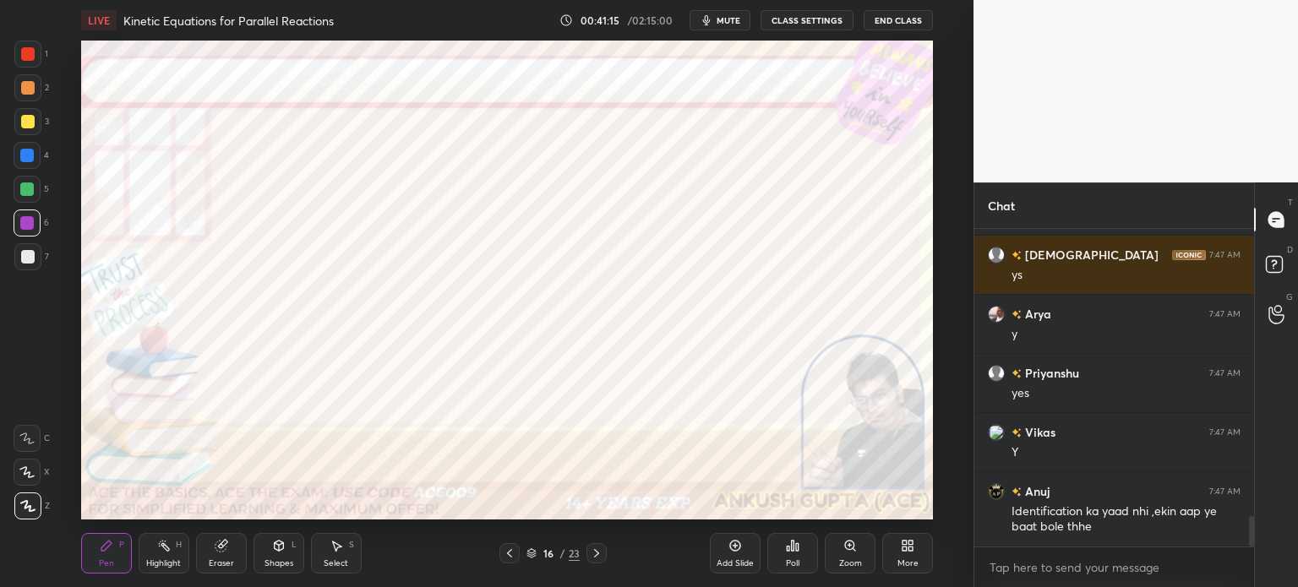
click at [25, 153] on div at bounding box center [27, 156] width 14 height 14
click at [164, 553] on icon at bounding box center [164, 546] width 14 height 14
click at [31, 168] on div at bounding box center [27, 155] width 27 height 27
click at [107, 557] on div "Pen P" at bounding box center [106, 553] width 51 height 41
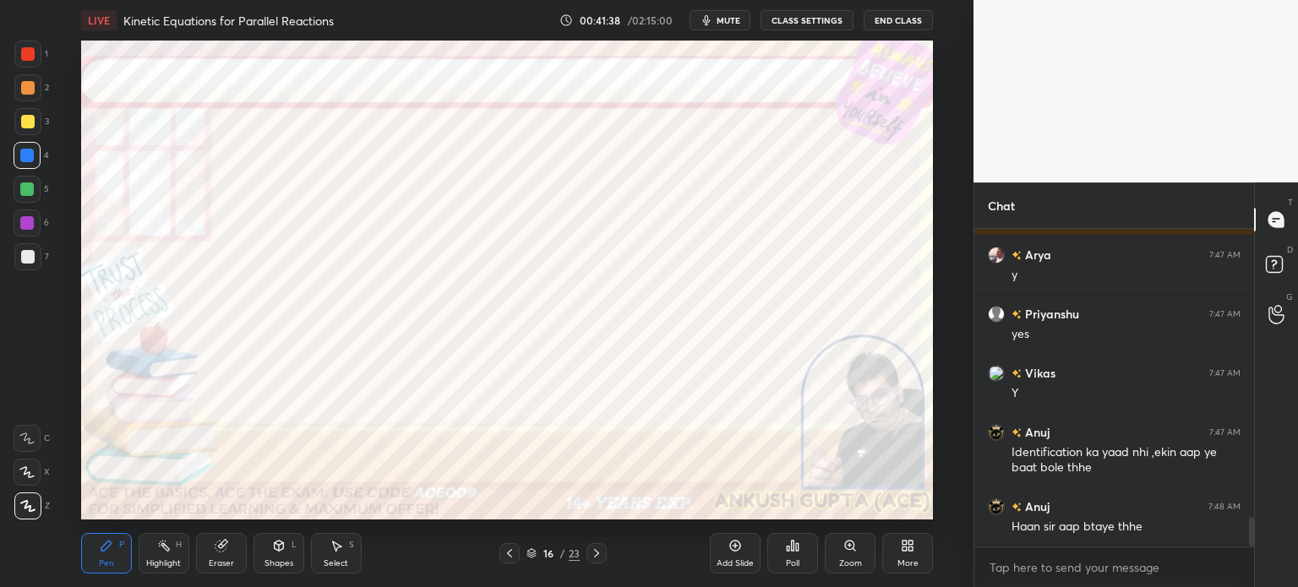
click at [168, 548] on icon at bounding box center [164, 546] width 14 height 14
click at [98, 555] on div "Pen P" at bounding box center [106, 553] width 51 height 41
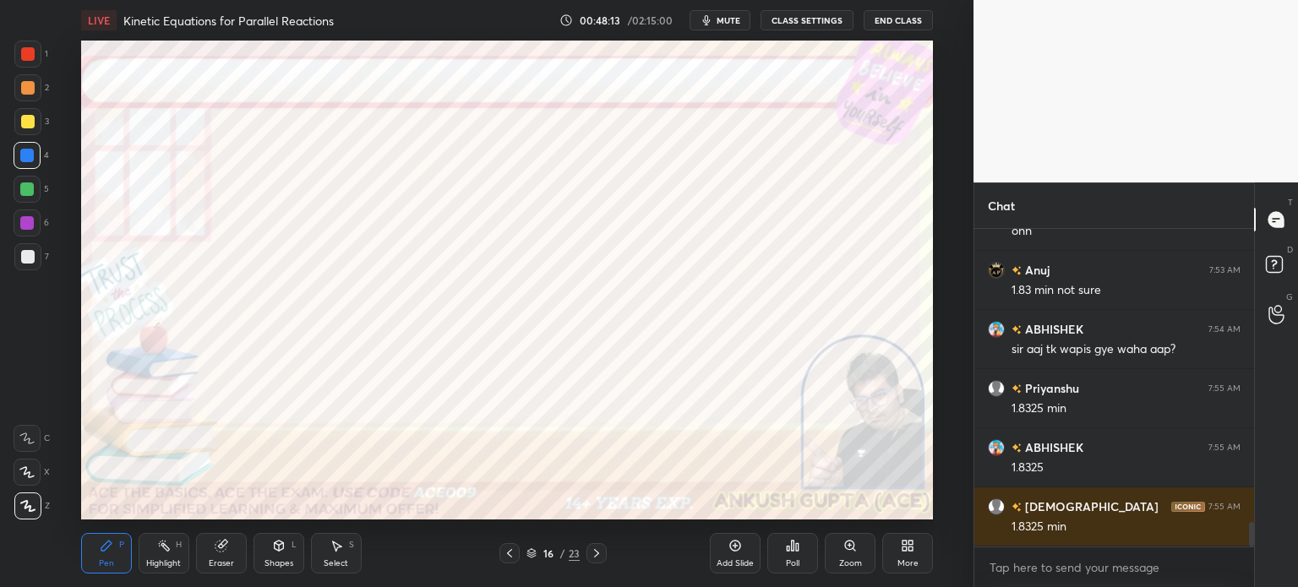
scroll to position [3866, 0]
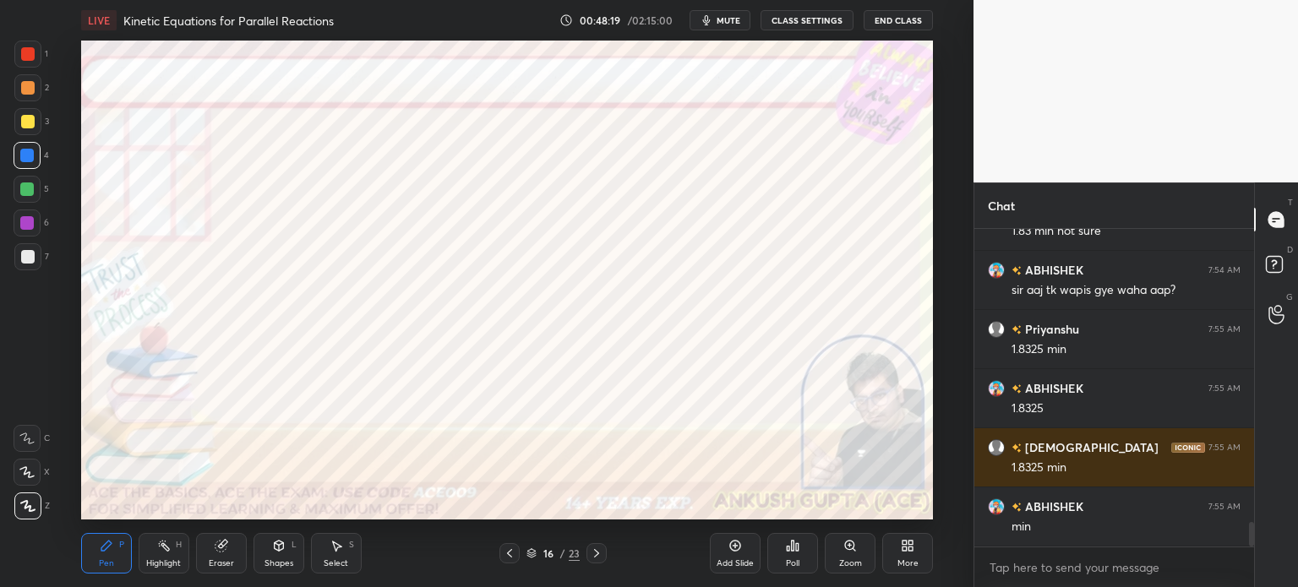
click at [26, 67] on div at bounding box center [27, 54] width 27 height 27
click at [332, 551] on icon at bounding box center [337, 546] width 14 height 14
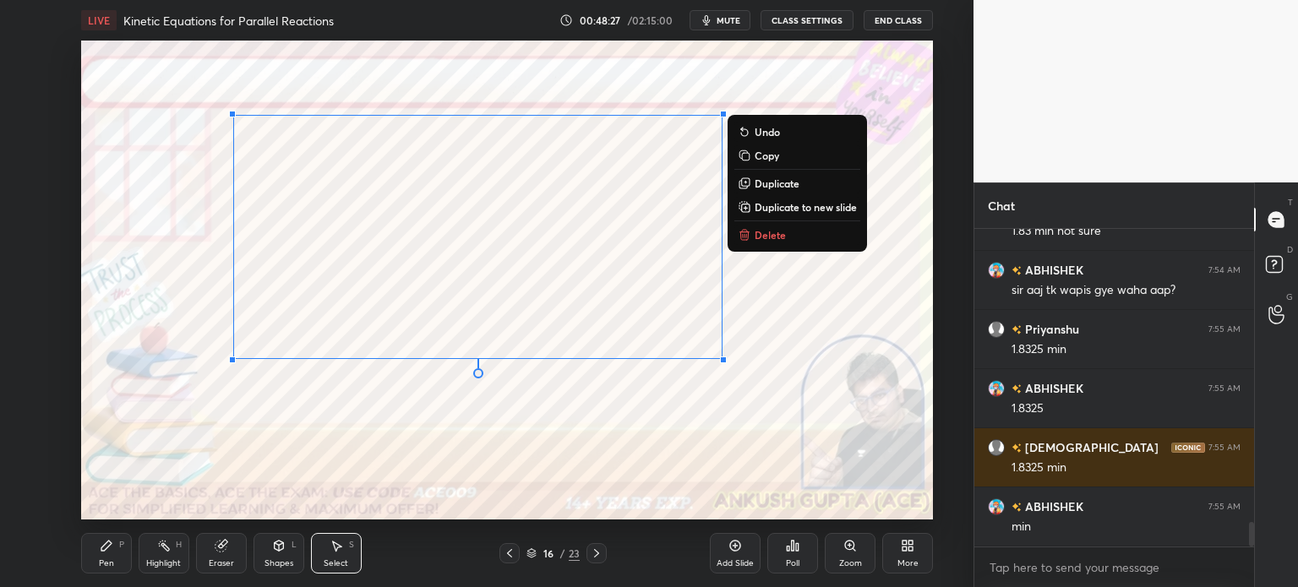
click at [99, 554] on div "Pen P" at bounding box center [106, 553] width 51 height 41
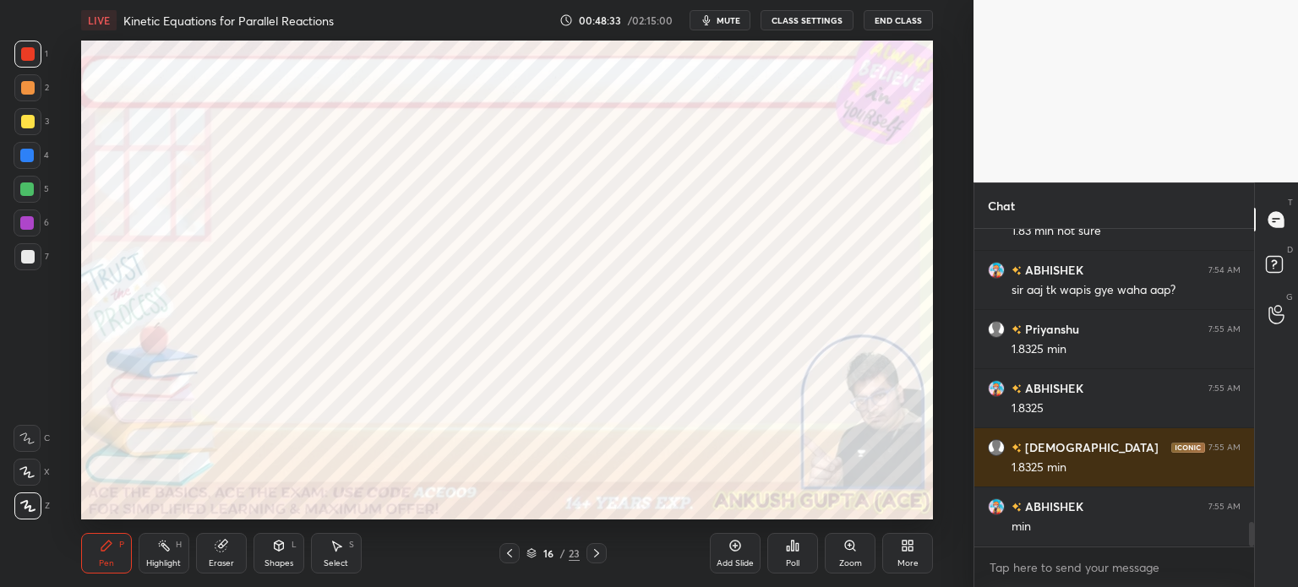
click at [33, 90] on div at bounding box center [28, 88] width 14 height 14
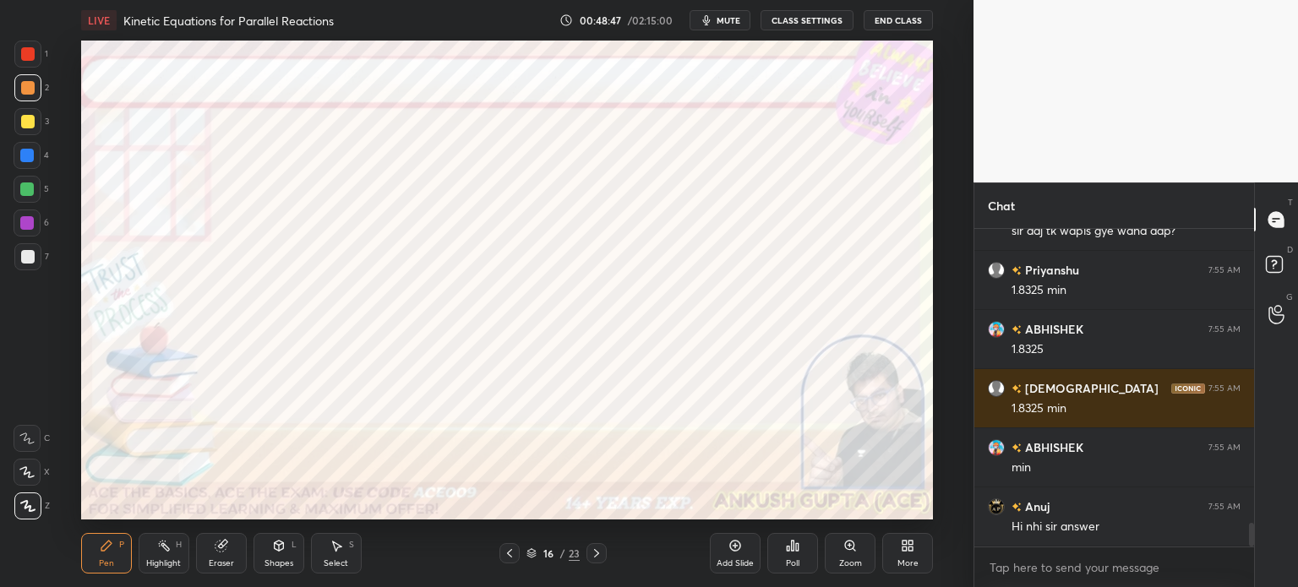
click at [595, 547] on icon at bounding box center [597, 554] width 14 height 14
click at [508, 550] on icon at bounding box center [510, 554] width 14 height 14
click at [602, 556] on icon at bounding box center [597, 554] width 14 height 14
click at [24, 152] on div at bounding box center [27, 156] width 14 height 14
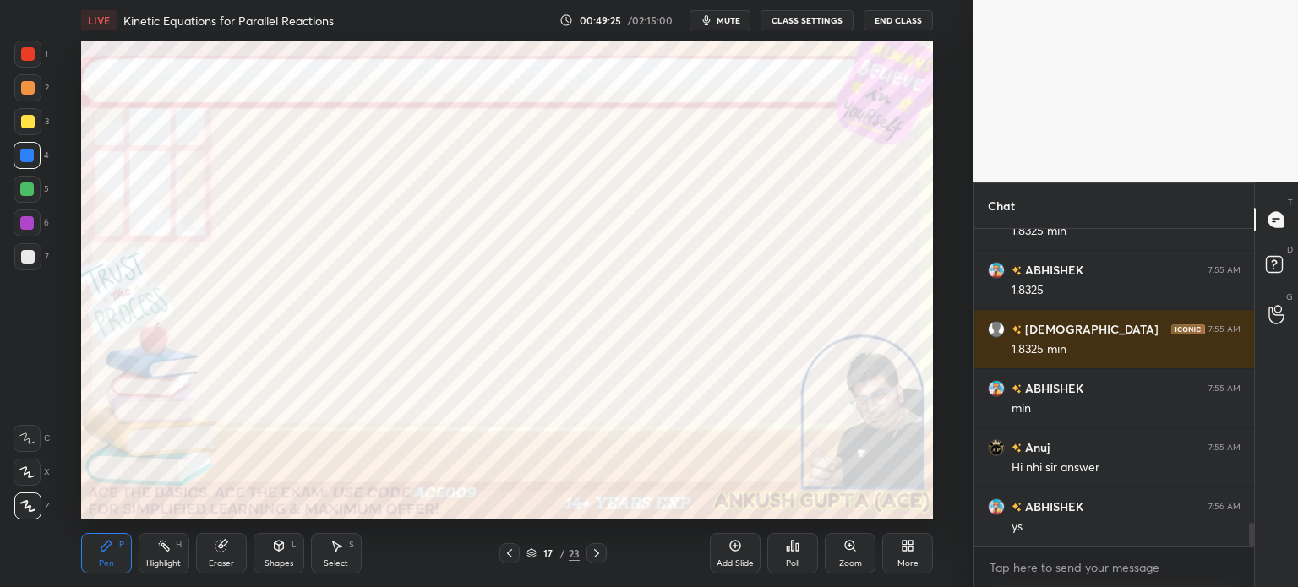
click at [331, 554] on div "Select S" at bounding box center [336, 553] width 51 height 41
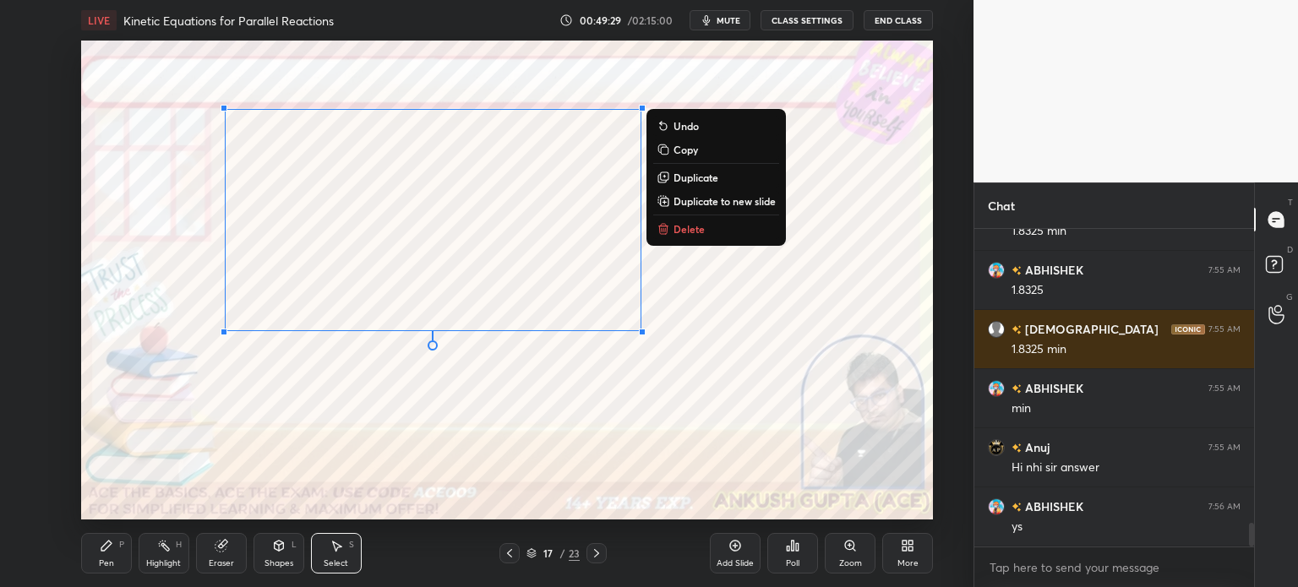
click at [102, 551] on icon at bounding box center [106, 546] width 10 height 10
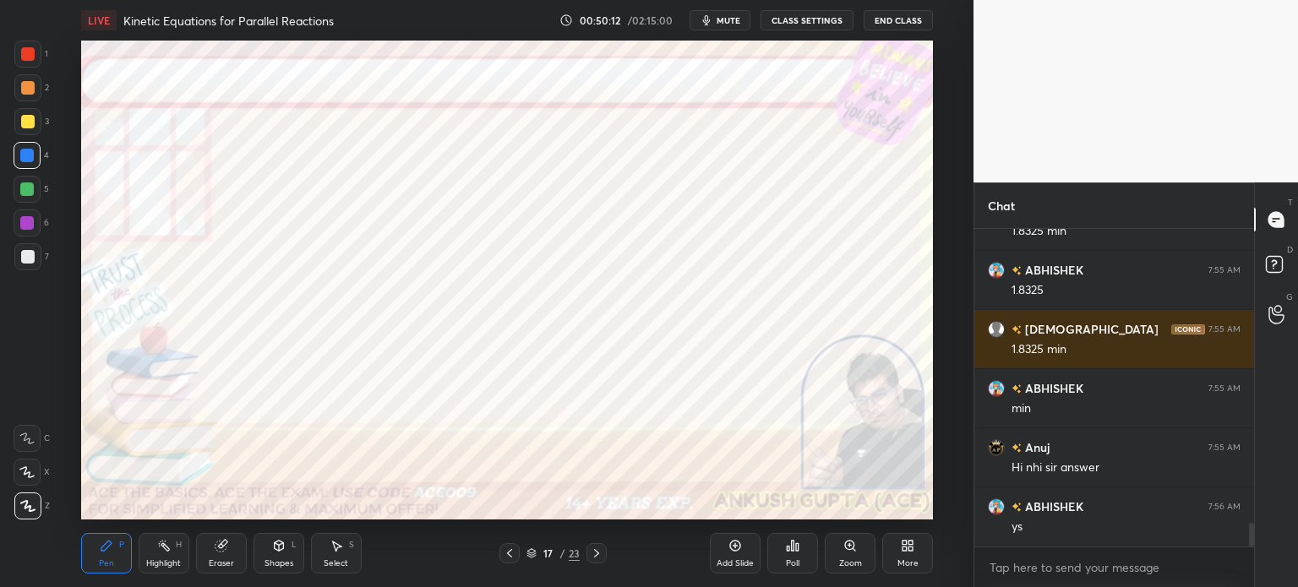
click at [27, 217] on div at bounding box center [27, 223] width 14 height 14
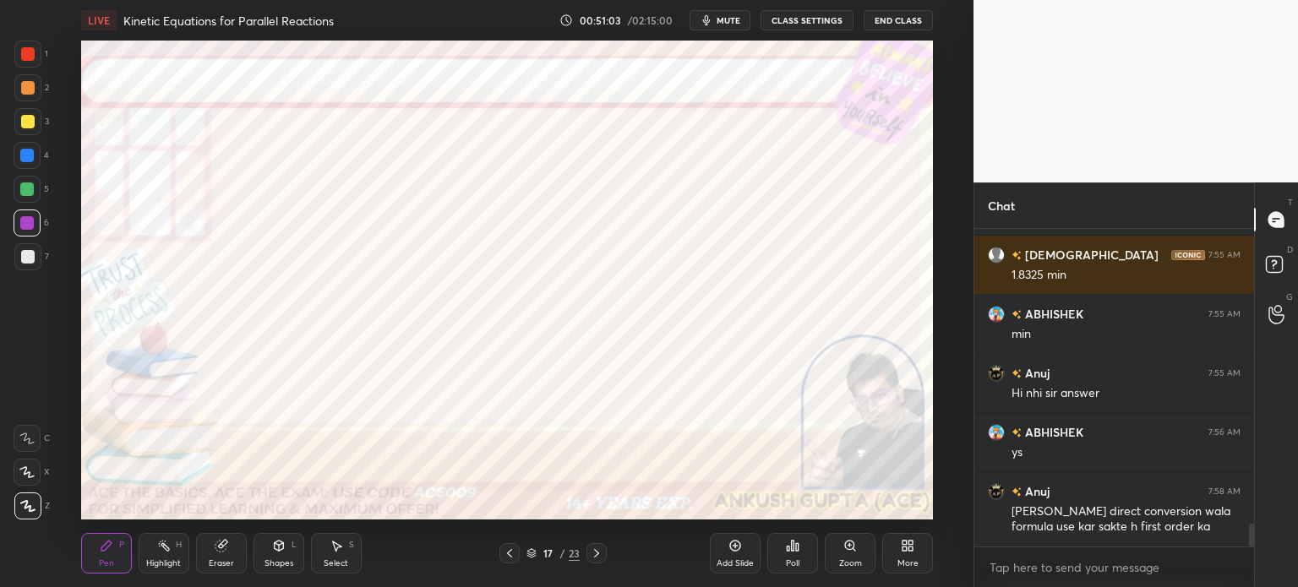
click at [154, 564] on div "Highlight" at bounding box center [163, 564] width 35 height 8
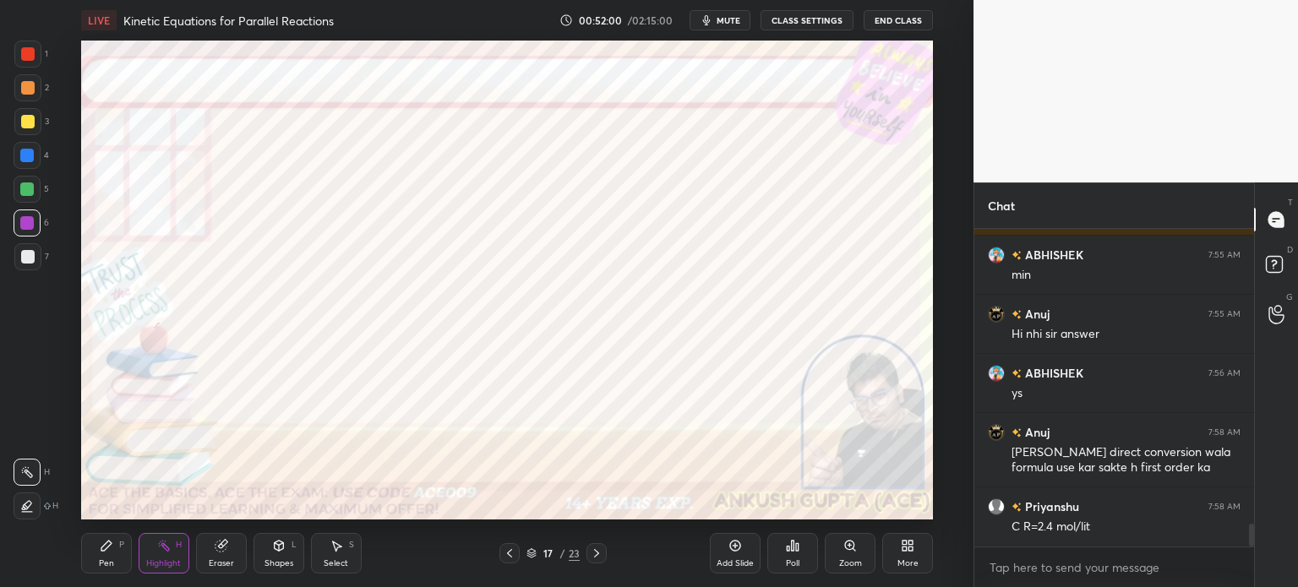
click at [597, 552] on icon at bounding box center [597, 554] width 14 height 14
click at [104, 554] on div "Pen P" at bounding box center [106, 553] width 51 height 41
click at [22, 153] on div at bounding box center [27, 156] width 14 height 14
click at [507, 550] on icon at bounding box center [510, 554] width 14 height 14
click at [510, 553] on icon at bounding box center [510, 554] width 14 height 14
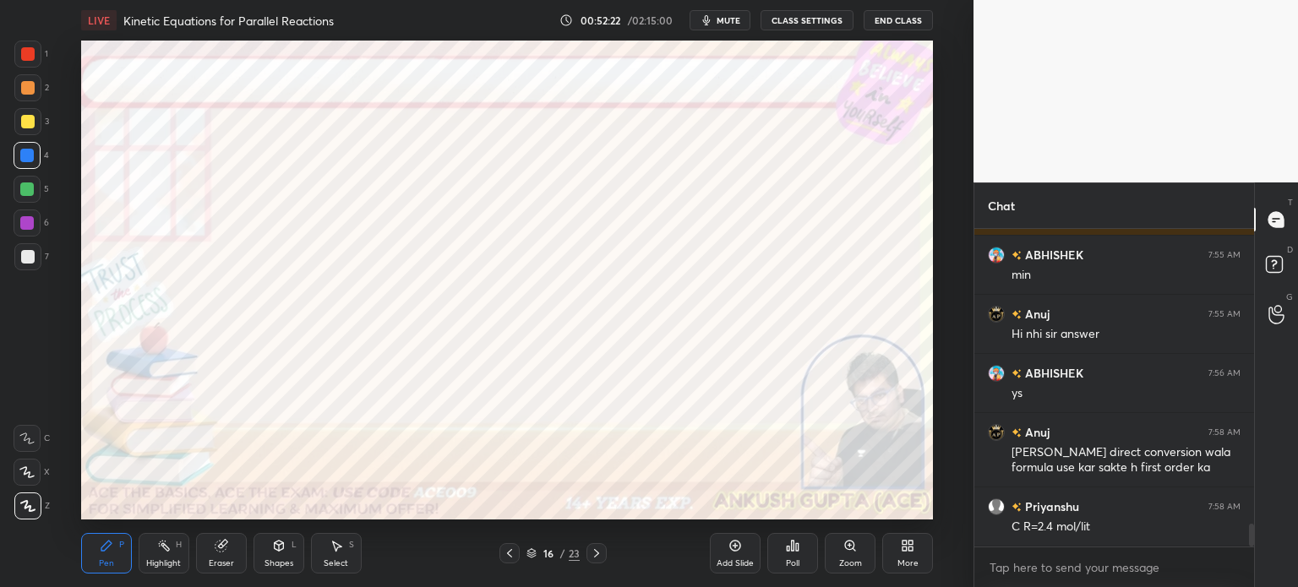
click at [598, 555] on icon at bounding box center [597, 554] width 14 height 14
click at [507, 548] on icon at bounding box center [510, 554] width 14 height 14
click at [593, 556] on icon at bounding box center [597, 554] width 14 height 14
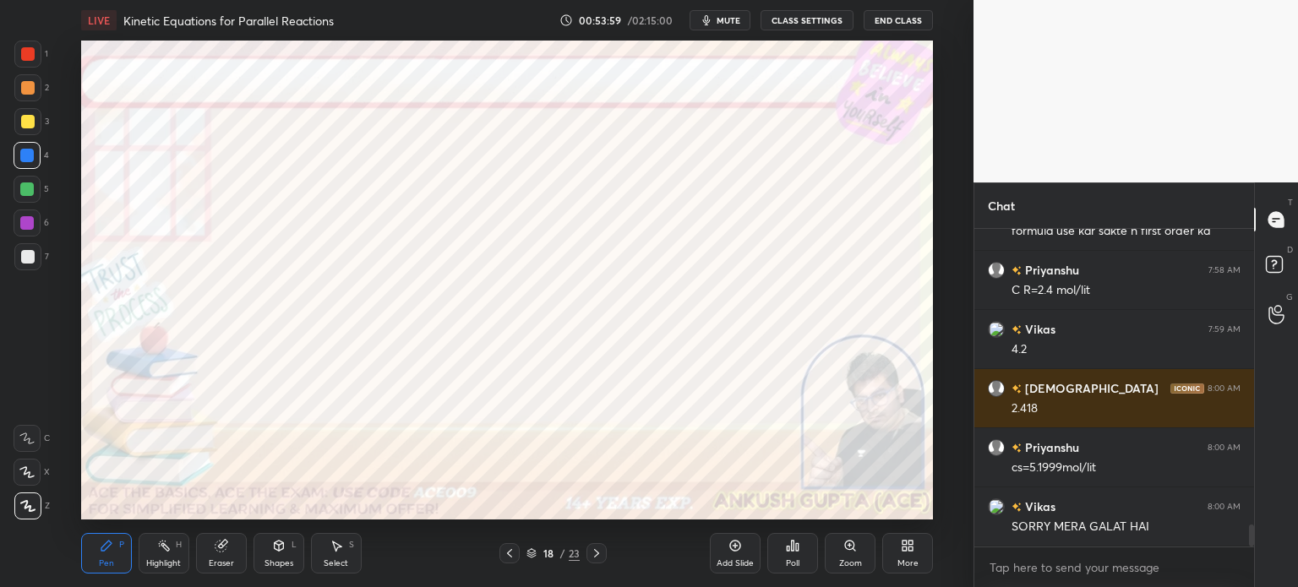
scroll to position [4414, 0]
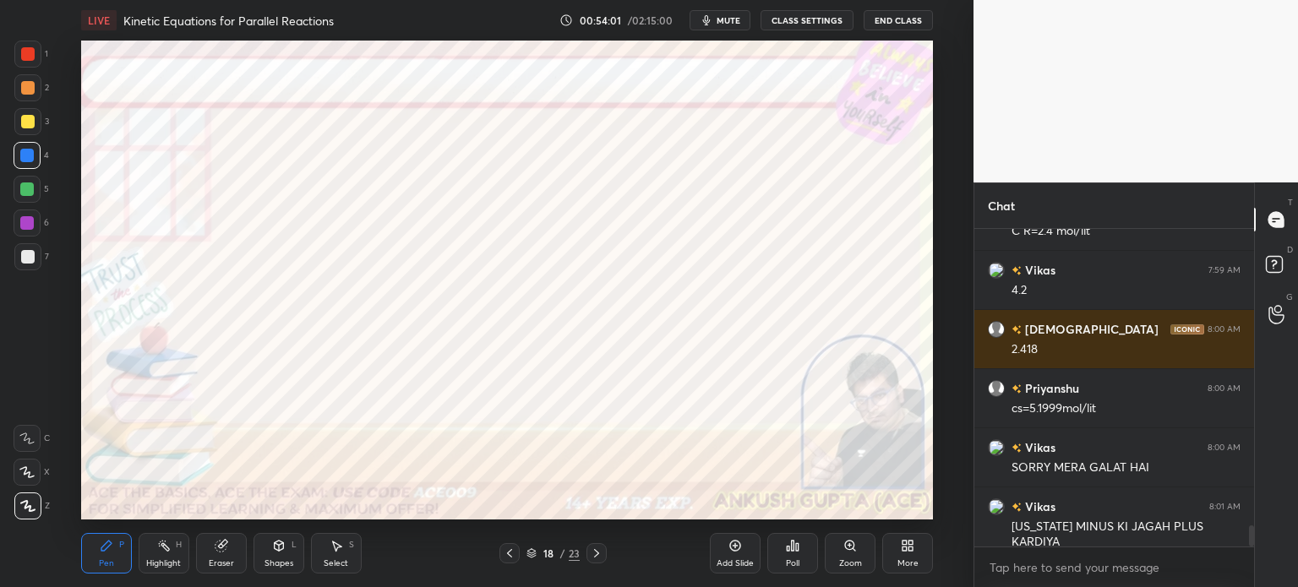
click at [23, 187] on div at bounding box center [27, 190] width 14 height 14
click at [30, 46] on div at bounding box center [27, 54] width 27 height 27
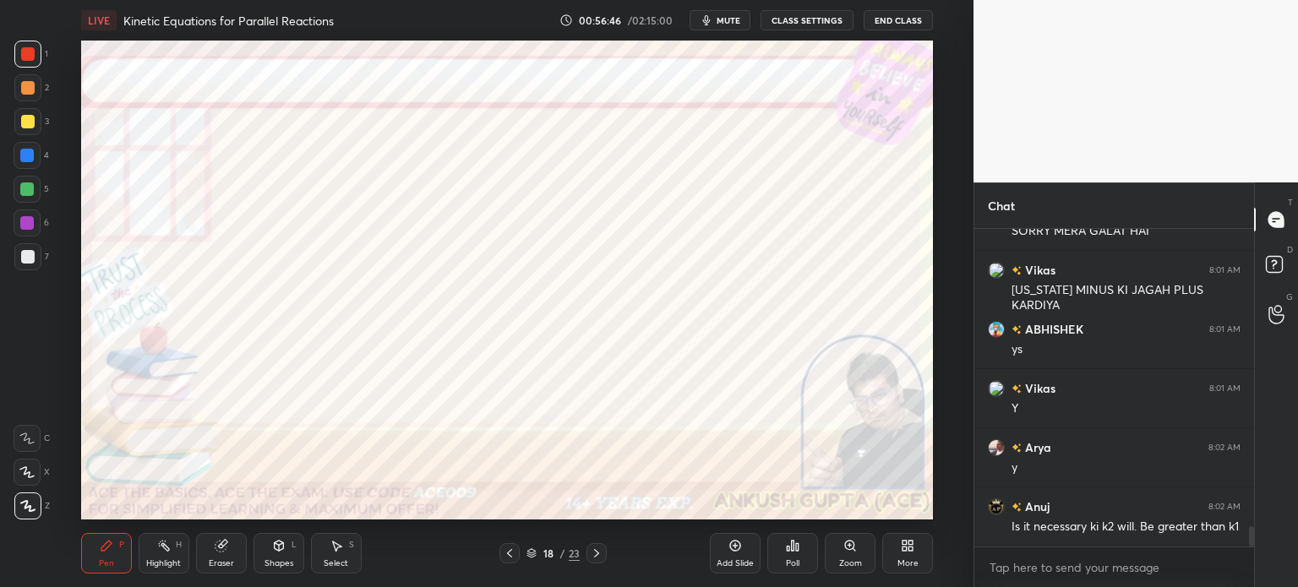
scroll to position [4710, 0]
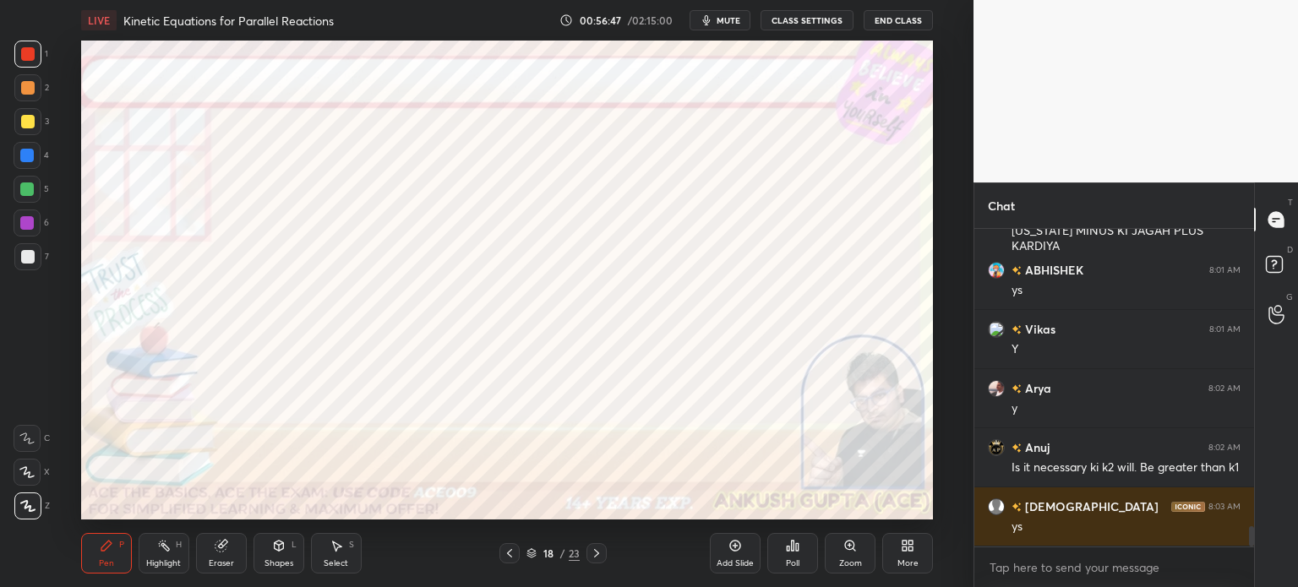
click at [598, 553] on icon at bounding box center [597, 554] width 14 height 14
click at [30, 153] on div at bounding box center [27, 156] width 14 height 14
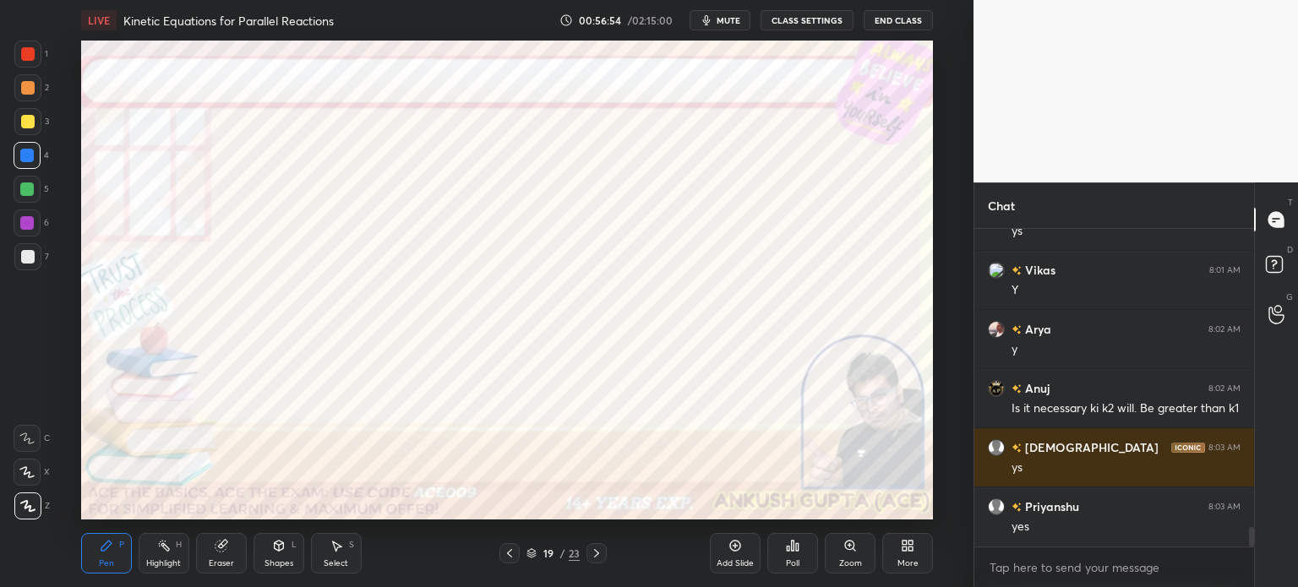
scroll to position [4828, 0]
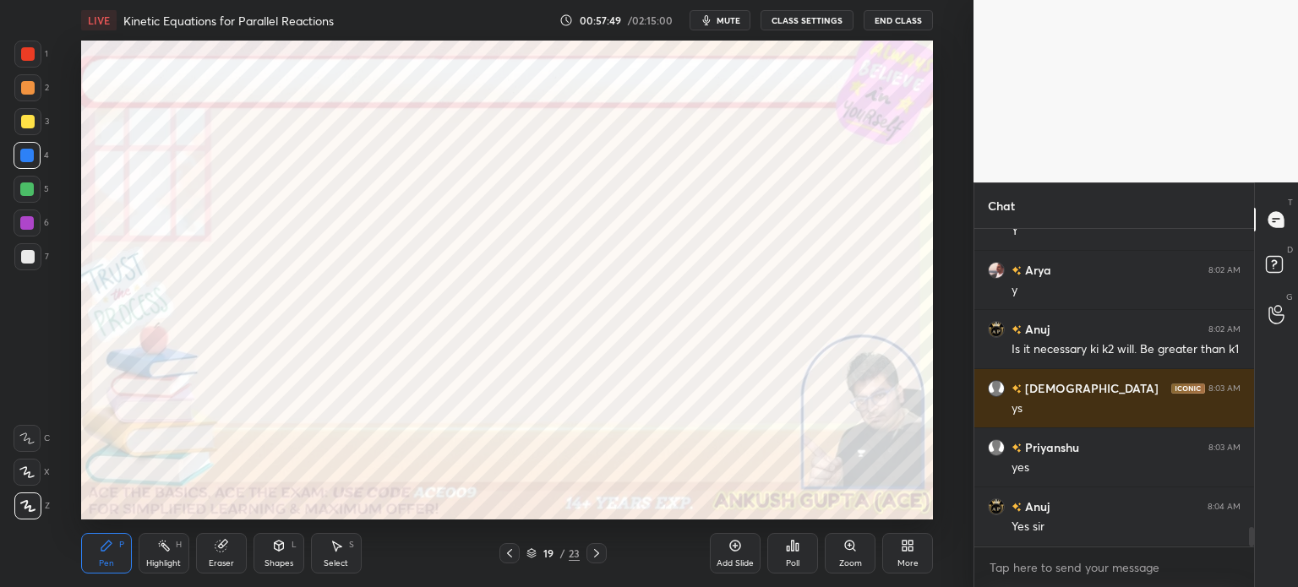
click at [23, 231] on div at bounding box center [27, 223] width 27 height 27
click at [24, 96] on div at bounding box center [27, 87] width 27 height 27
click at [109, 553] on icon at bounding box center [107, 546] width 14 height 14
click at [156, 554] on div "Highlight H" at bounding box center [164, 553] width 51 height 41
click at [798, 555] on div "Poll" at bounding box center [793, 553] width 51 height 41
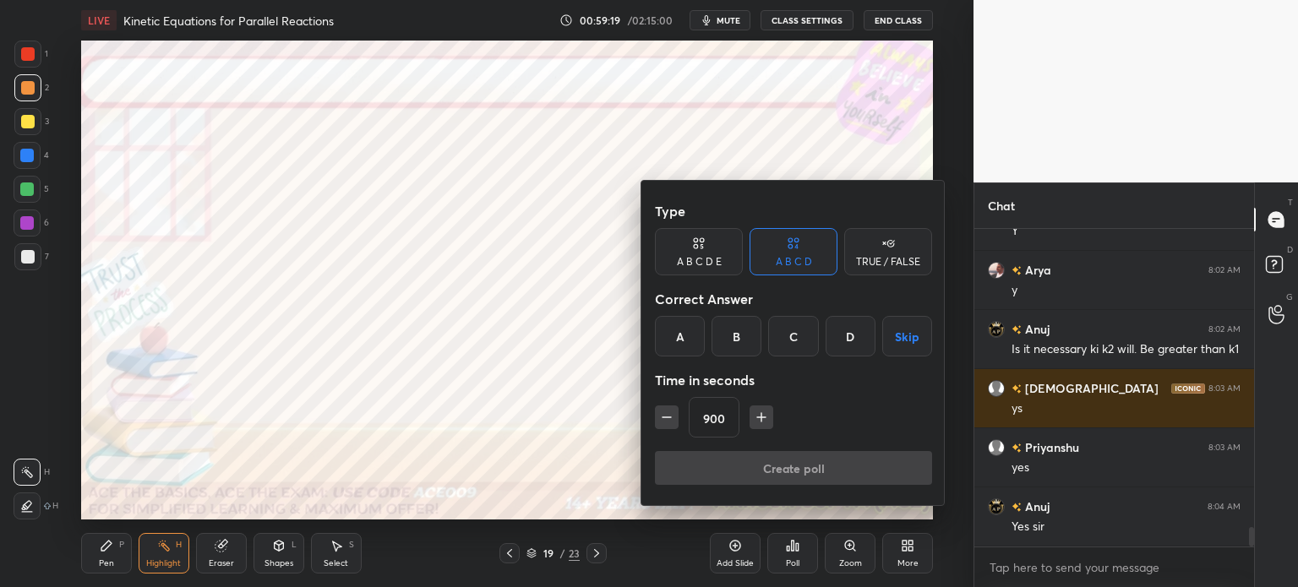
click at [758, 418] on icon "button" at bounding box center [761, 417] width 17 height 17
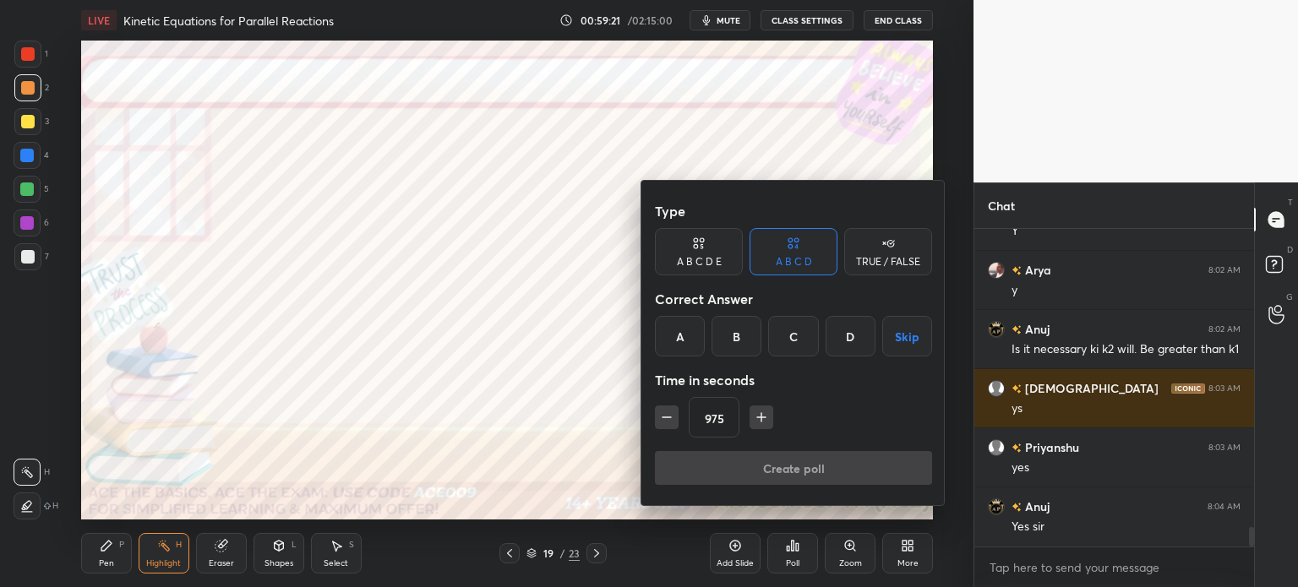
click at [758, 418] on icon "button" at bounding box center [761, 417] width 17 height 17
click at [761, 418] on icon "button" at bounding box center [769, 417] width 17 height 17
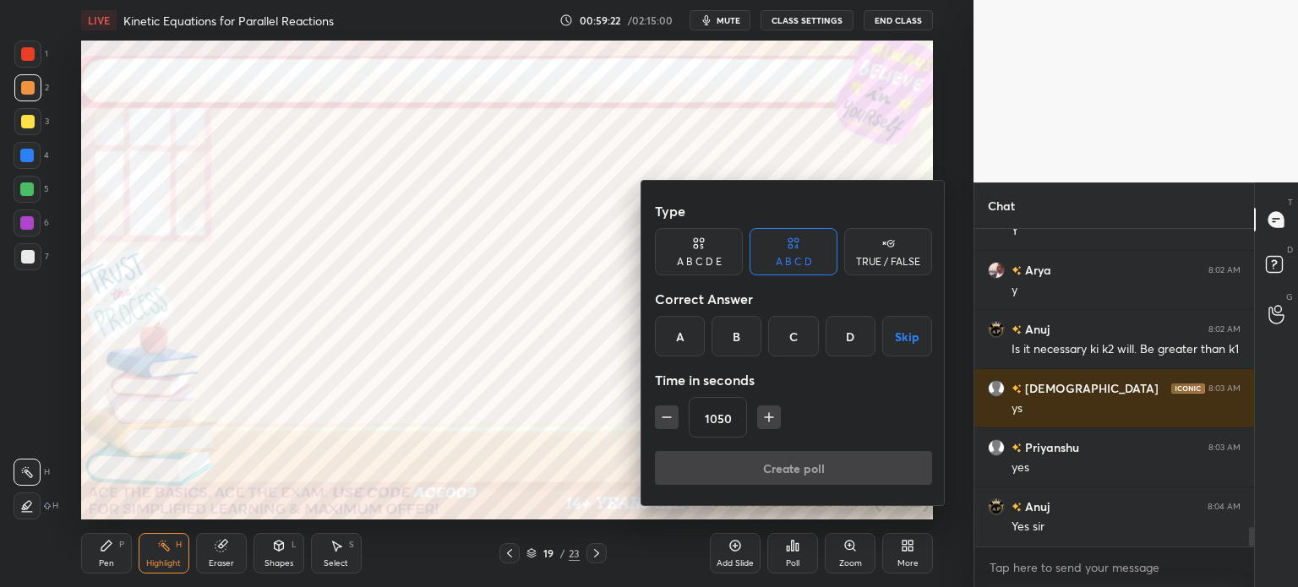
click at [761, 418] on icon "button" at bounding box center [769, 417] width 17 height 17
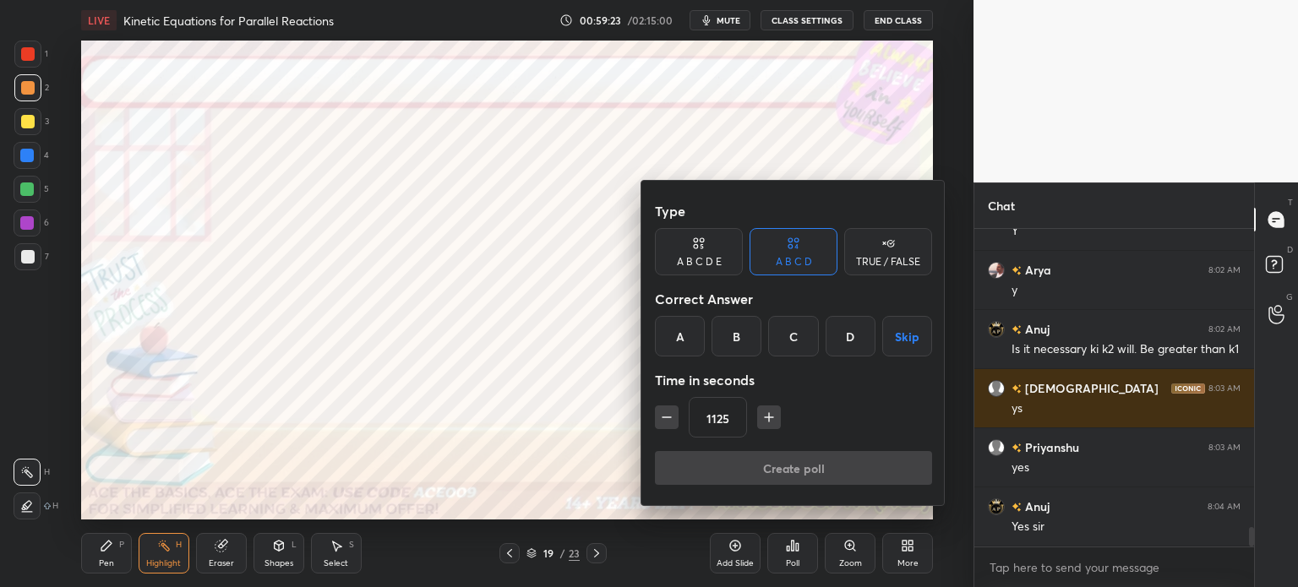
click at [761, 418] on icon "button" at bounding box center [769, 417] width 17 height 17
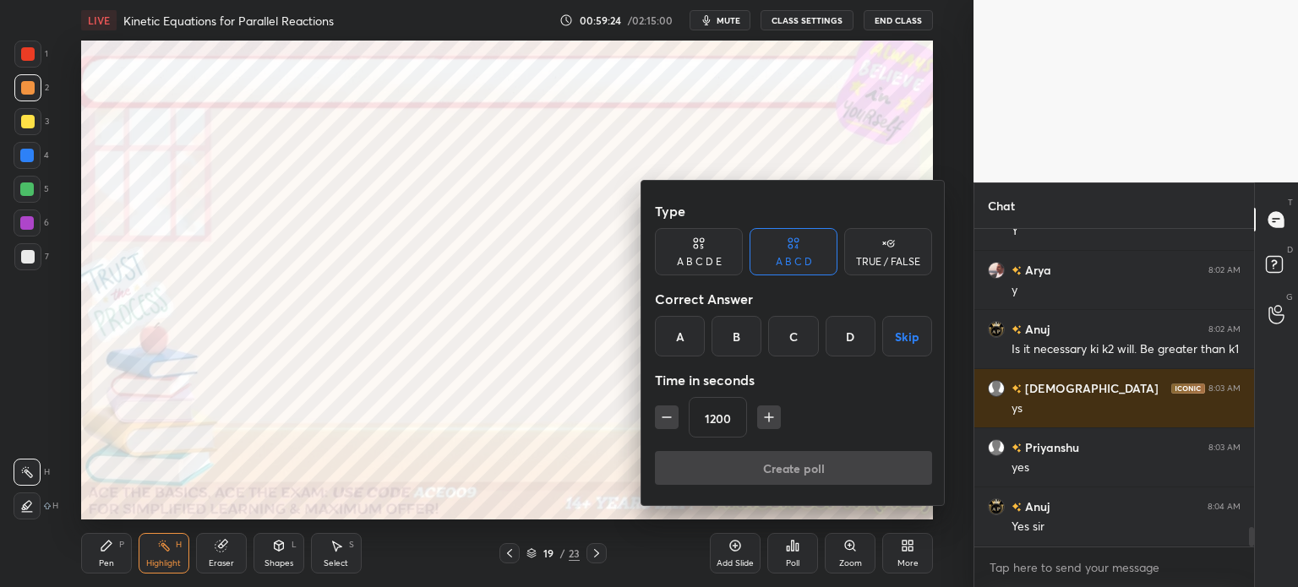
click at [761, 418] on icon "button" at bounding box center [769, 417] width 17 height 17
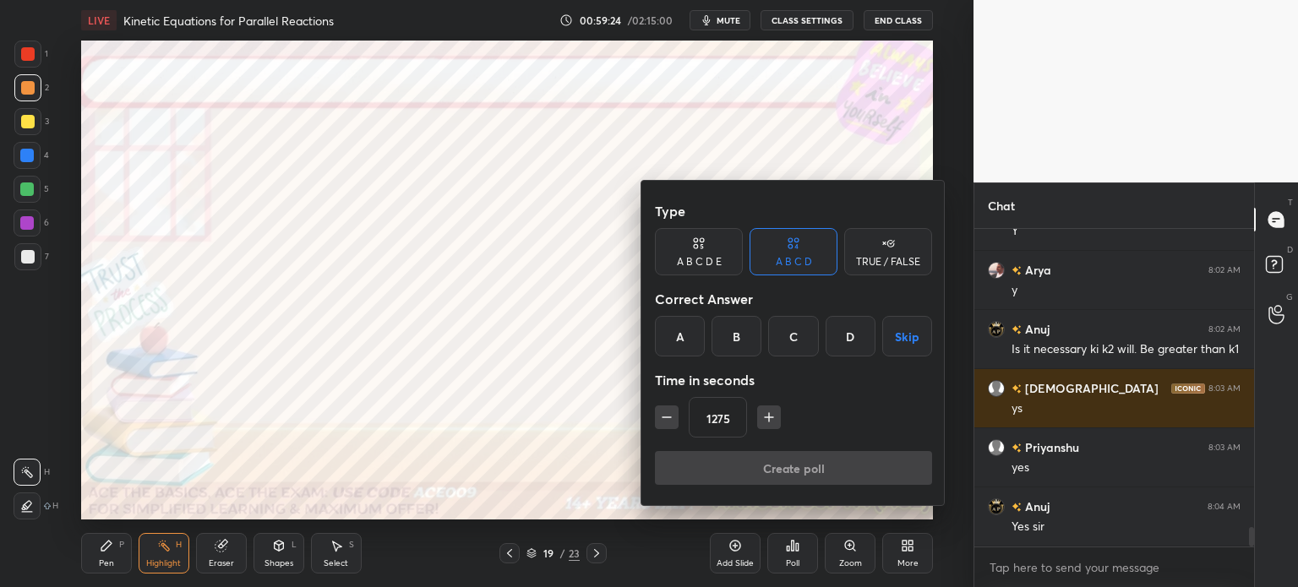
click at [761, 418] on icon "button" at bounding box center [769, 417] width 17 height 17
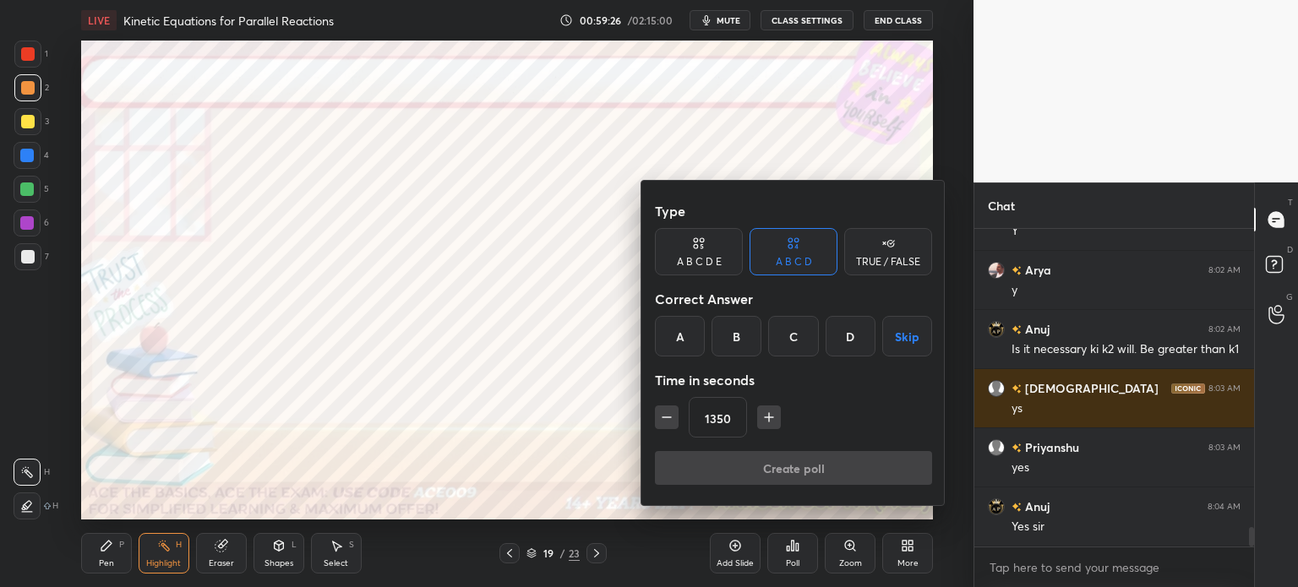
click at [761, 418] on icon "button" at bounding box center [769, 417] width 17 height 17
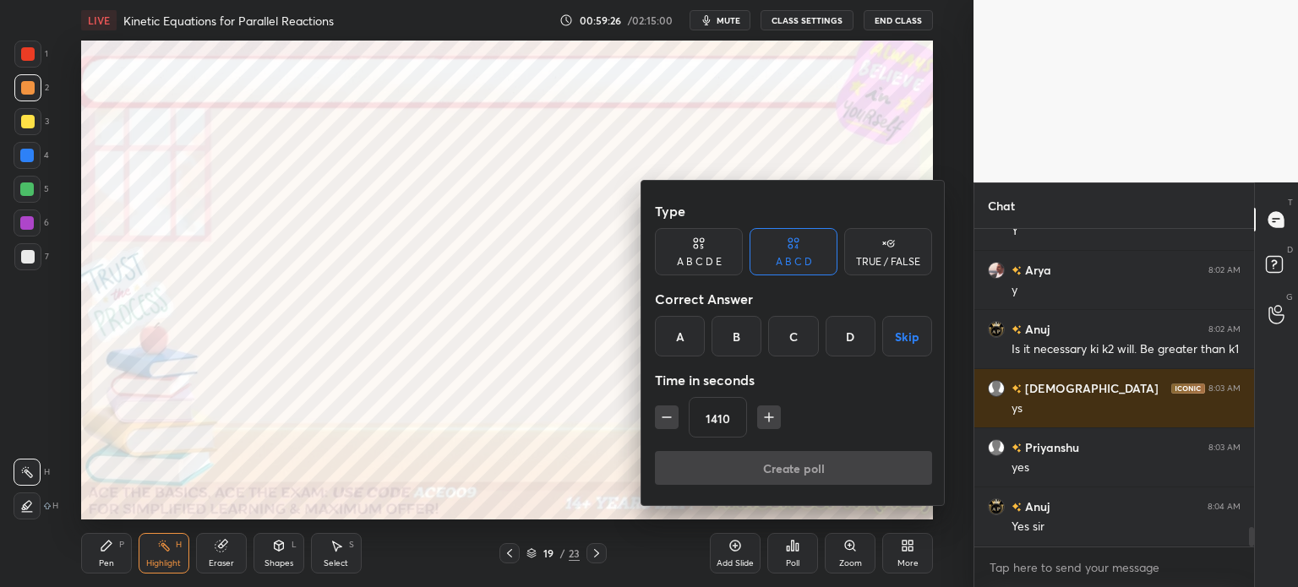
type input "1425"
click at [906, 330] on button "Skip" at bounding box center [907, 336] width 50 height 41
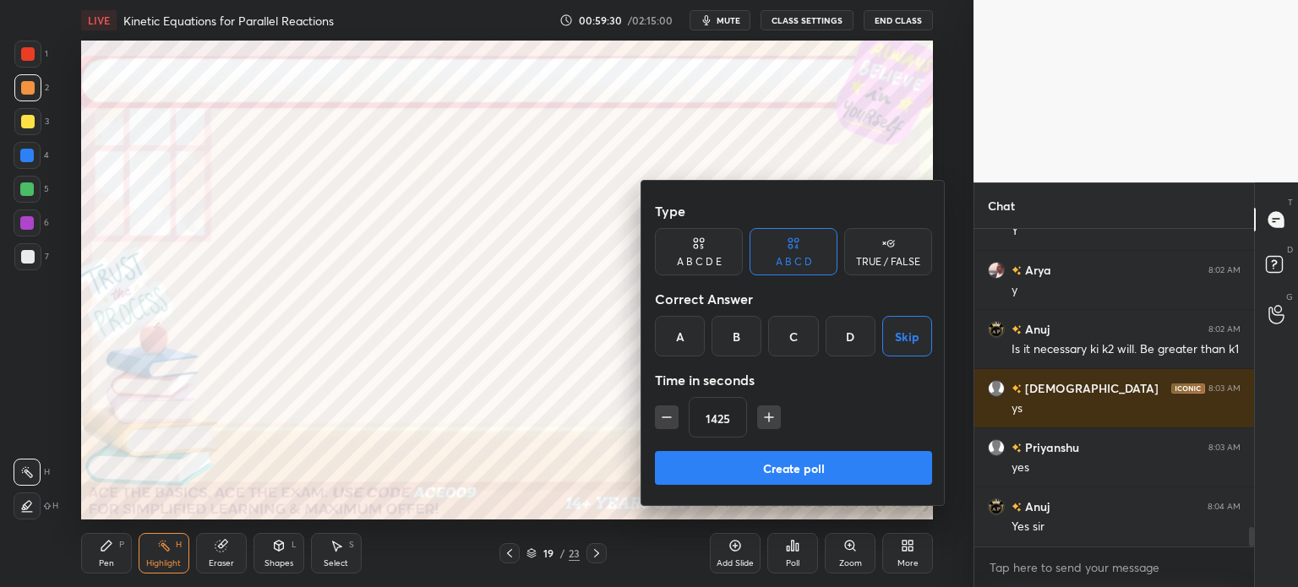
click at [782, 557] on div at bounding box center [649, 293] width 1298 height 587
